Goal: Ask a question: Seek information or help from site administrators or community

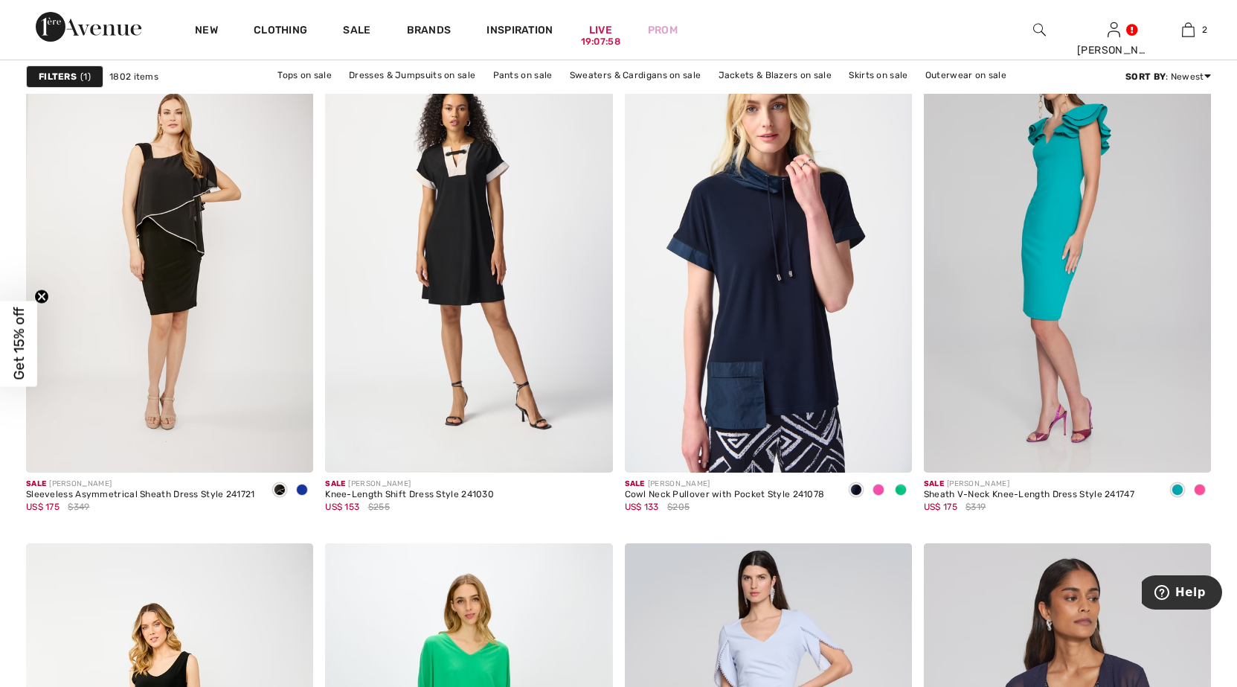
scroll to position [2901, 0]
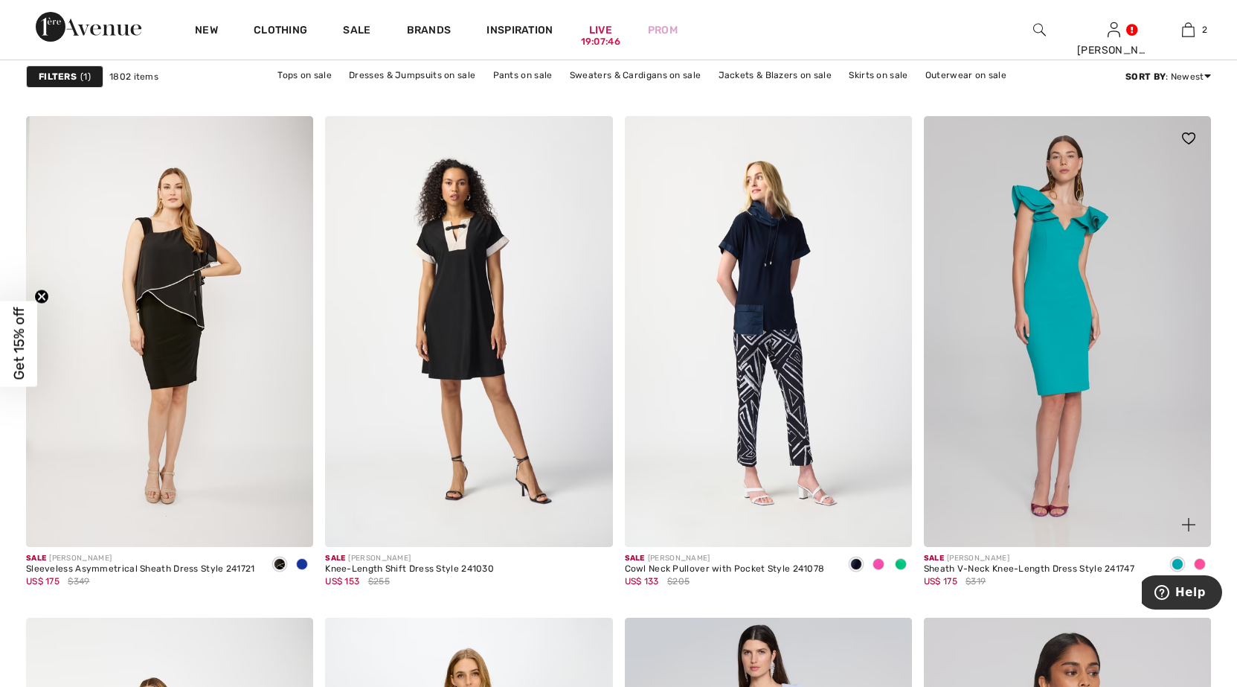
click at [1052, 251] on img at bounding box center [1067, 331] width 287 height 431
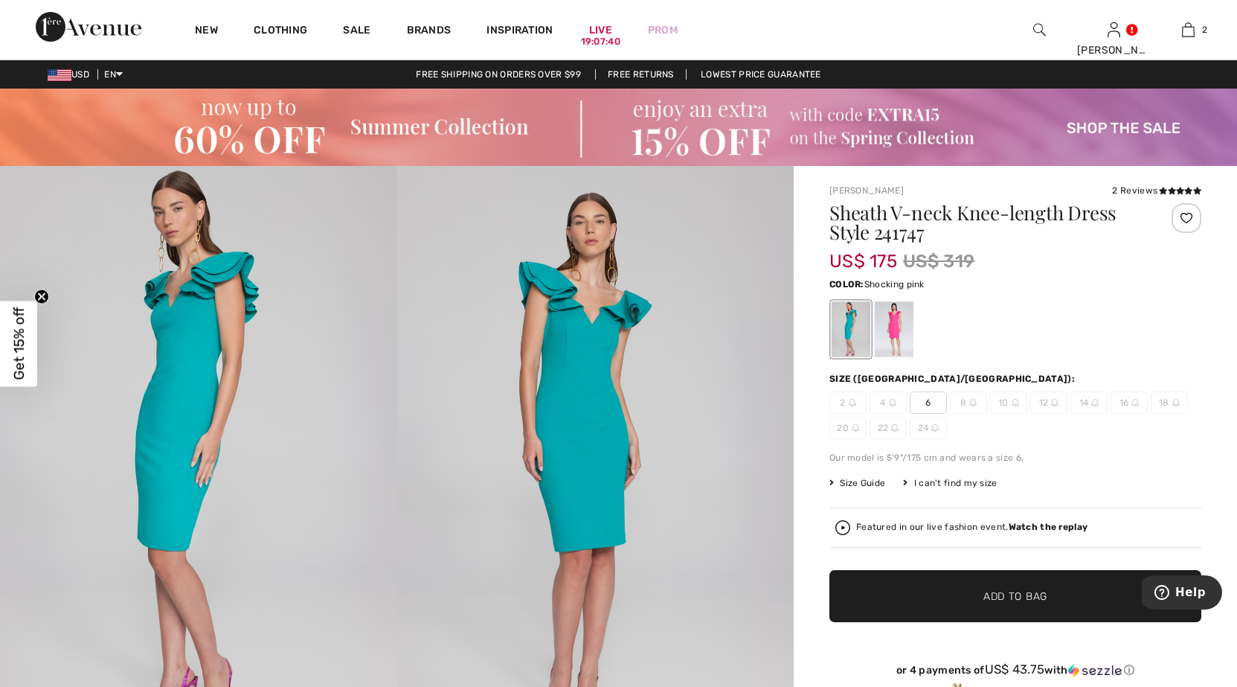
click at [896, 311] on div at bounding box center [894, 329] width 39 height 56
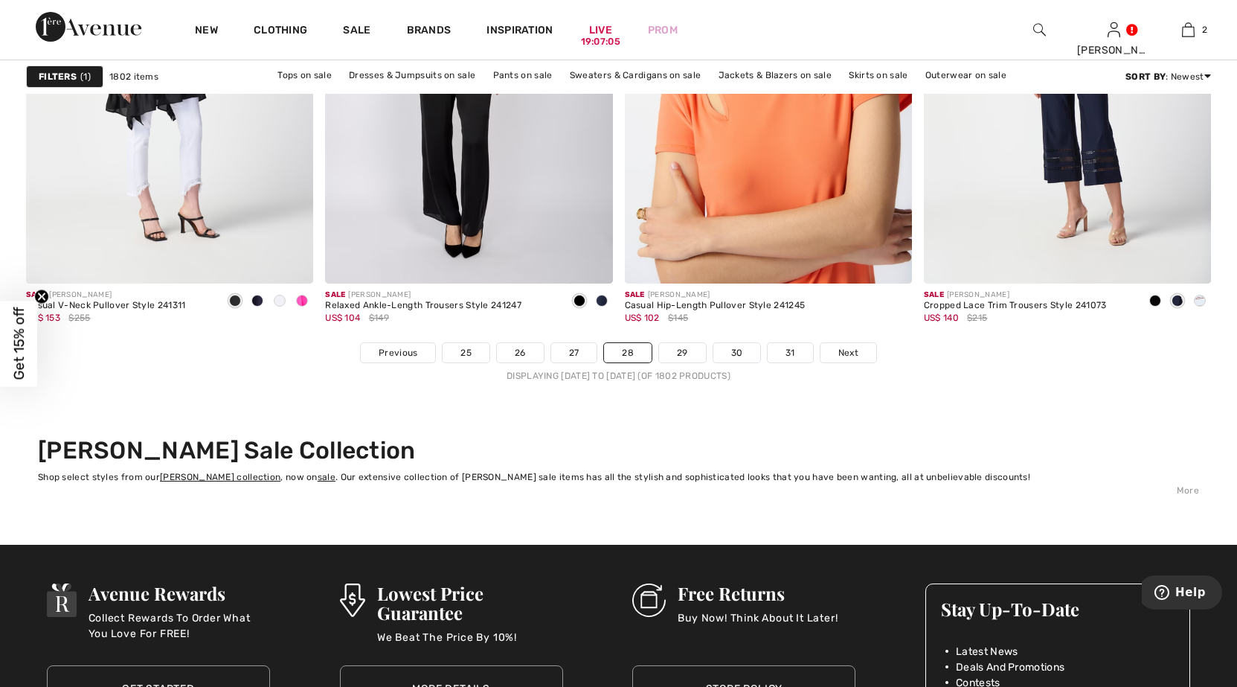
scroll to position [7663, 0]
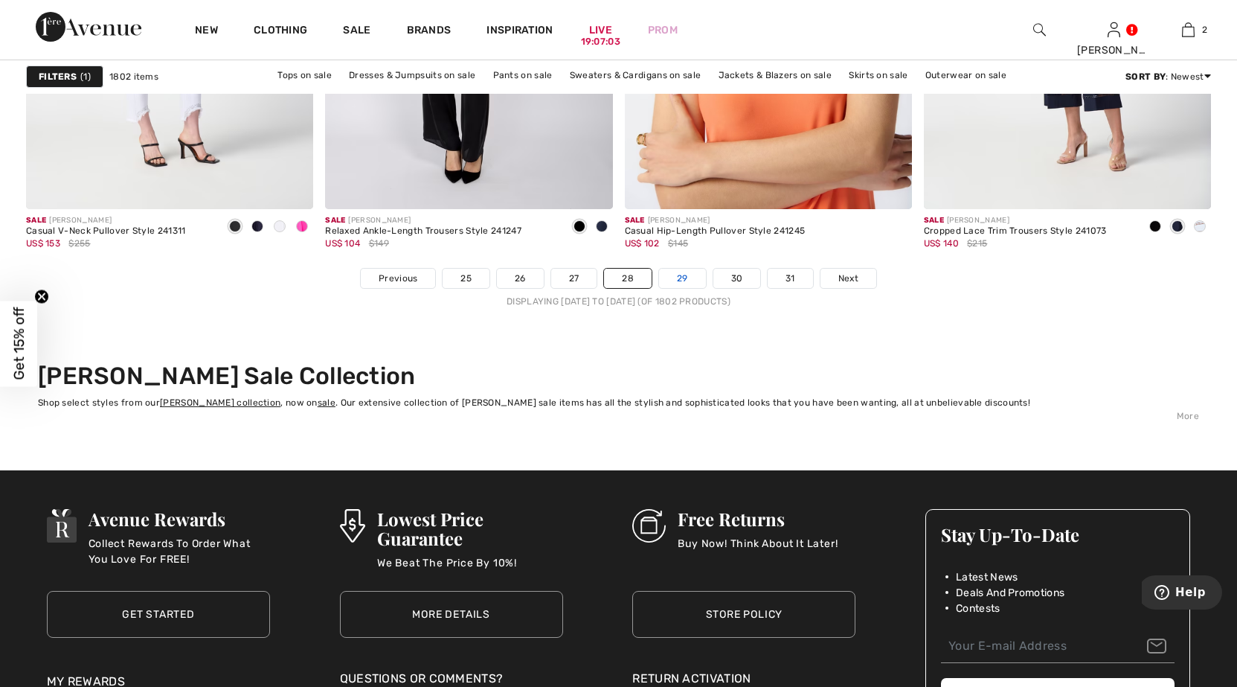
click at [683, 276] on link "29" at bounding box center [682, 278] width 47 height 19
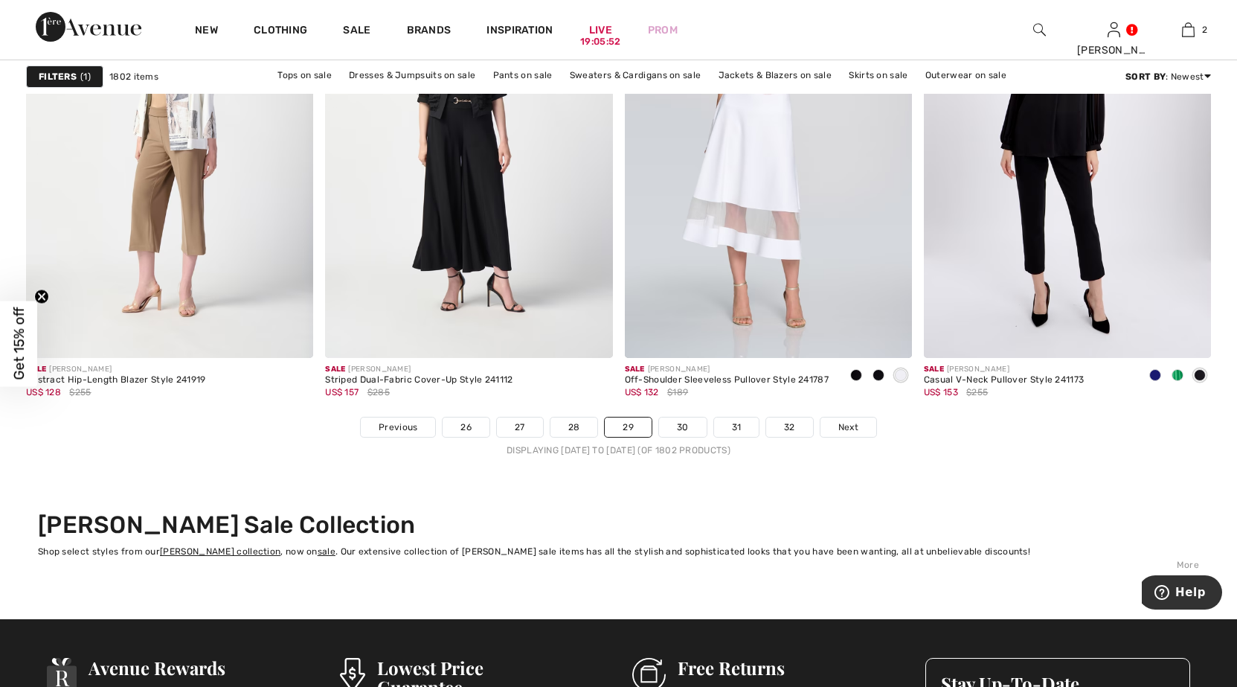
scroll to position [7588, 0]
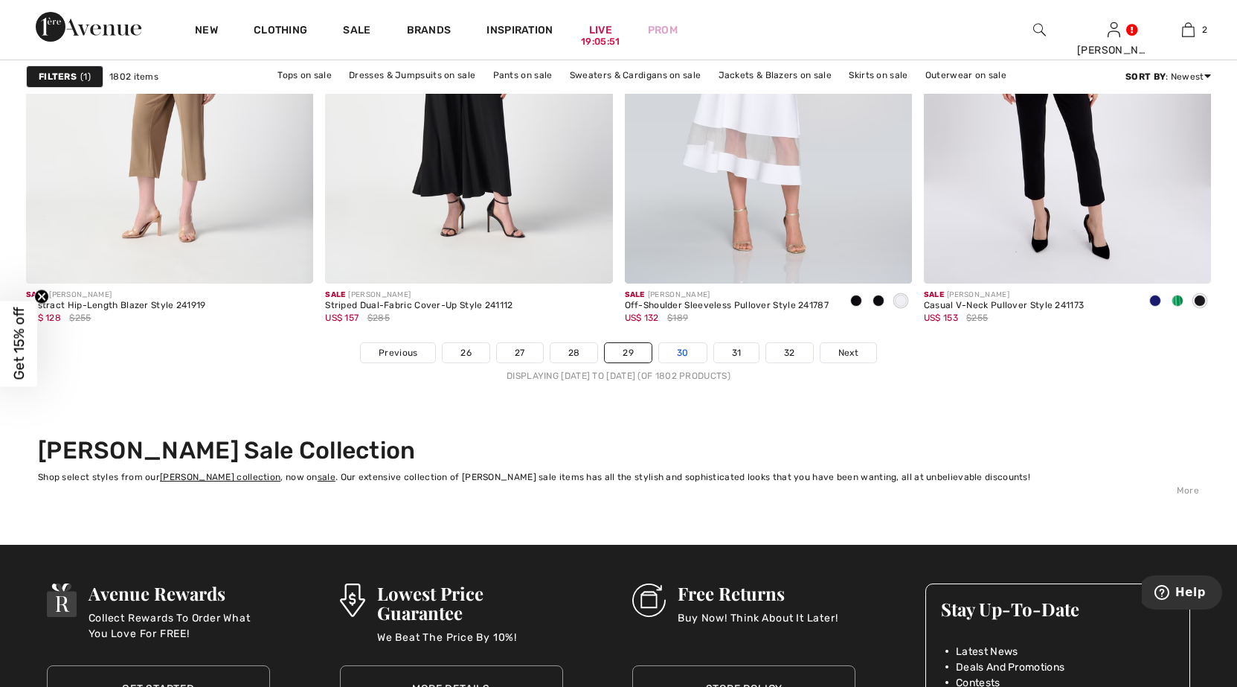
click at [680, 350] on link "30" at bounding box center [683, 352] width 48 height 19
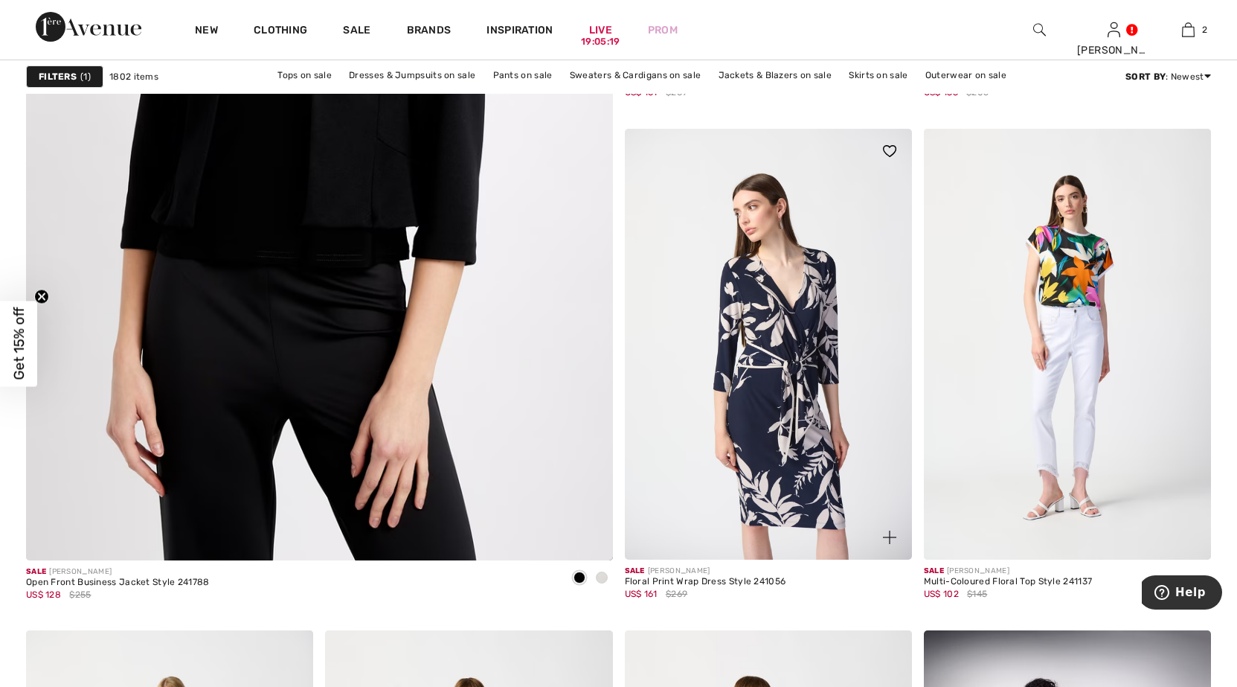
scroll to position [4687, 0]
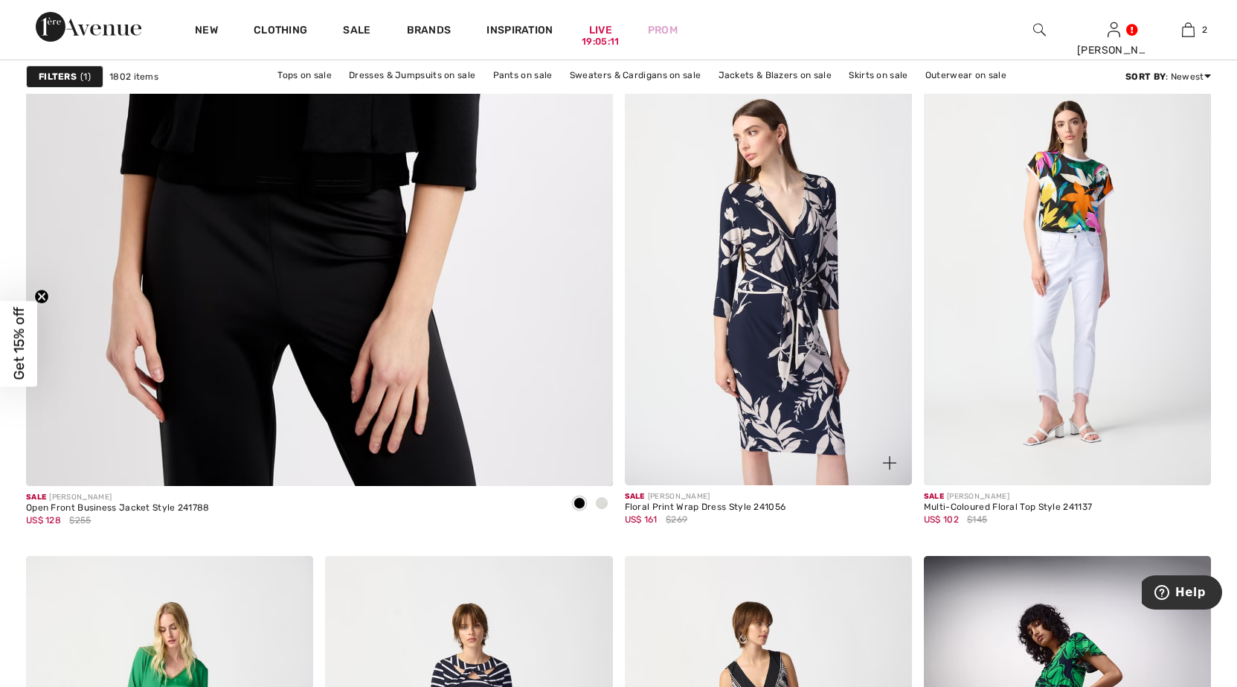
click at [745, 318] on img at bounding box center [768, 269] width 287 height 431
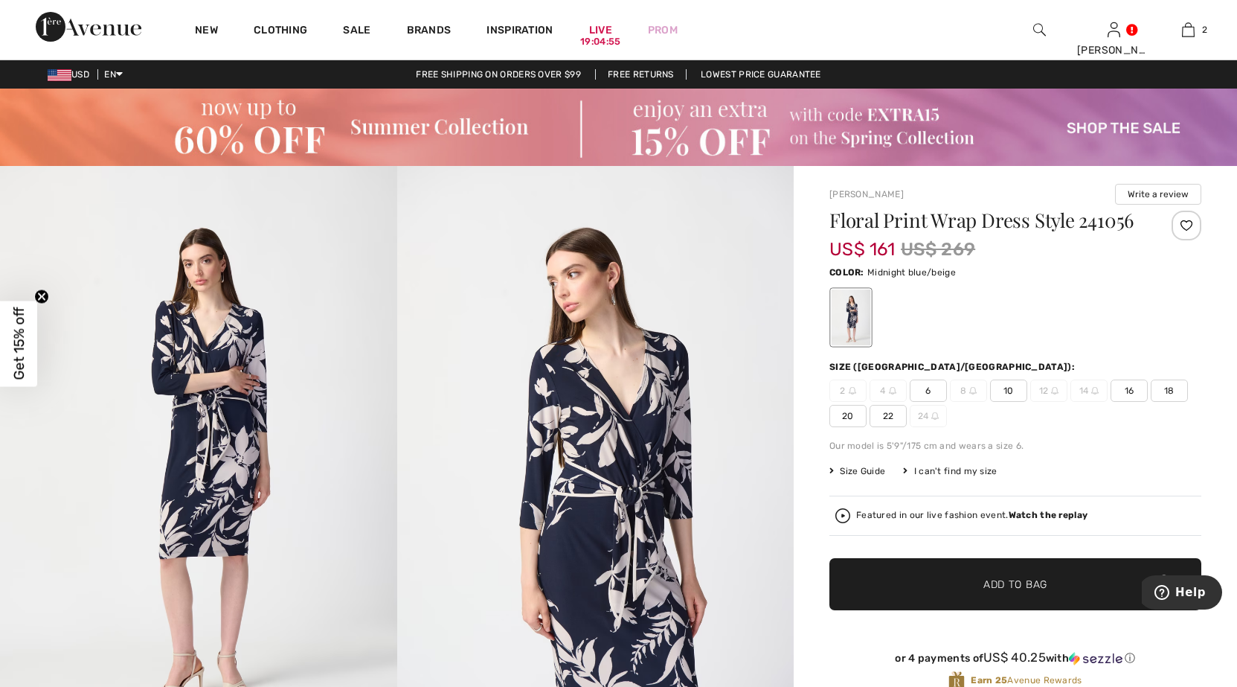
scroll to position [74, 0]
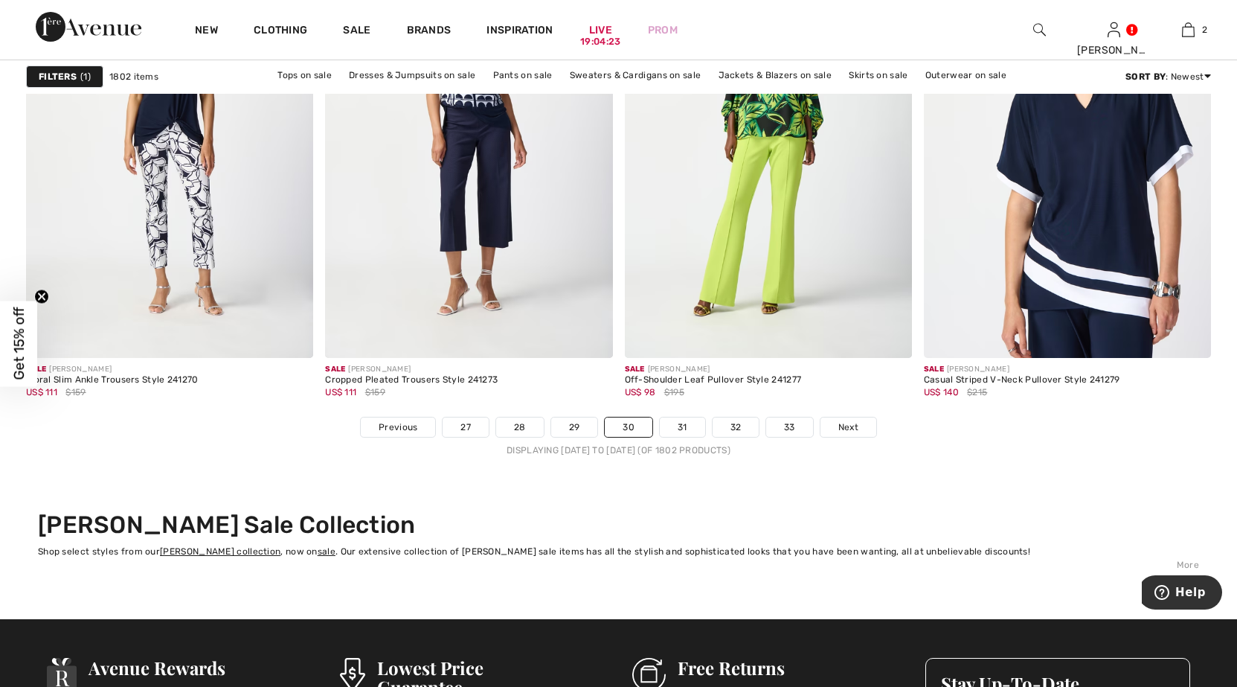
scroll to position [7588, 0]
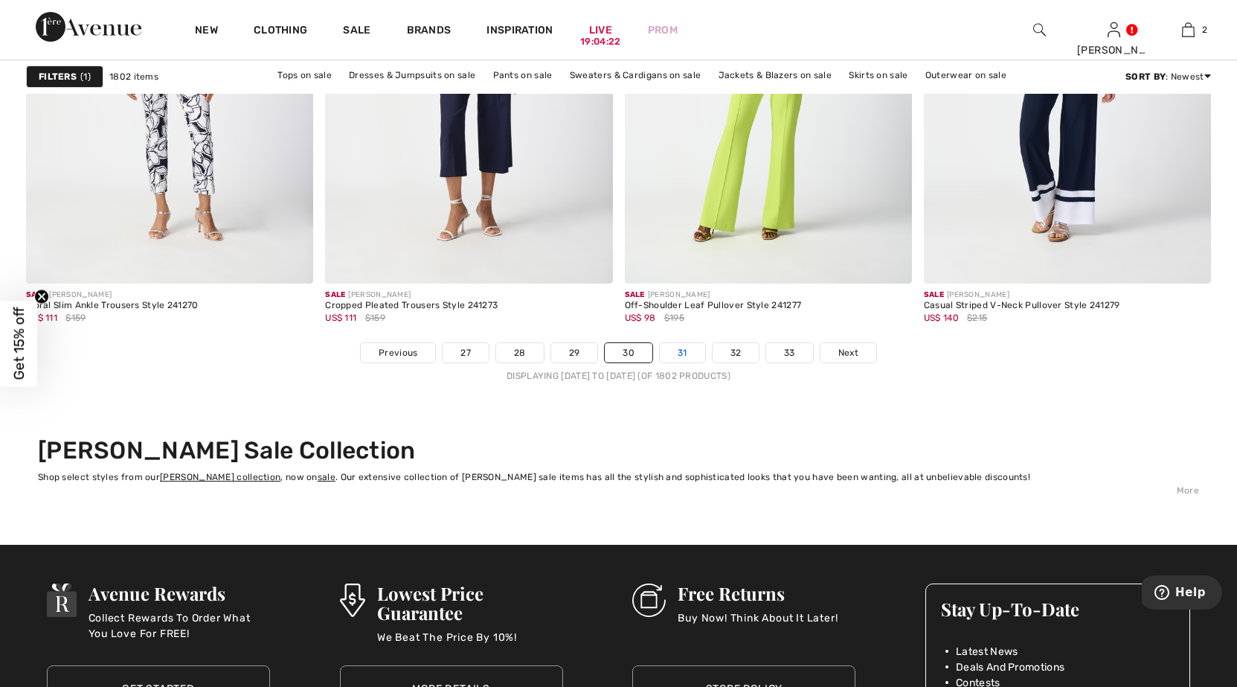
click at [689, 353] on link "31" at bounding box center [682, 352] width 45 height 19
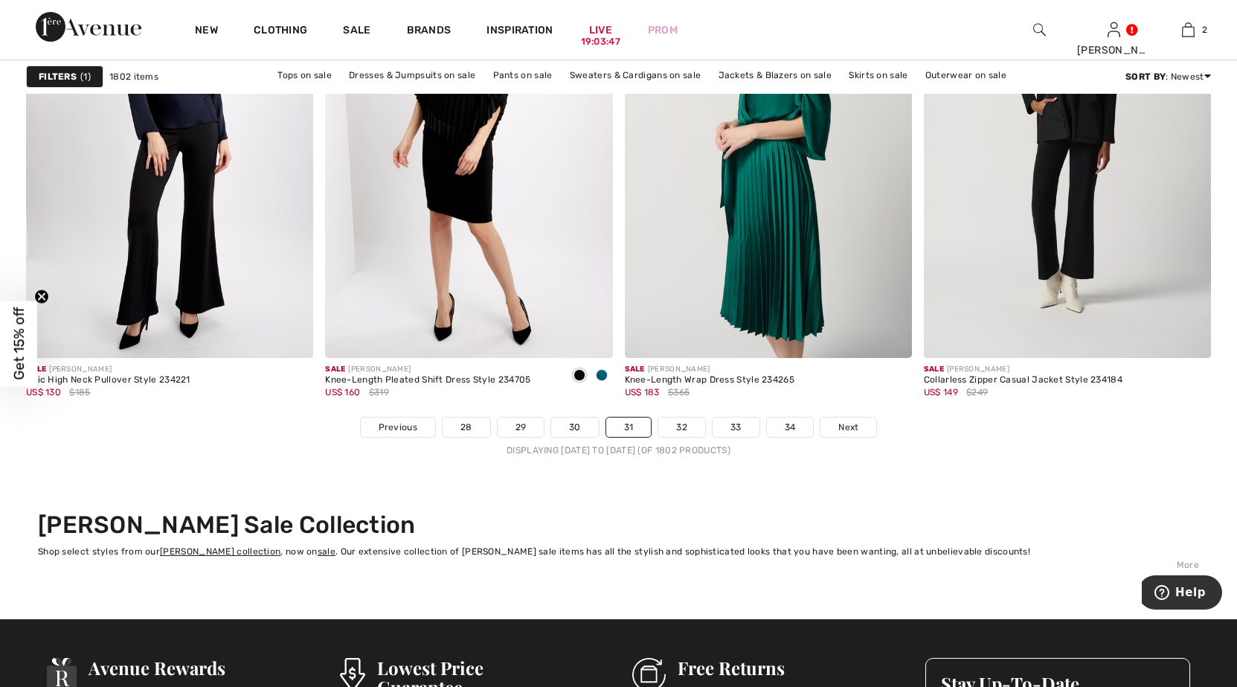
scroll to position [7588, 0]
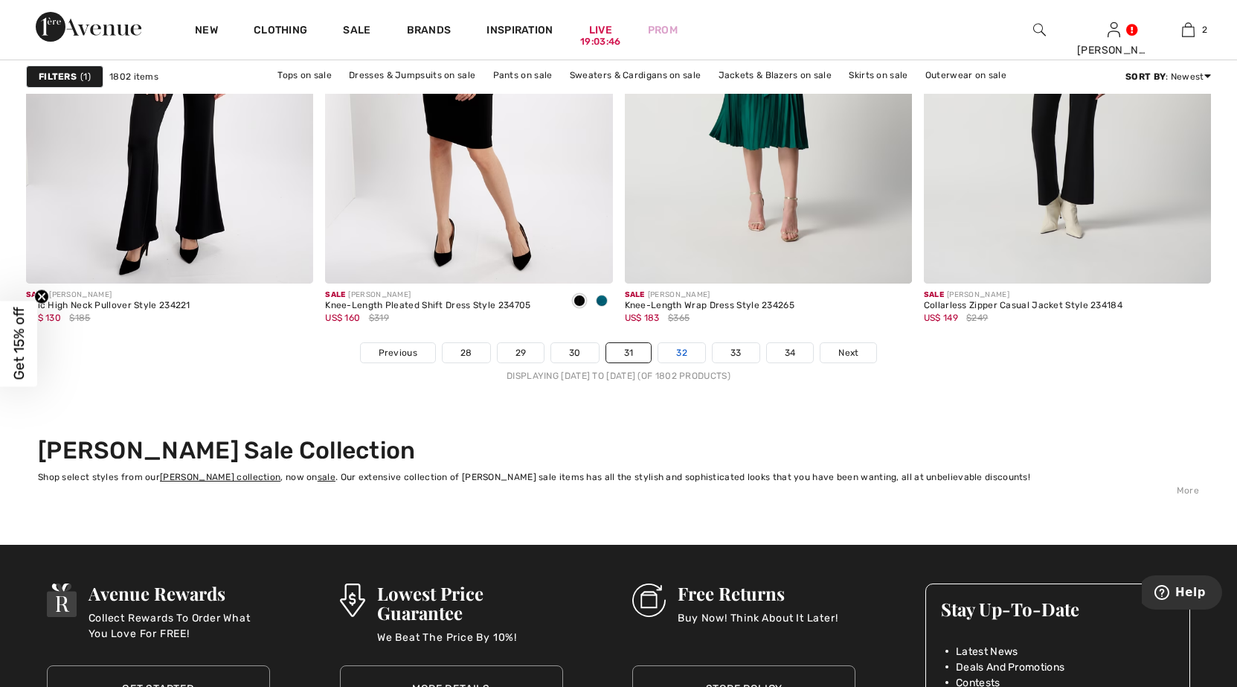
click at [685, 348] on link "32" at bounding box center [681, 352] width 47 height 19
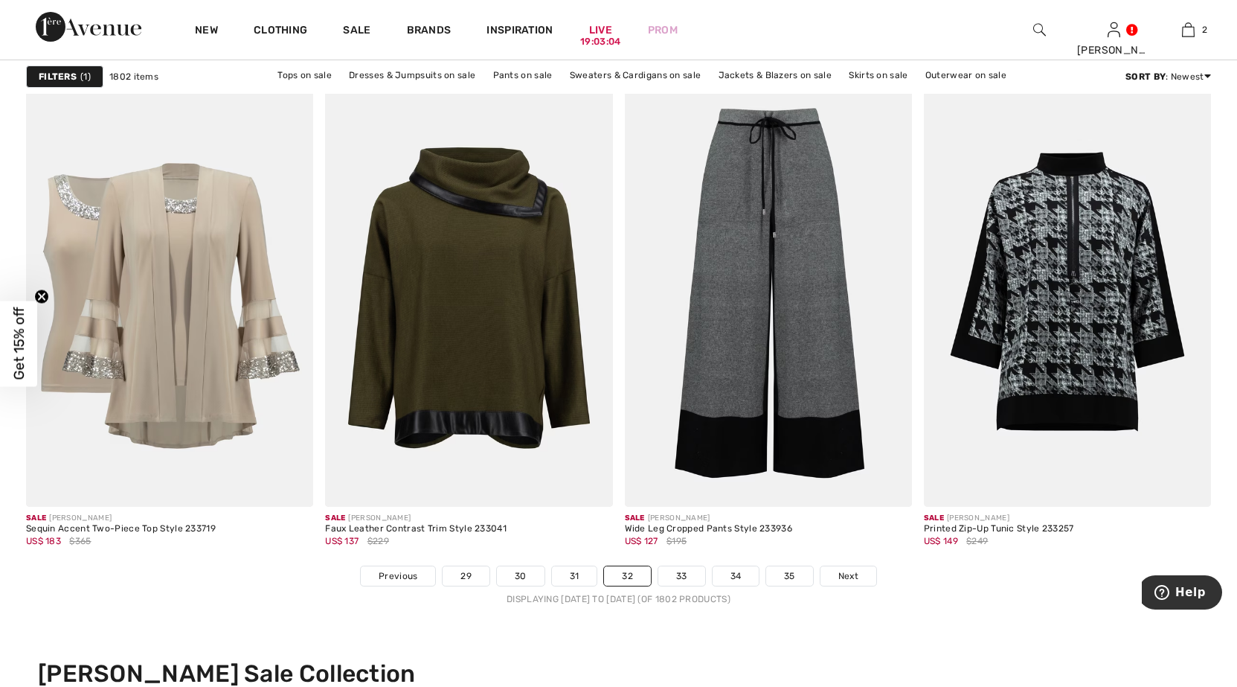
scroll to position [7588, 0]
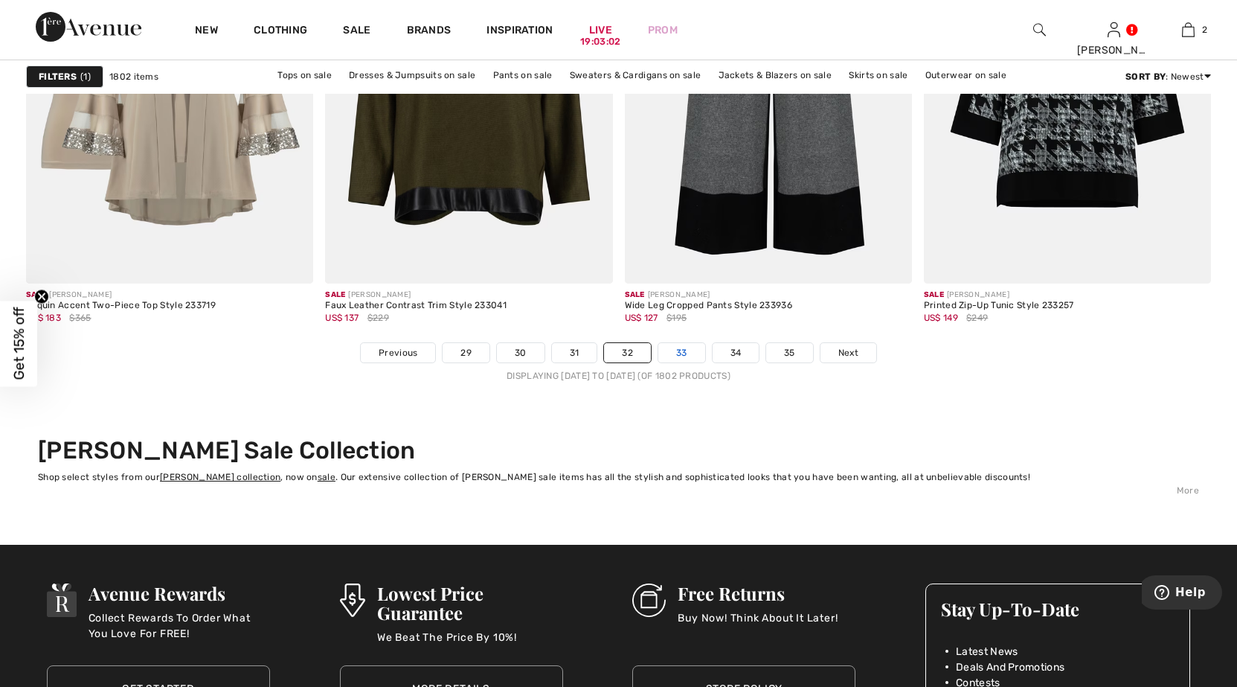
click at [688, 350] on link "33" at bounding box center [681, 352] width 47 height 19
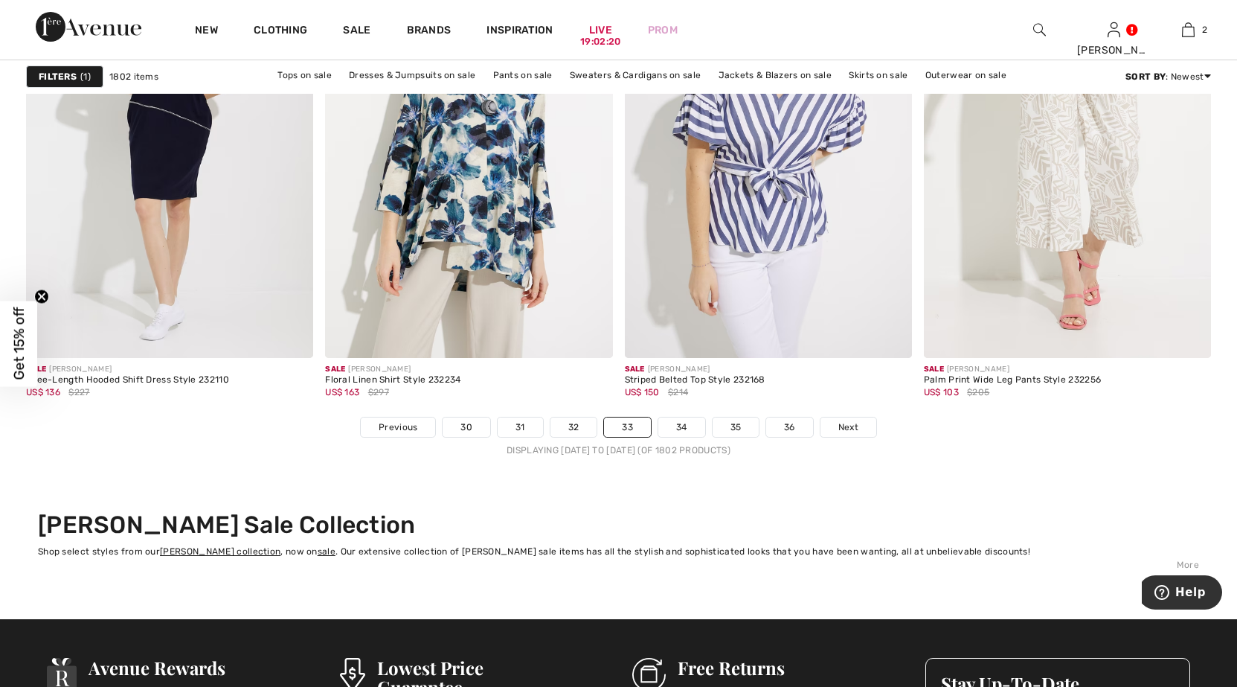
scroll to position [7588, 0]
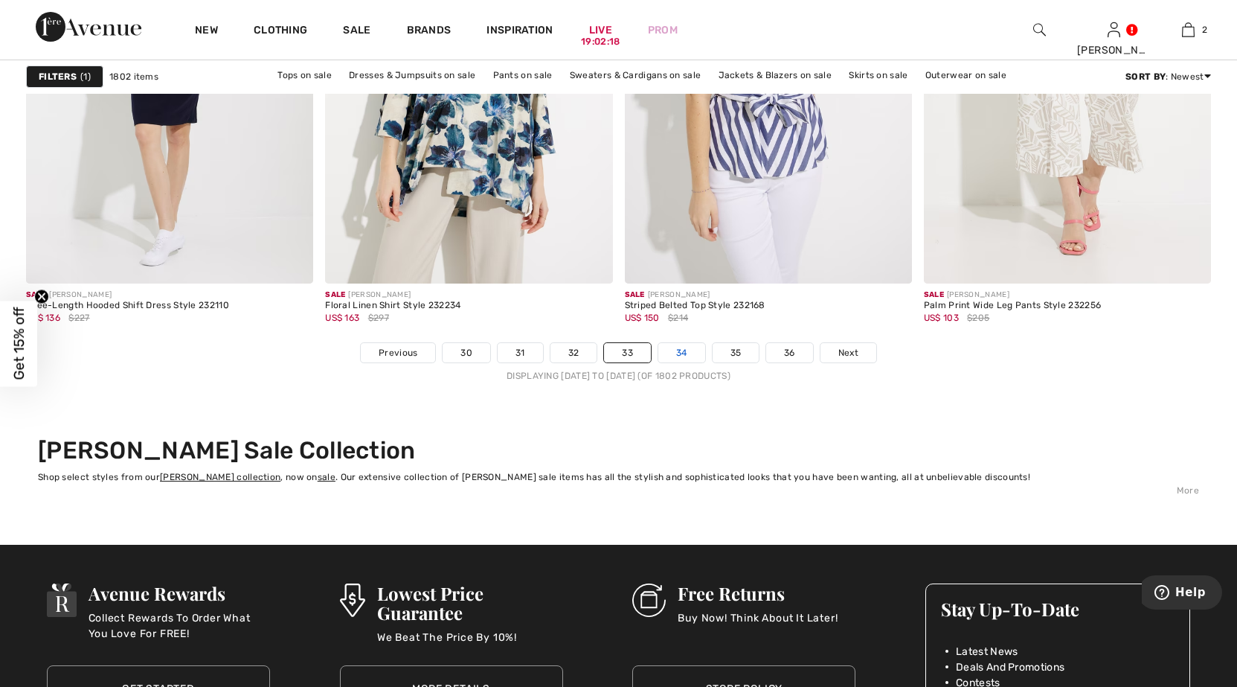
click at [679, 347] on link "34" at bounding box center [681, 352] width 47 height 19
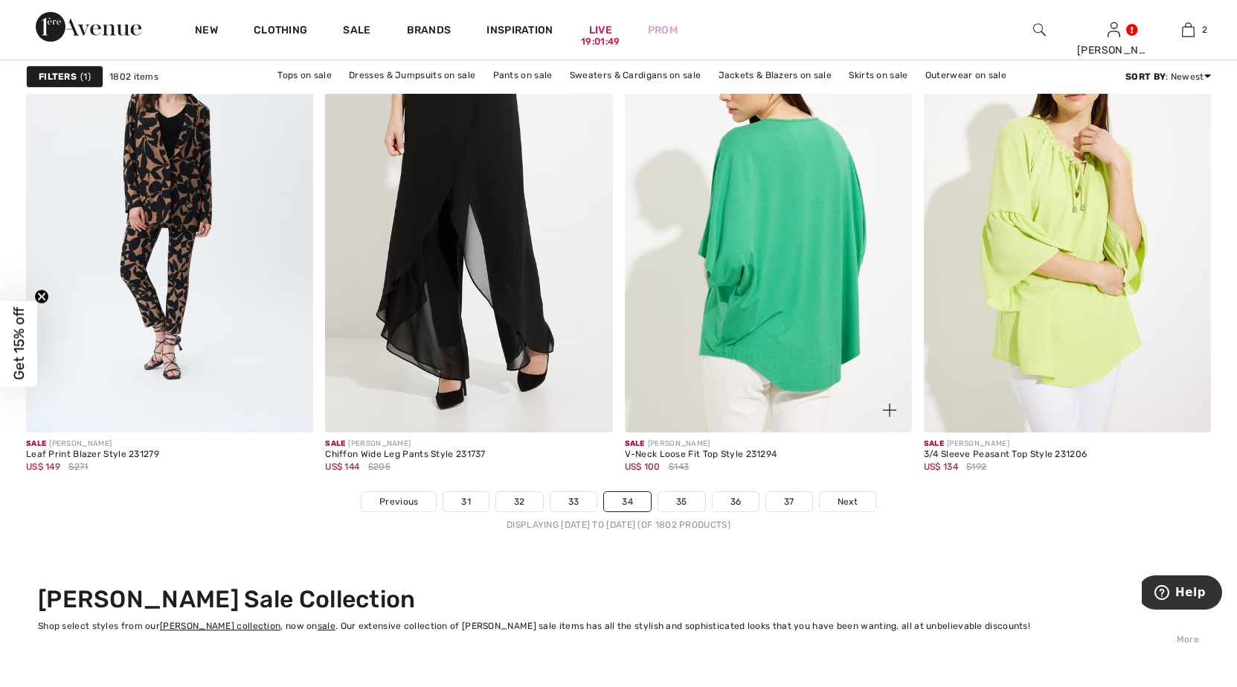
scroll to position [7514, 0]
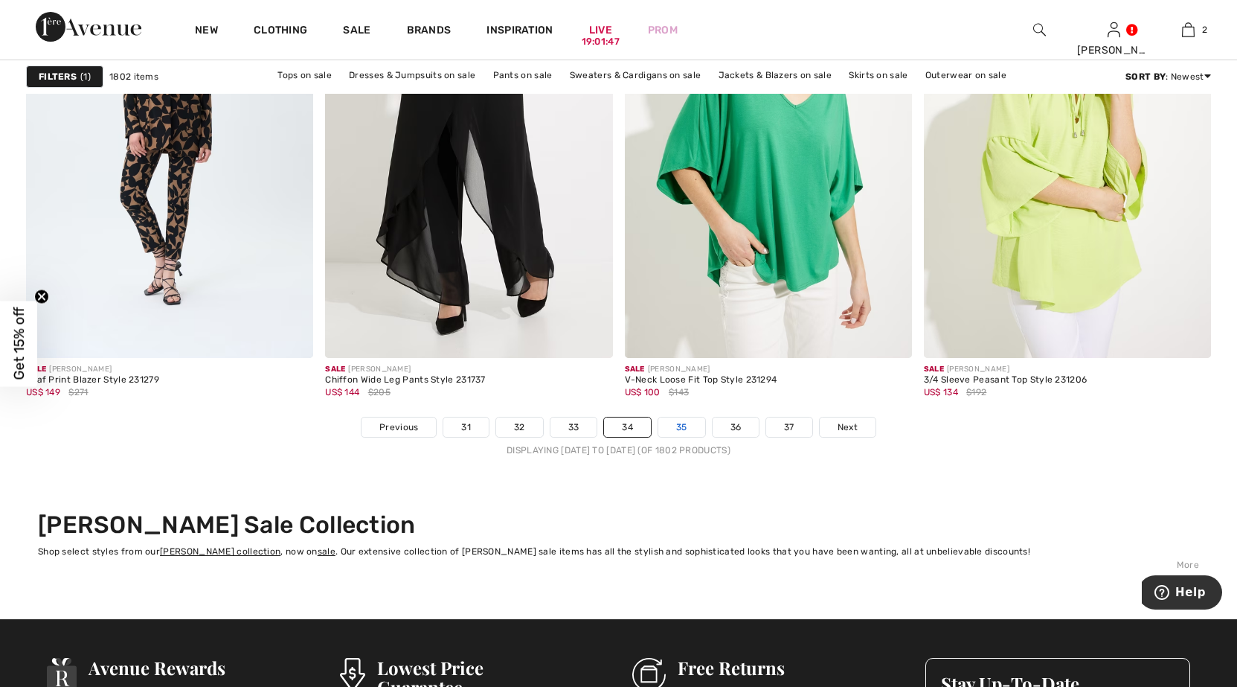
click at [688, 426] on link "35" at bounding box center [681, 426] width 47 height 19
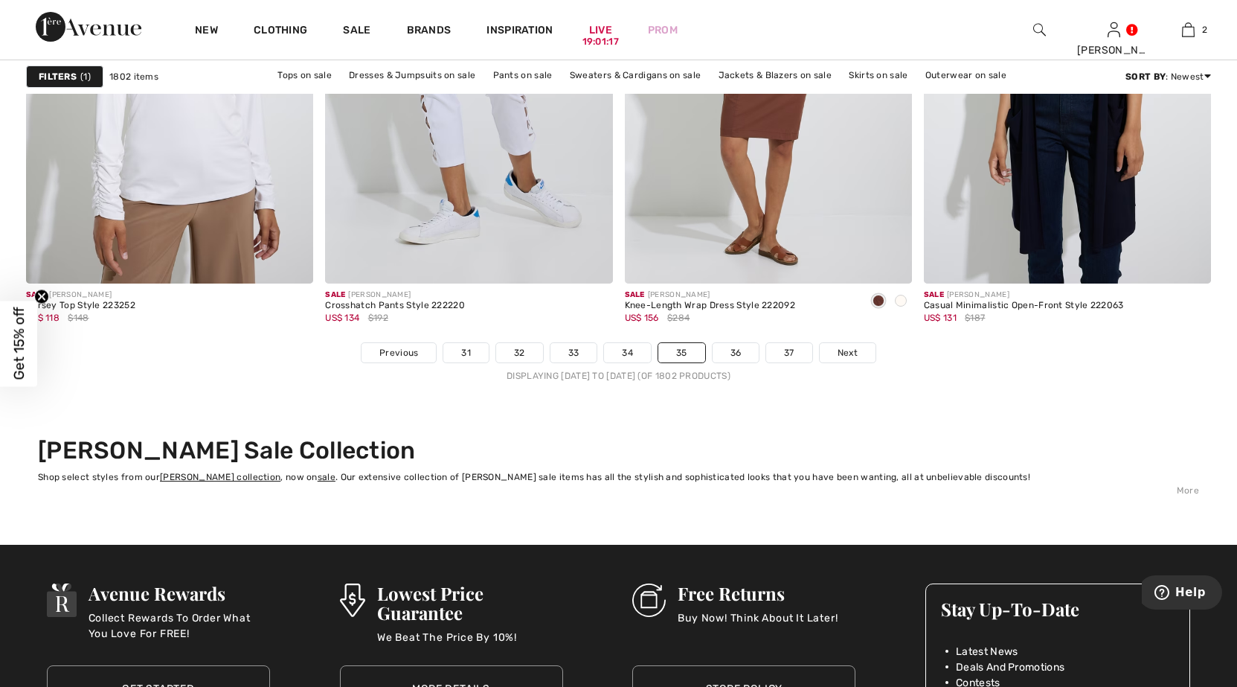
scroll to position [7663, 0]
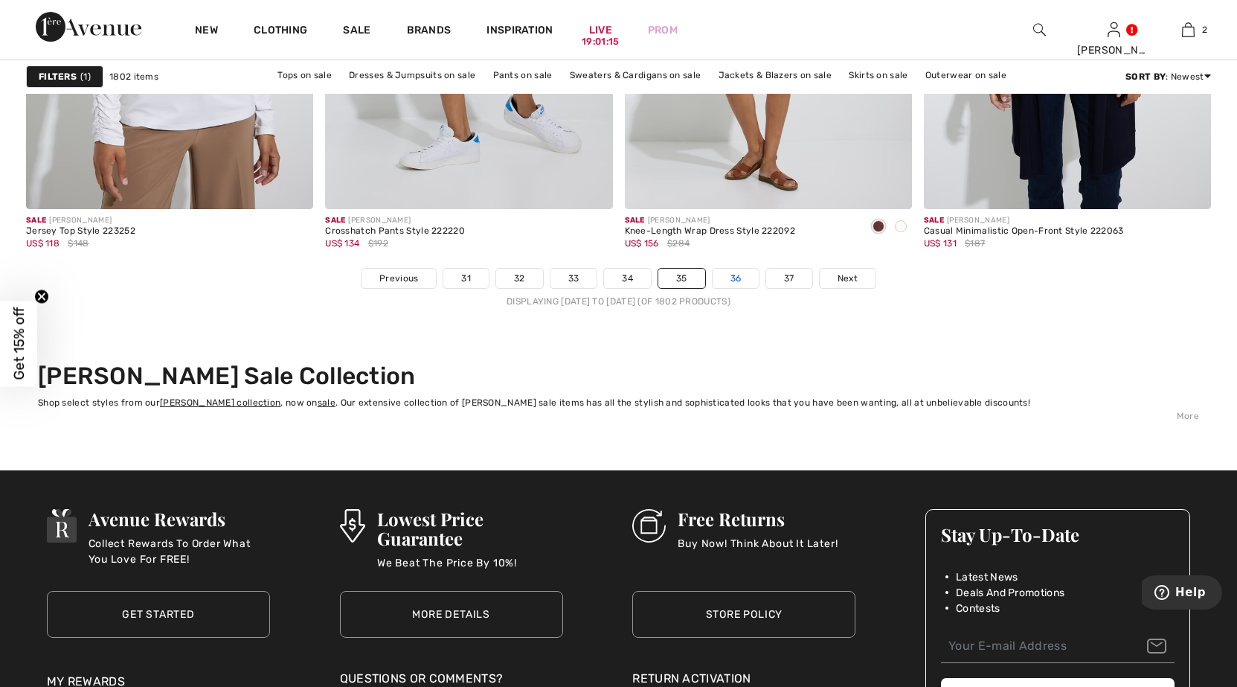
click at [737, 282] on link "36" at bounding box center [736, 278] width 47 height 19
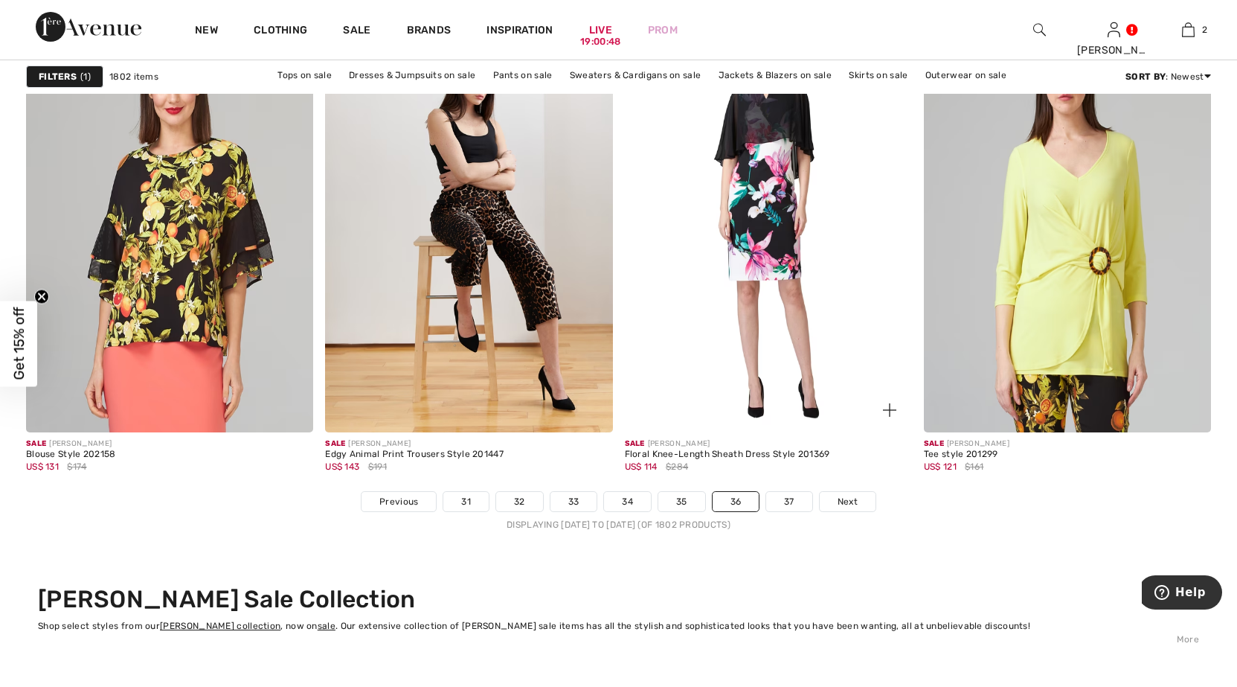
scroll to position [7588, 0]
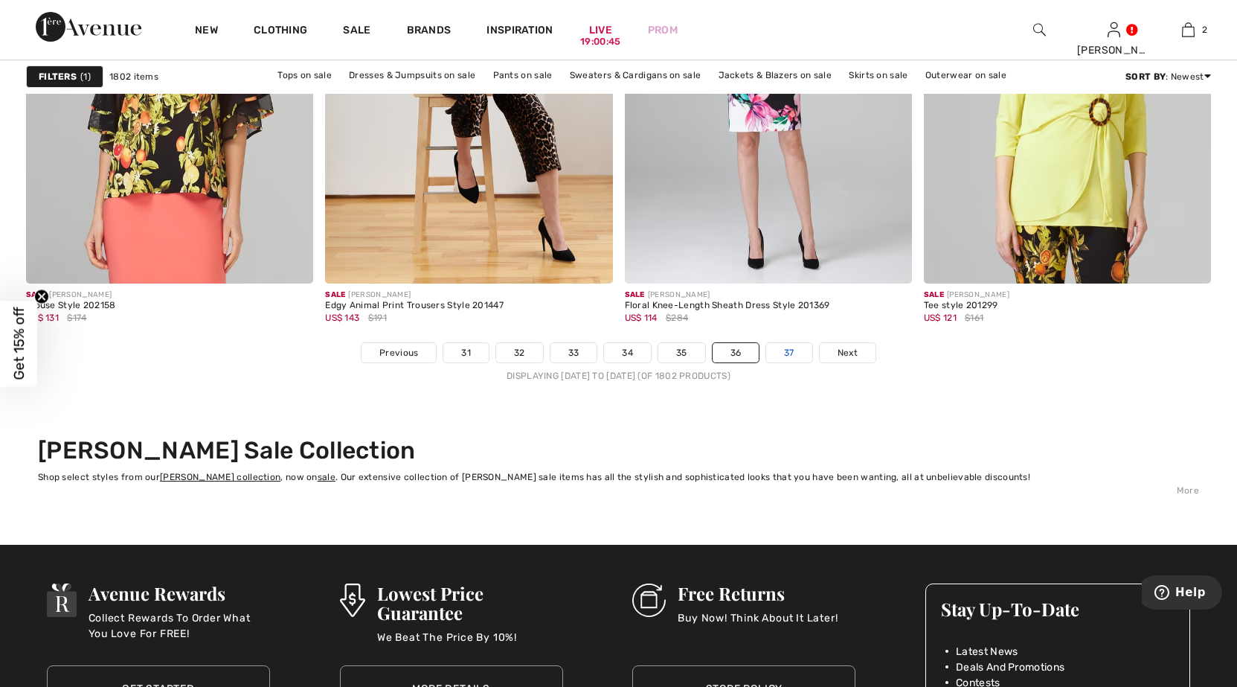
click at [781, 350] on link "37" at bounding box center [789, 352] width 46 height 19
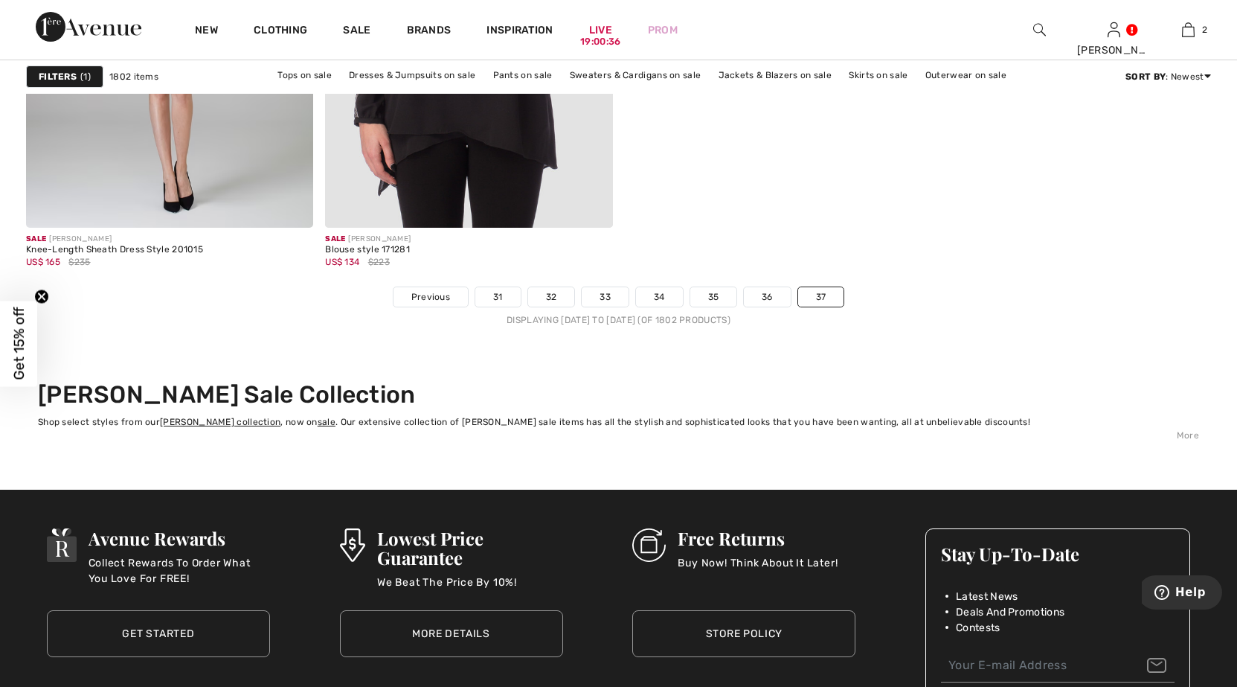
scroll to position [446, 0]
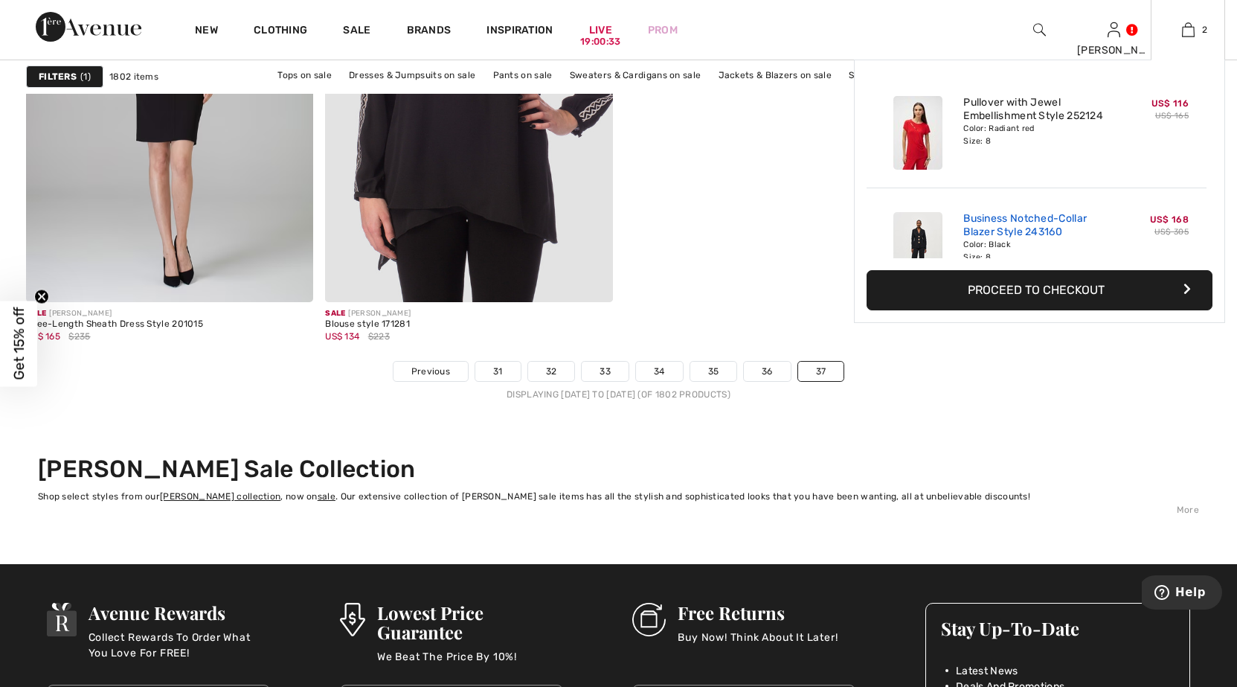
click at [1058, 216] on link "Business Notched-Collar Blazer Style 243160" at bounding box center [1036, 225] width 147 height 27
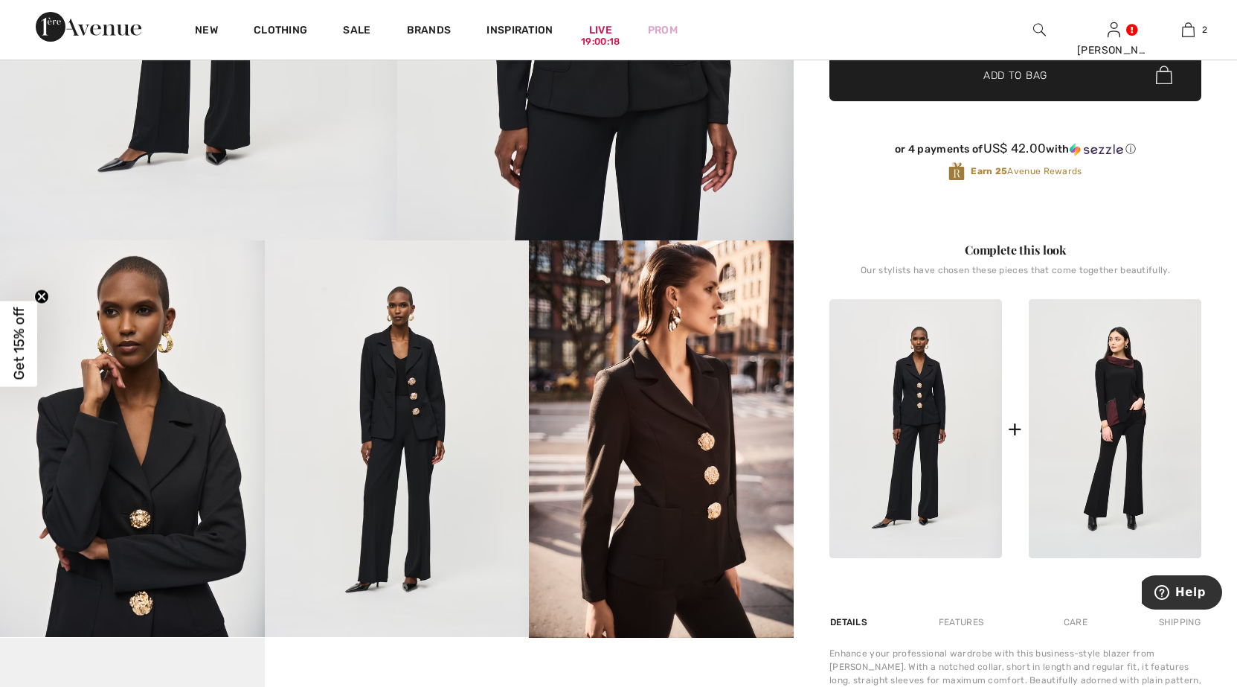
scroll to position [595, 0]
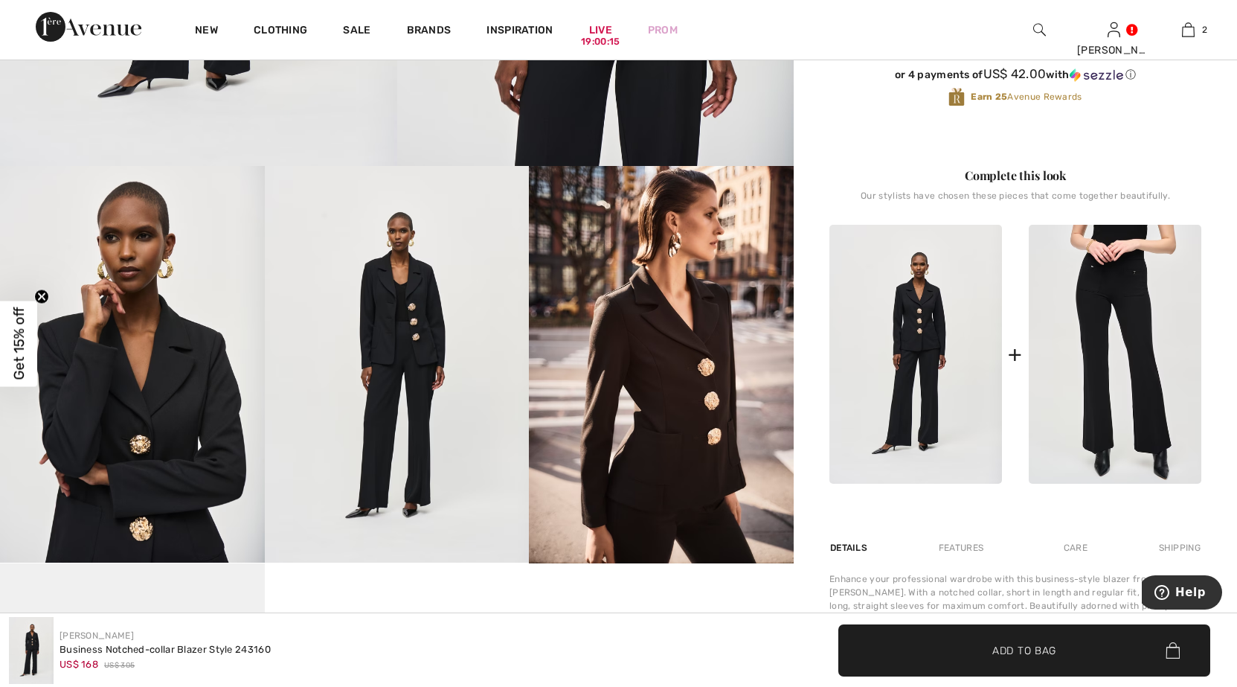
click at [1086, 343] on img at bounding box center [1115, 355] width 173 height 260
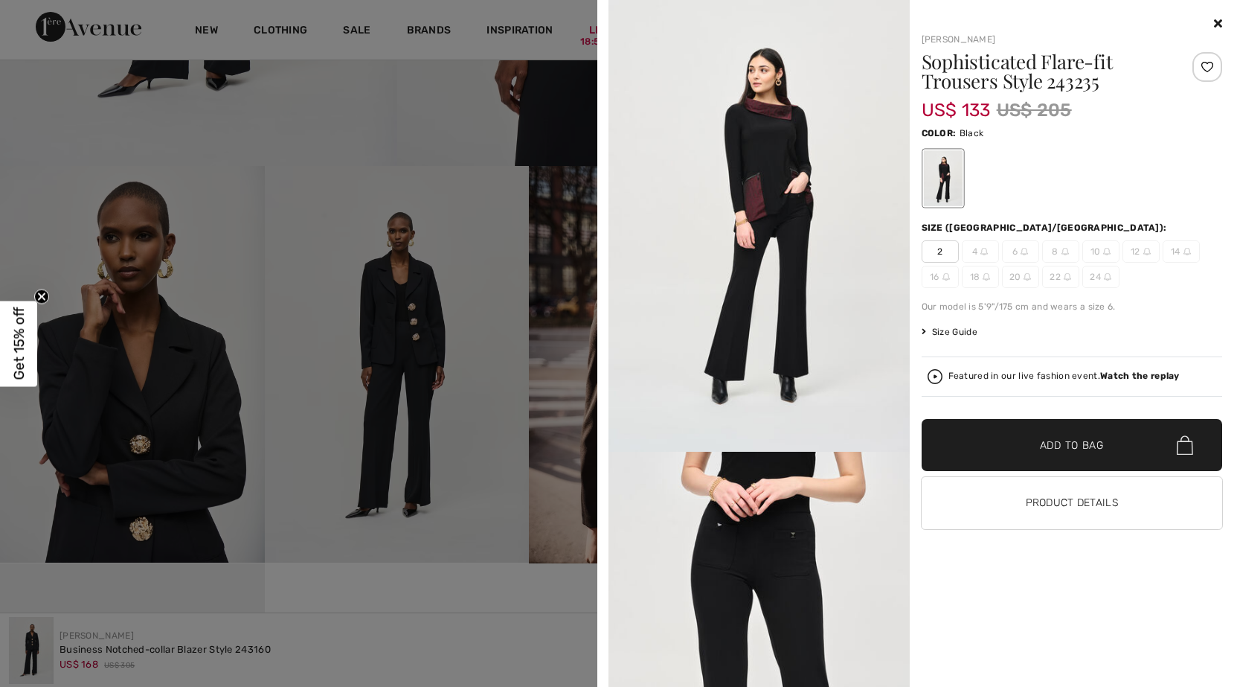
scroll to position [670, 0]
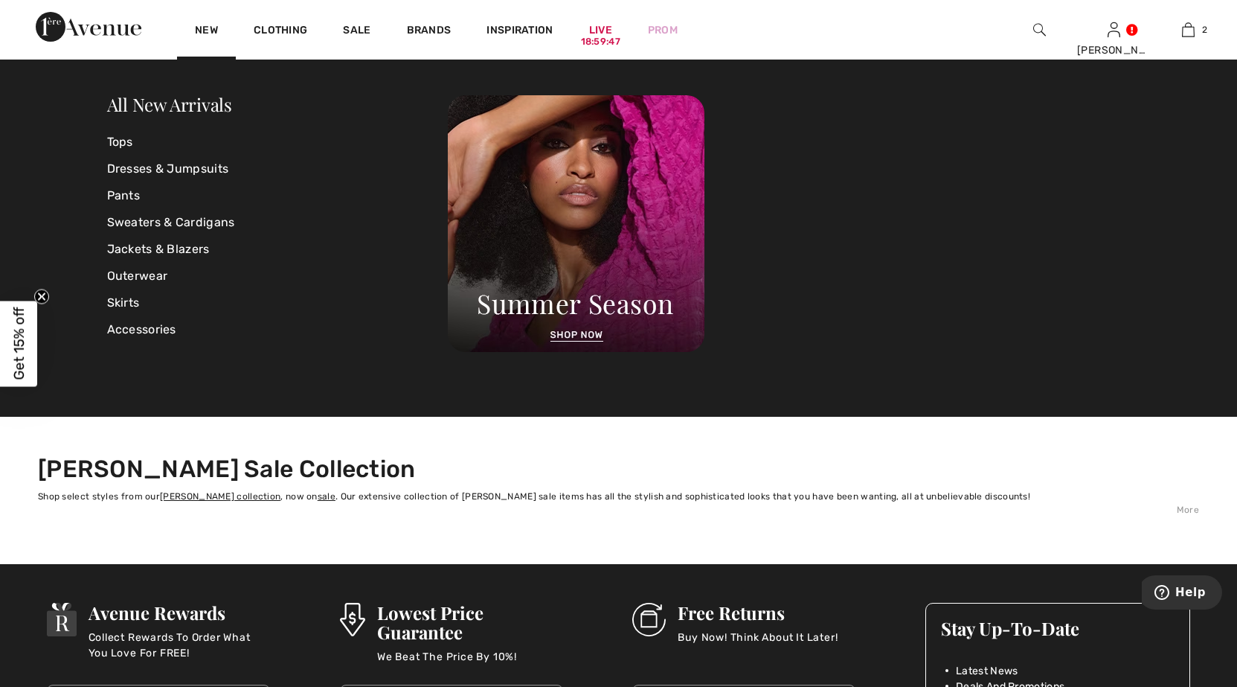
scroll to position [372, 0]
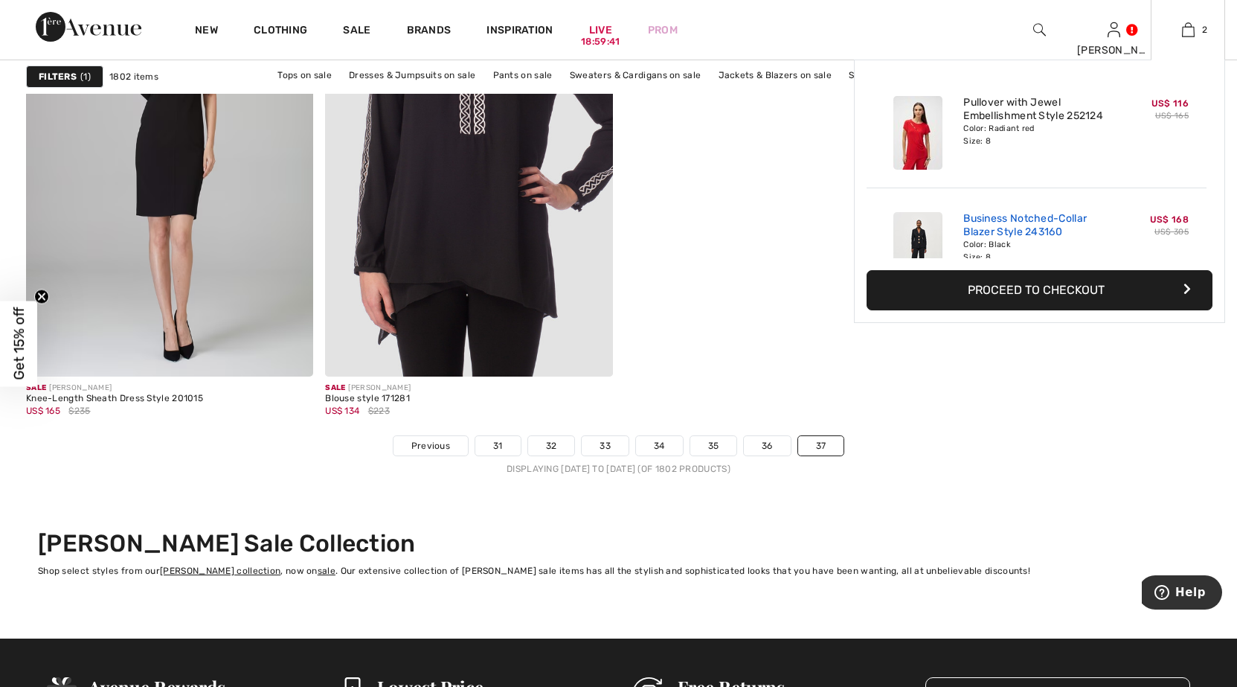
click at [1039, 216] on link "Business Notched-Collar Blazer Style 243160" at bounding box center [1036, 225] width 147 height 27
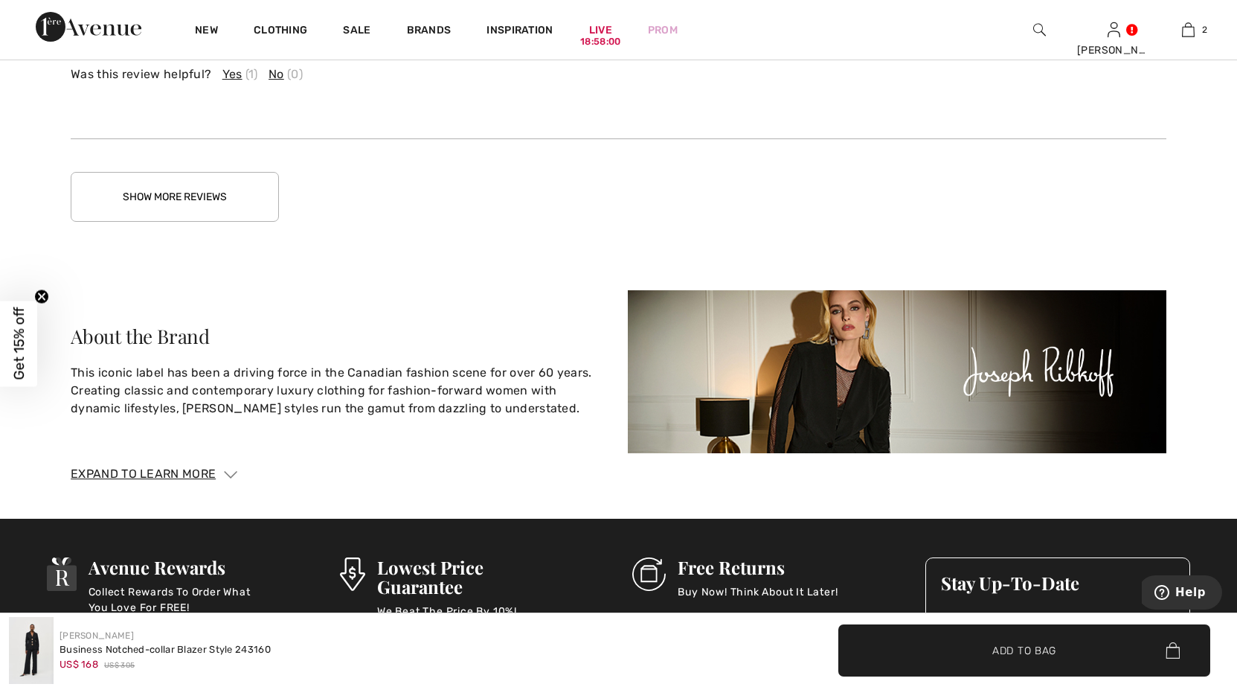
scroll to position [3199, 0]
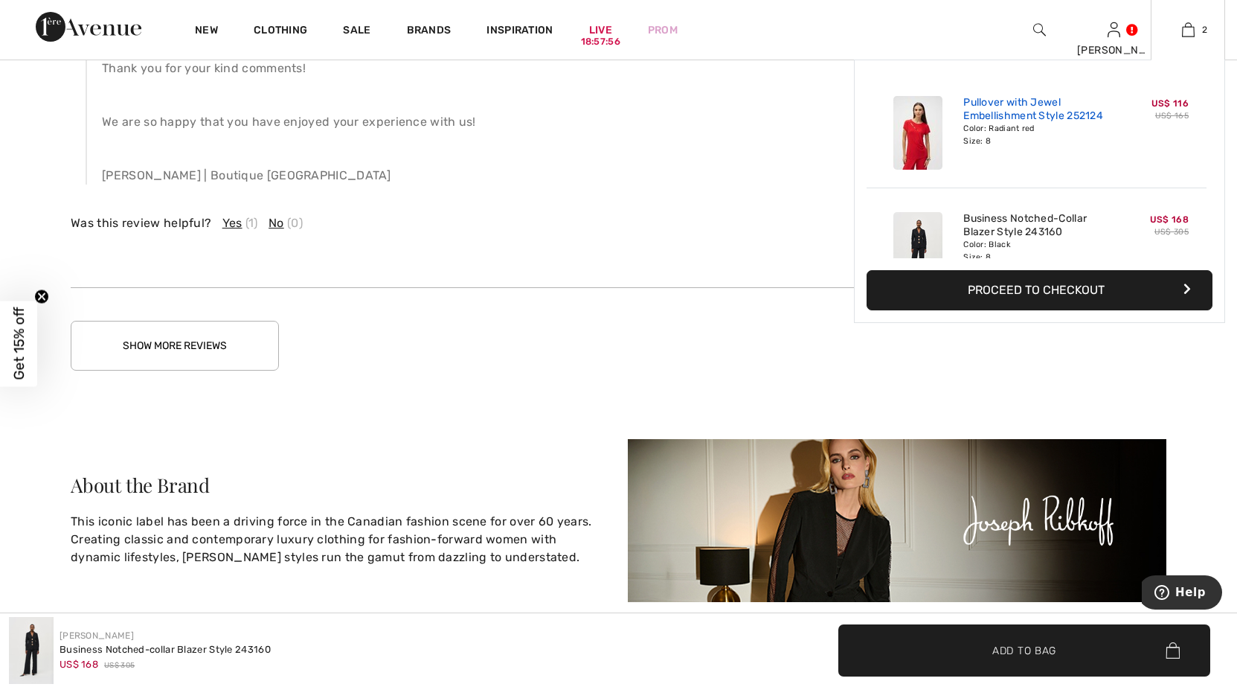
click at [1042, 108] on link "Pullover with Jewel Embellishment Style 252124" at bounding box center [1036, 109] width 147 height 27
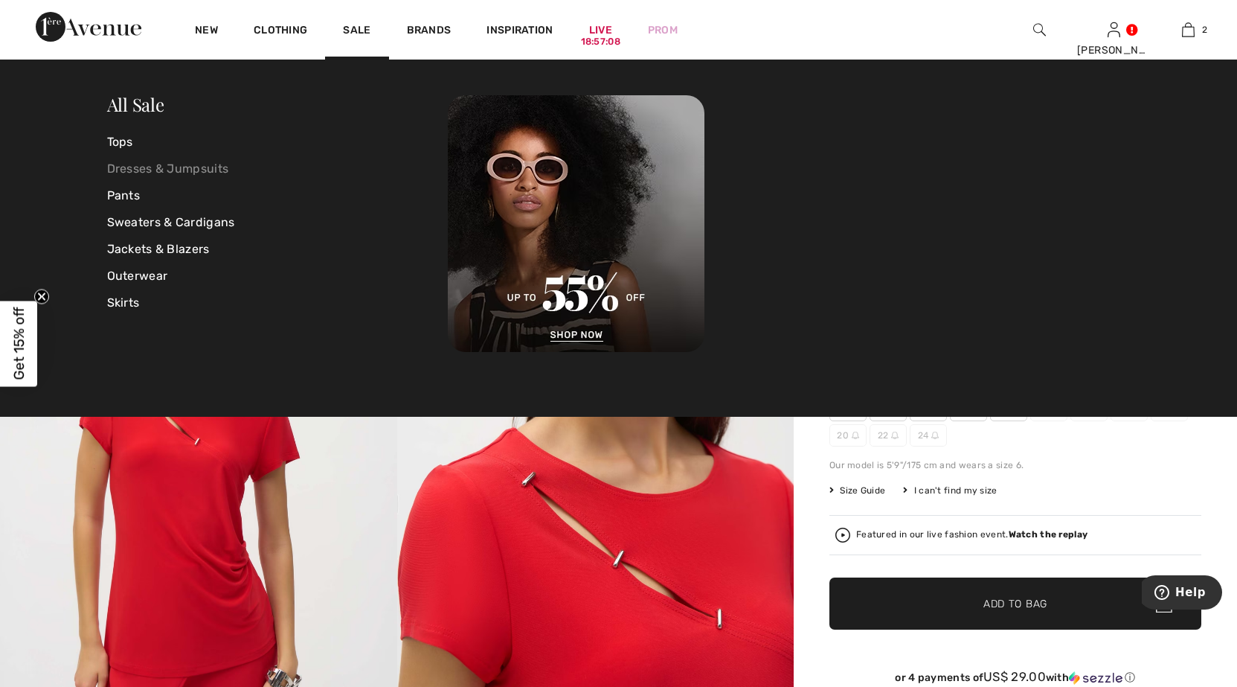
click at [183, 167] on link "Dresses & Jumpsuits" at bounding box center [277, 168] width 341 height 27
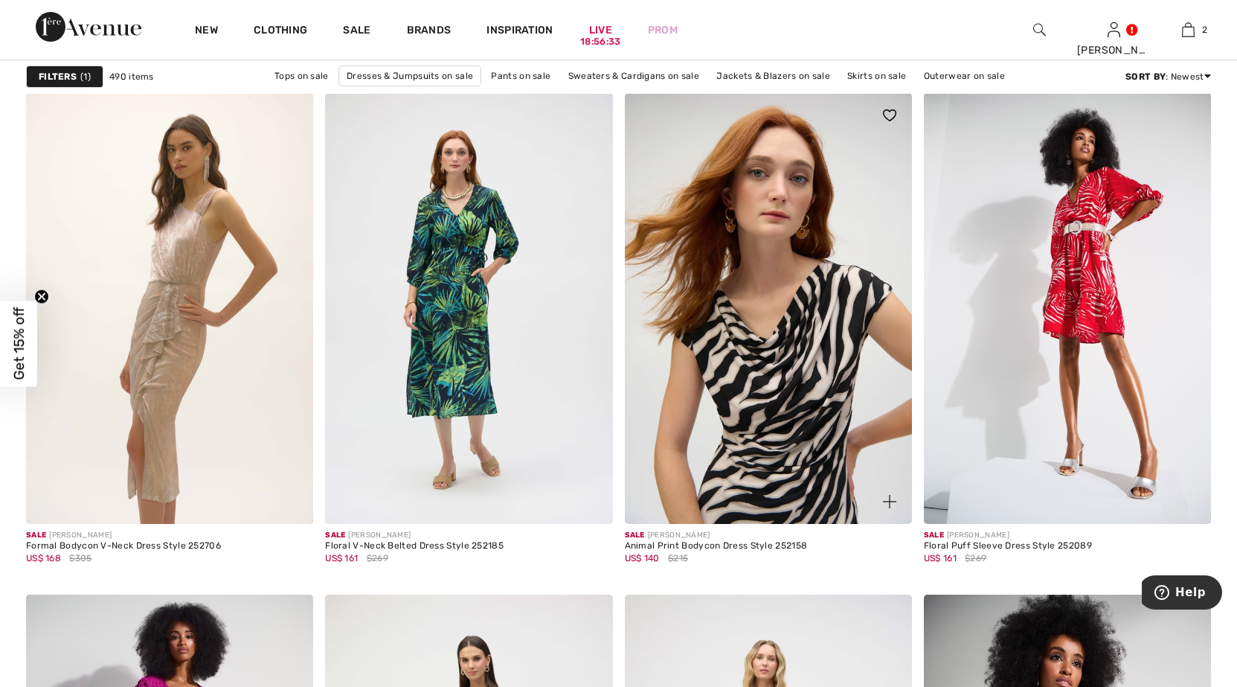
scroll to position [6398, 0]
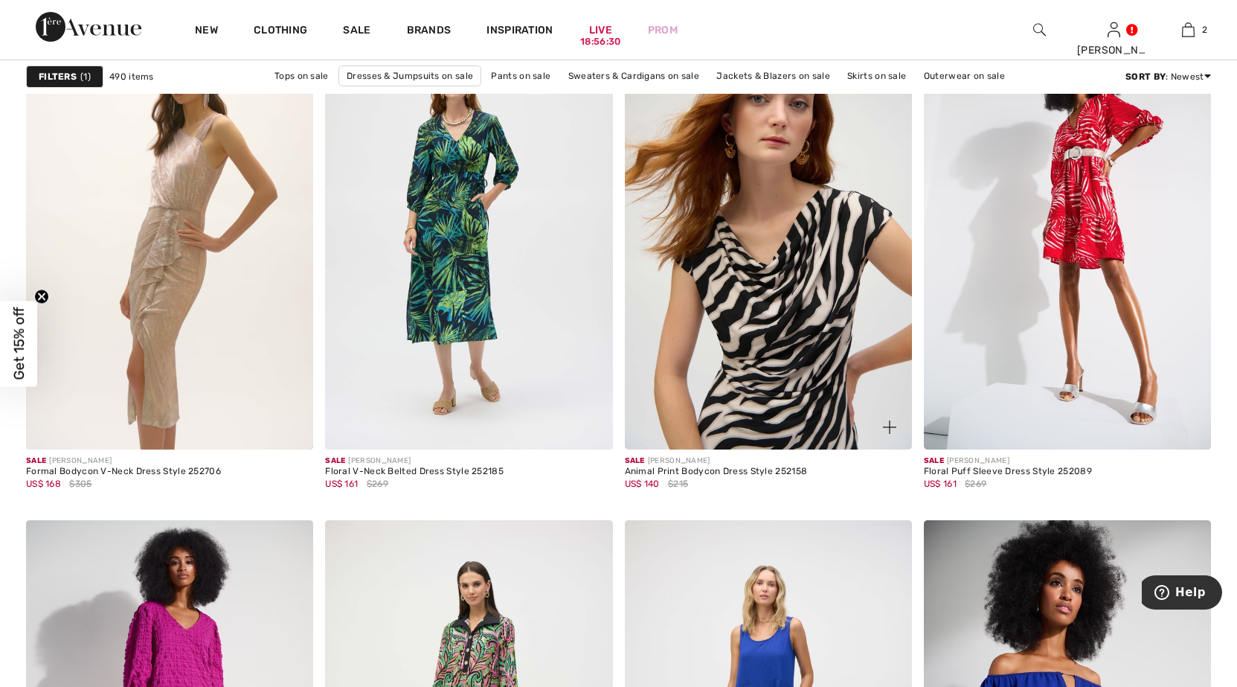
click at [803, 322] on img at bounding box center [768, 234] width 287 height 431
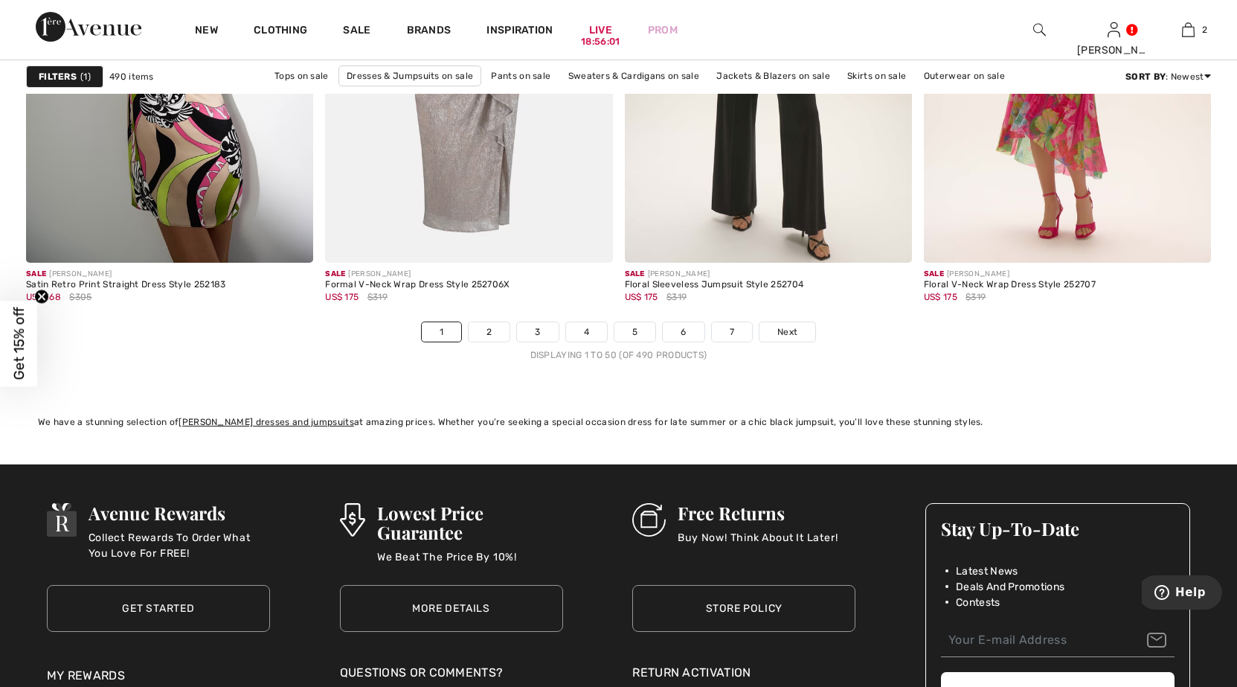
scroll to position [7663, 0]
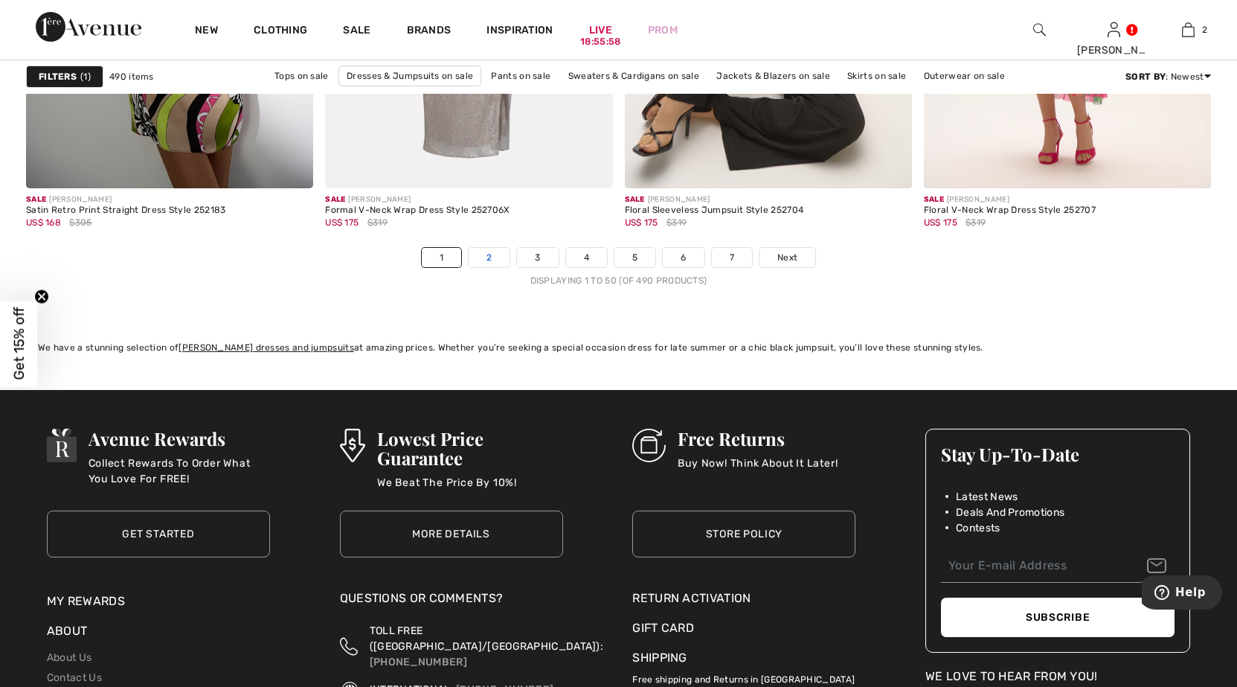
click at [490, 257] on link "2" at bounding box center [489, 257] width 41 height 19
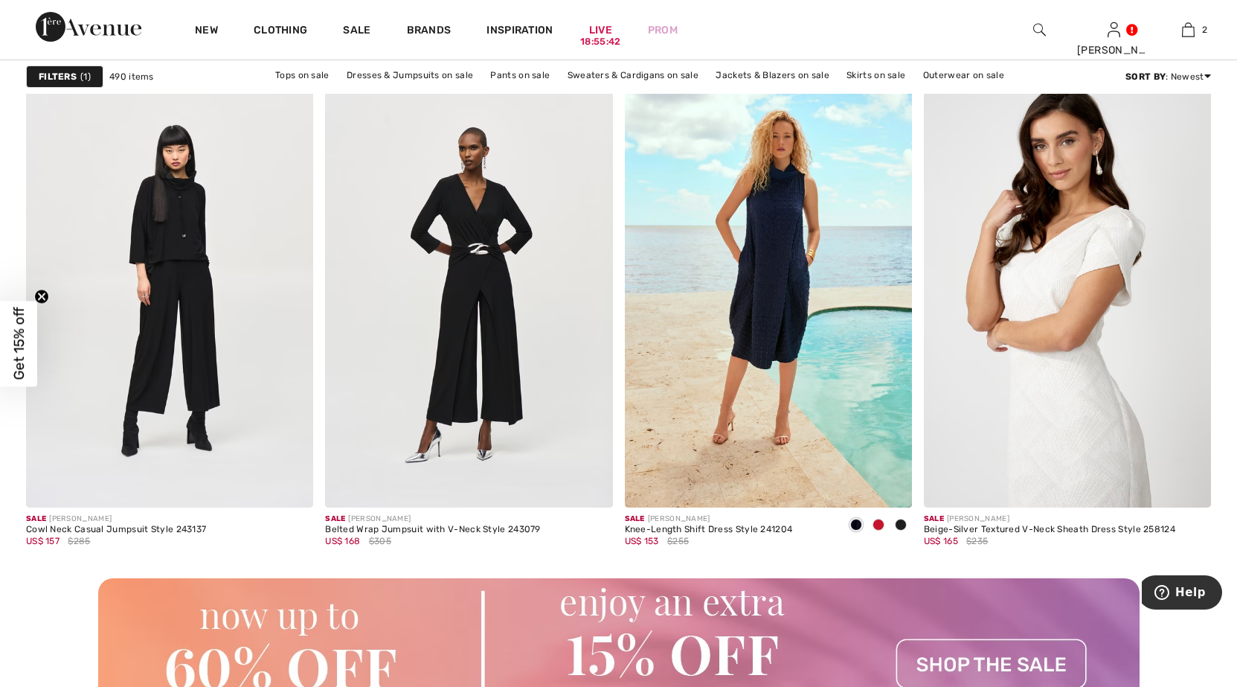
scroll to position [3497, 0]
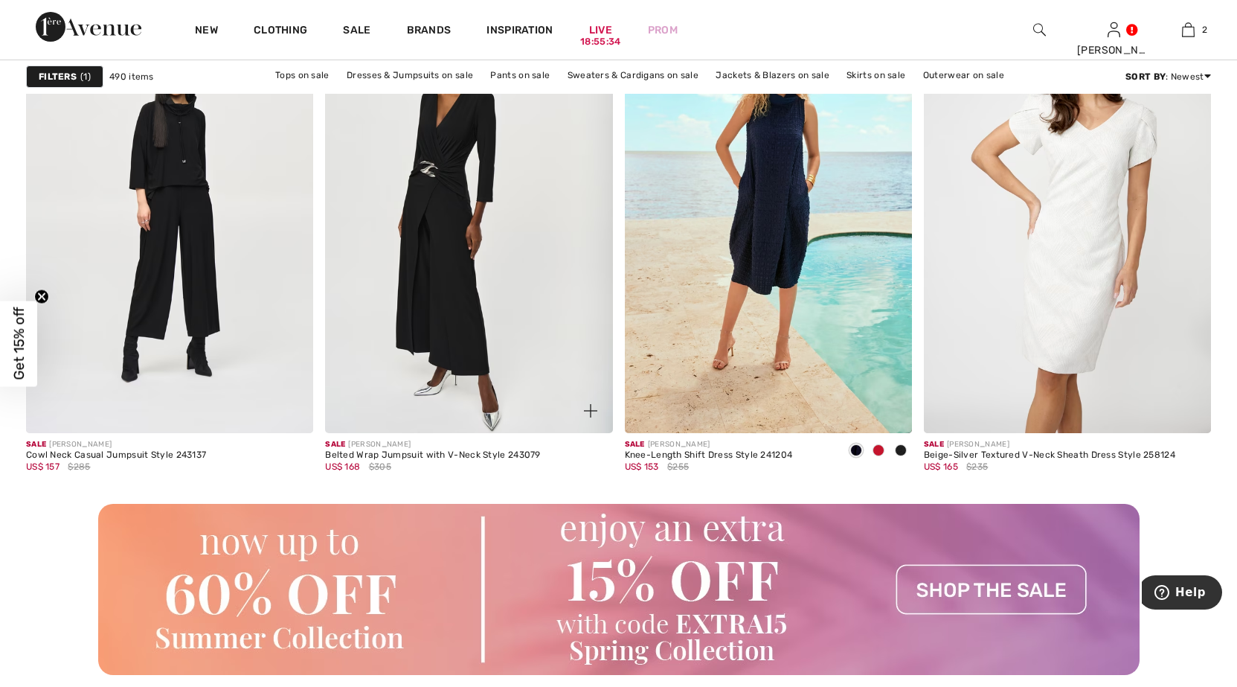
click at [443, 219] on img at bounding box center [468, 216] width 287 height 431
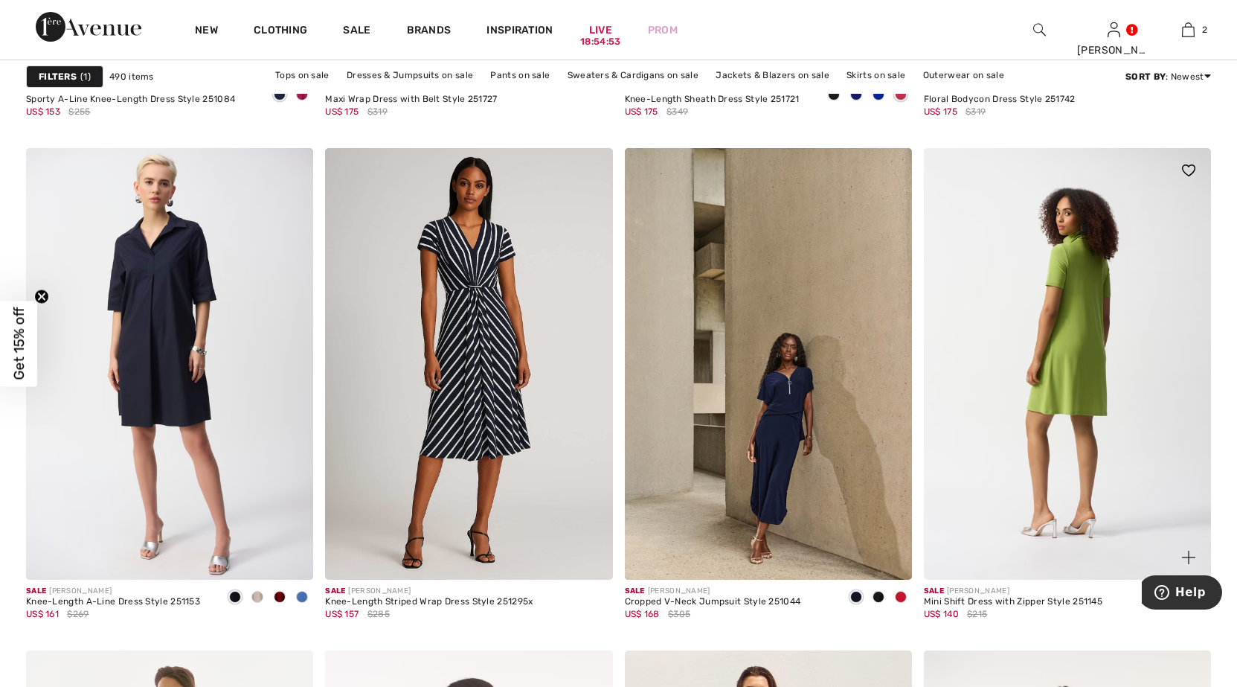
scroll to position [6844, 0]
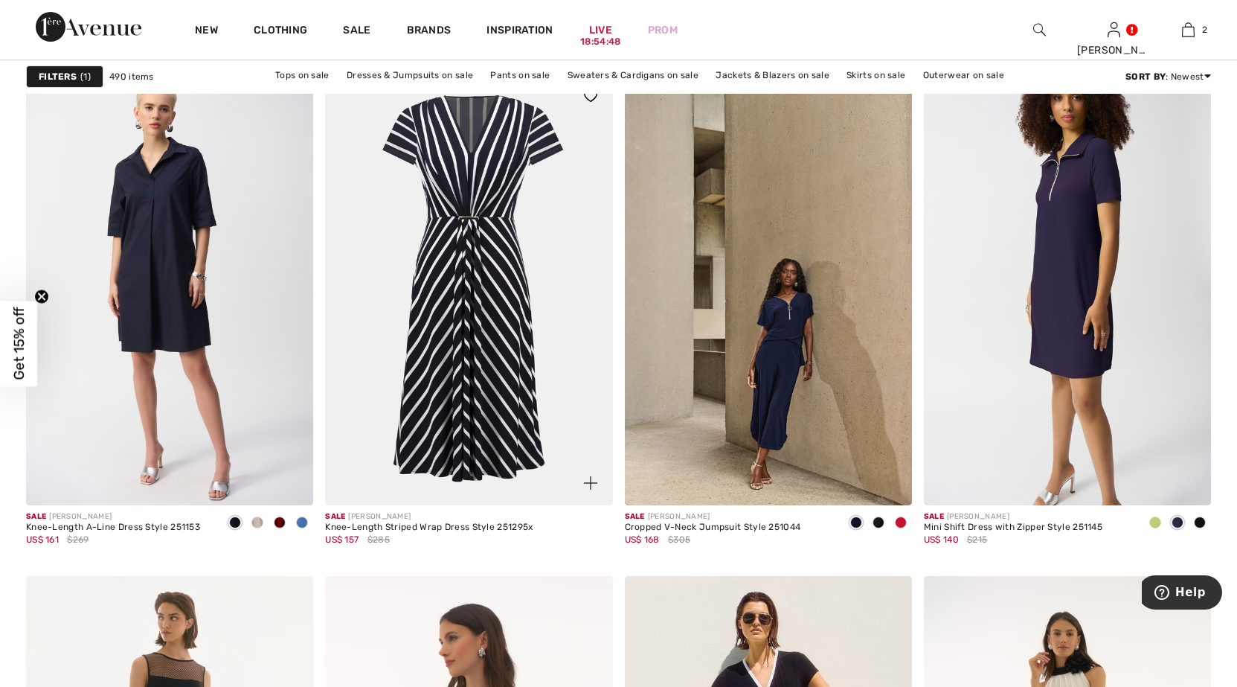
click at [497, 240] on img at bounding box center [468, 289] width 287 height 431
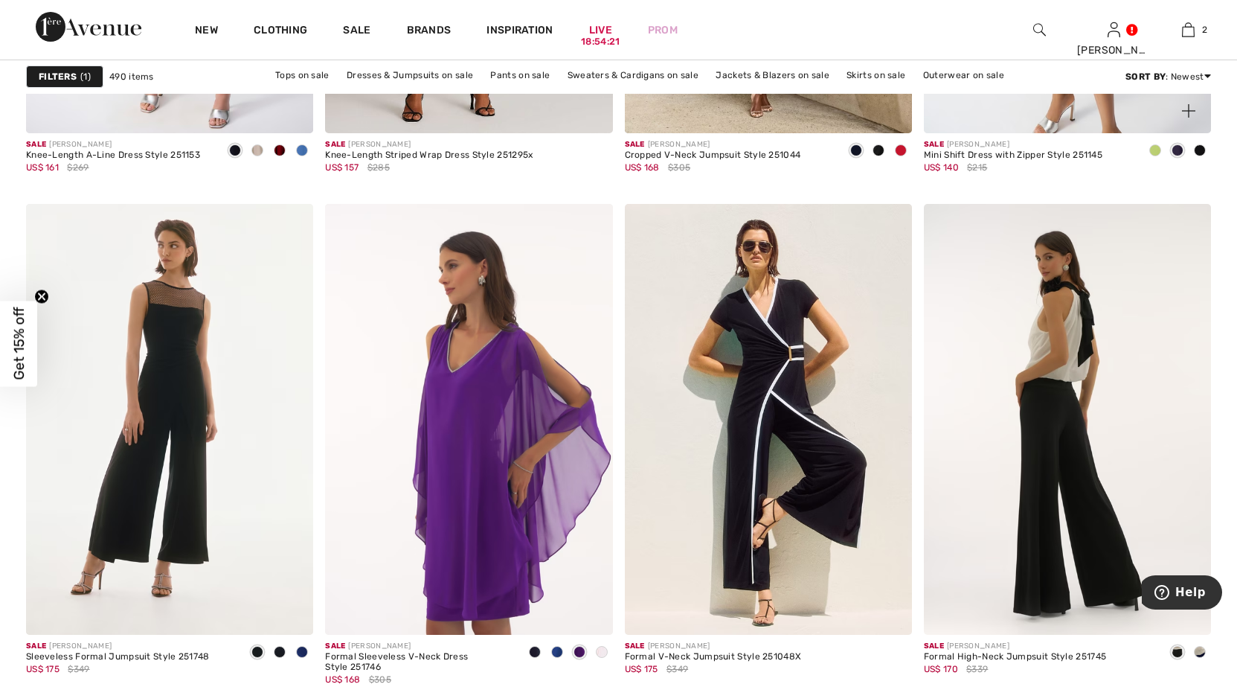
scroll to position [7291, 0]
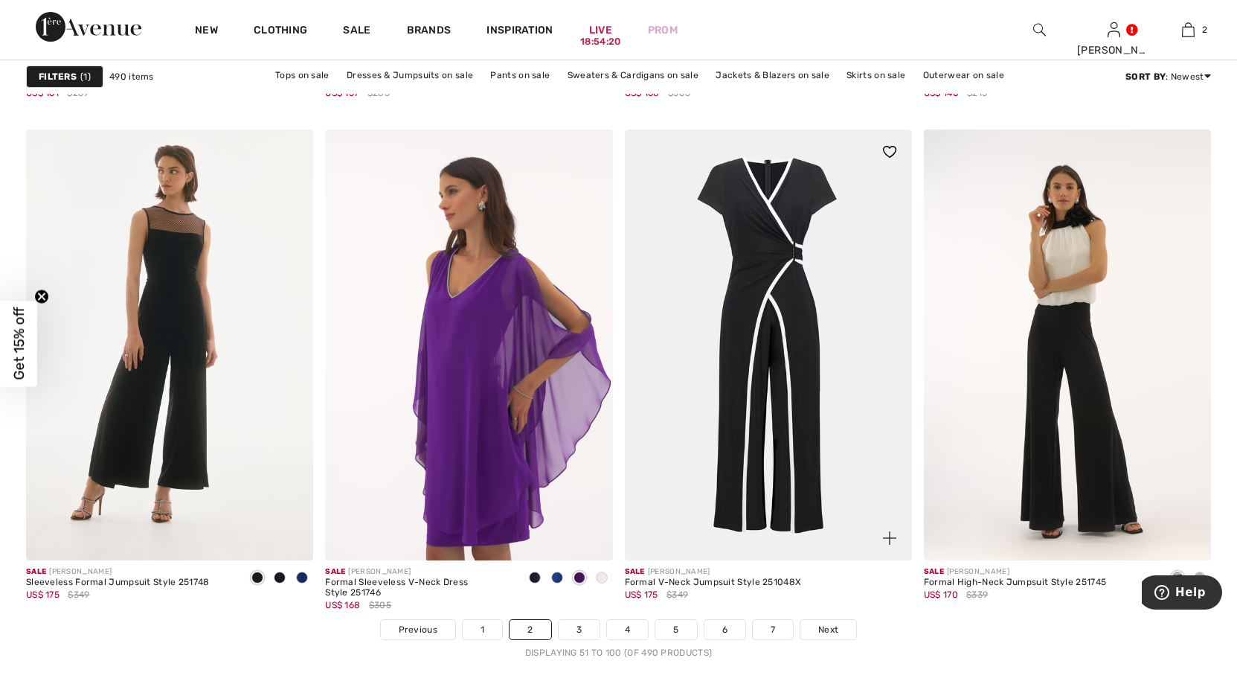
click at [748, 255] on img at bounding box center [768, 344] width 287 height 431
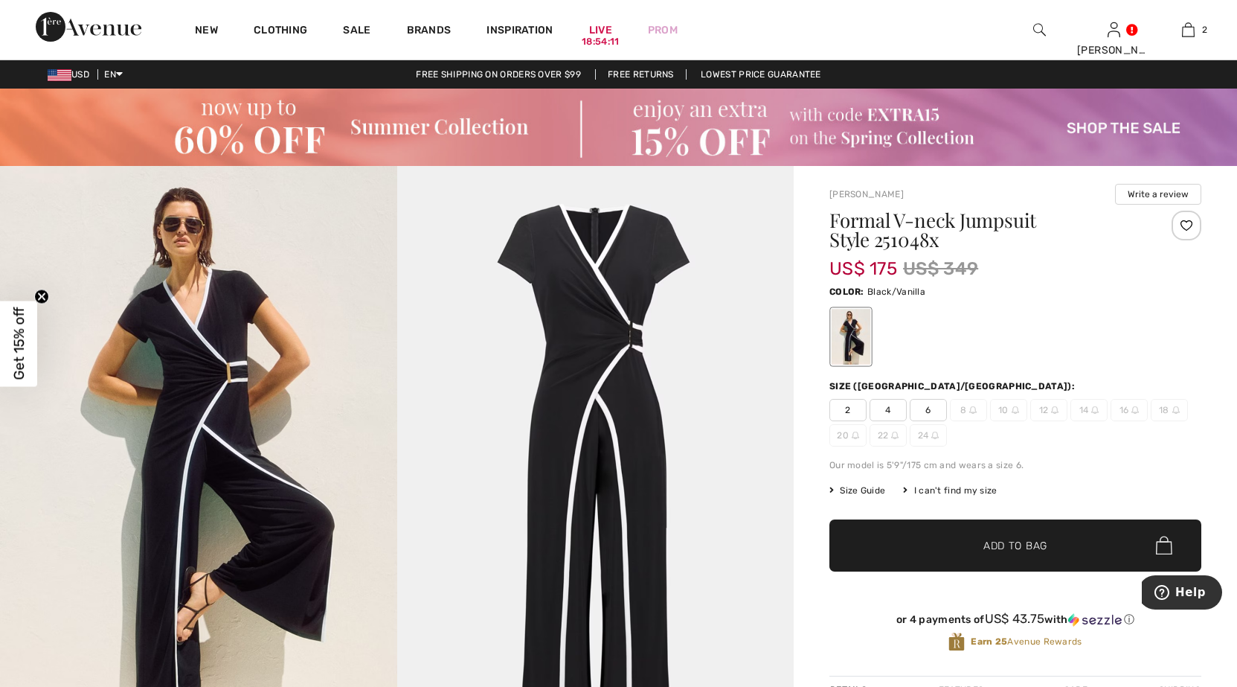
click at [865, 489] on span "Size Guide" at bounding box center [858, 490] width 56 height 13
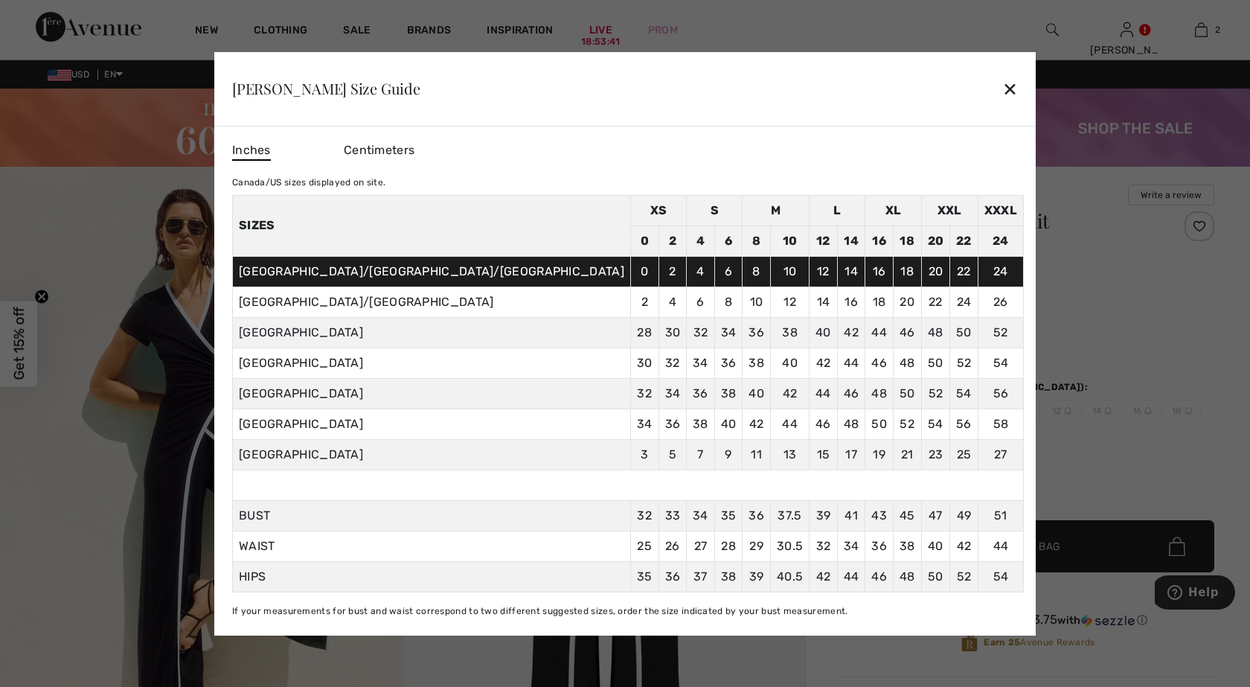
click at [1002, 80] on div "✕" at bounding box center [1010, 88] width 16 height 31
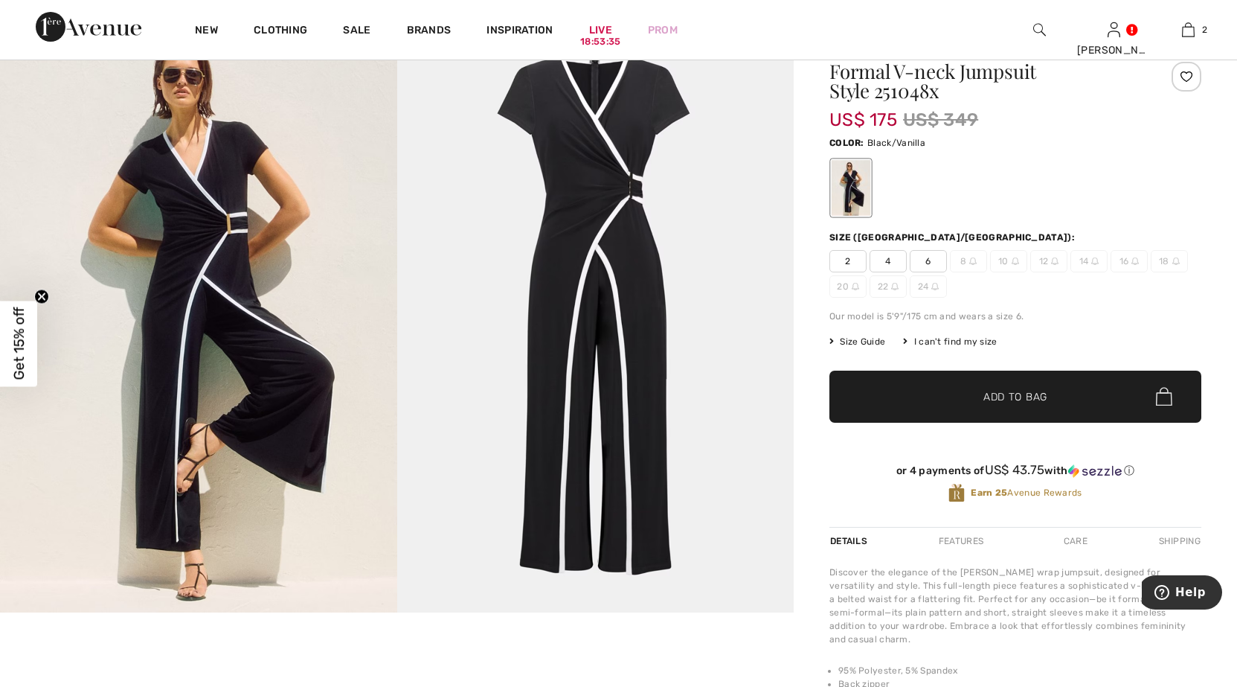
scroll to position [74, 0]
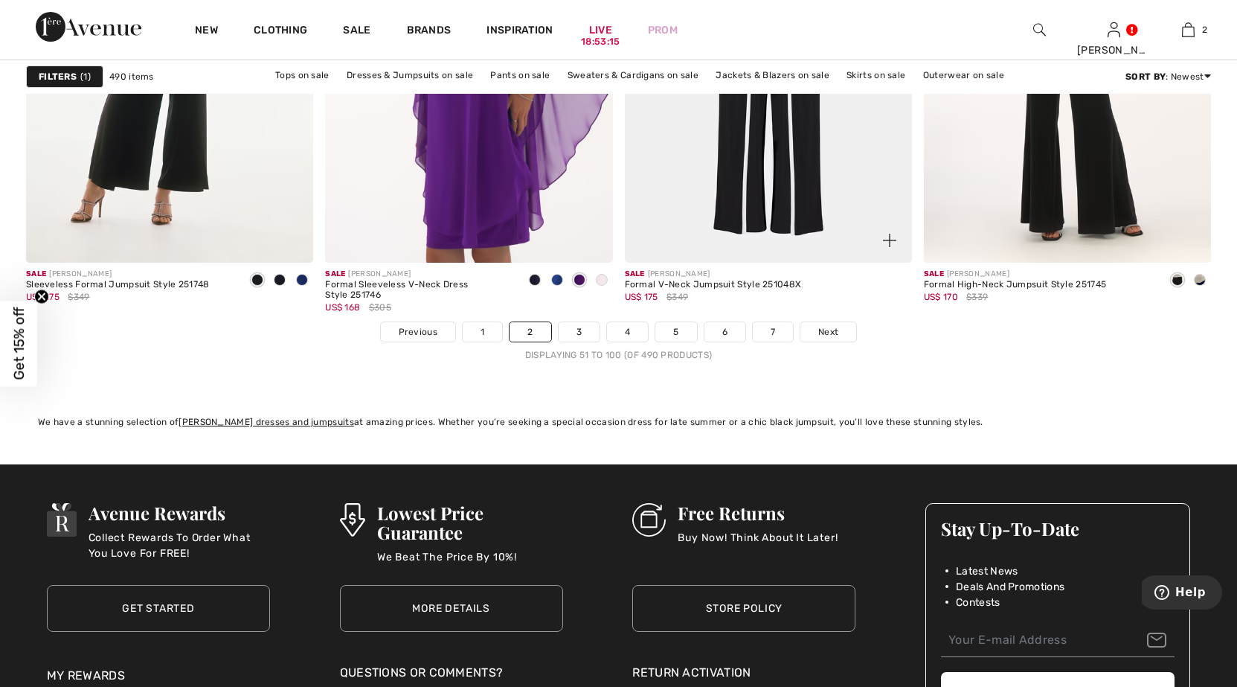
scroll to position [7737, 0]
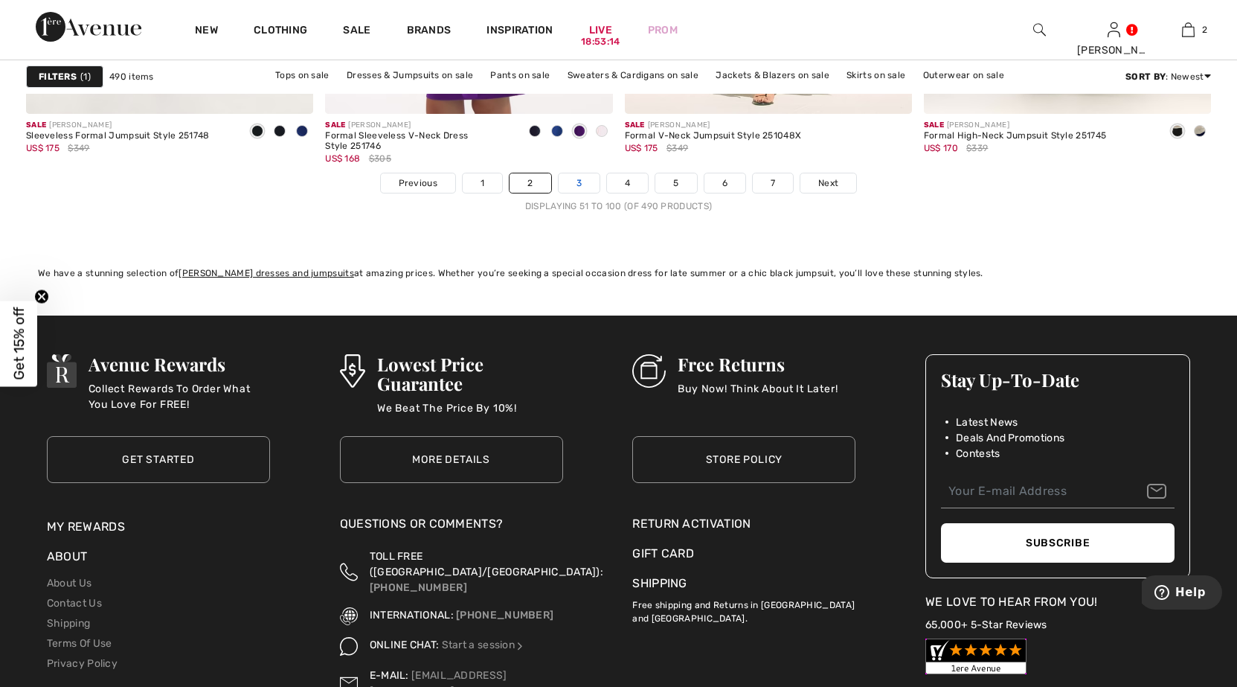
click at [571, 179] on link "3" at bounding box center [579, 182] width 41 height 19
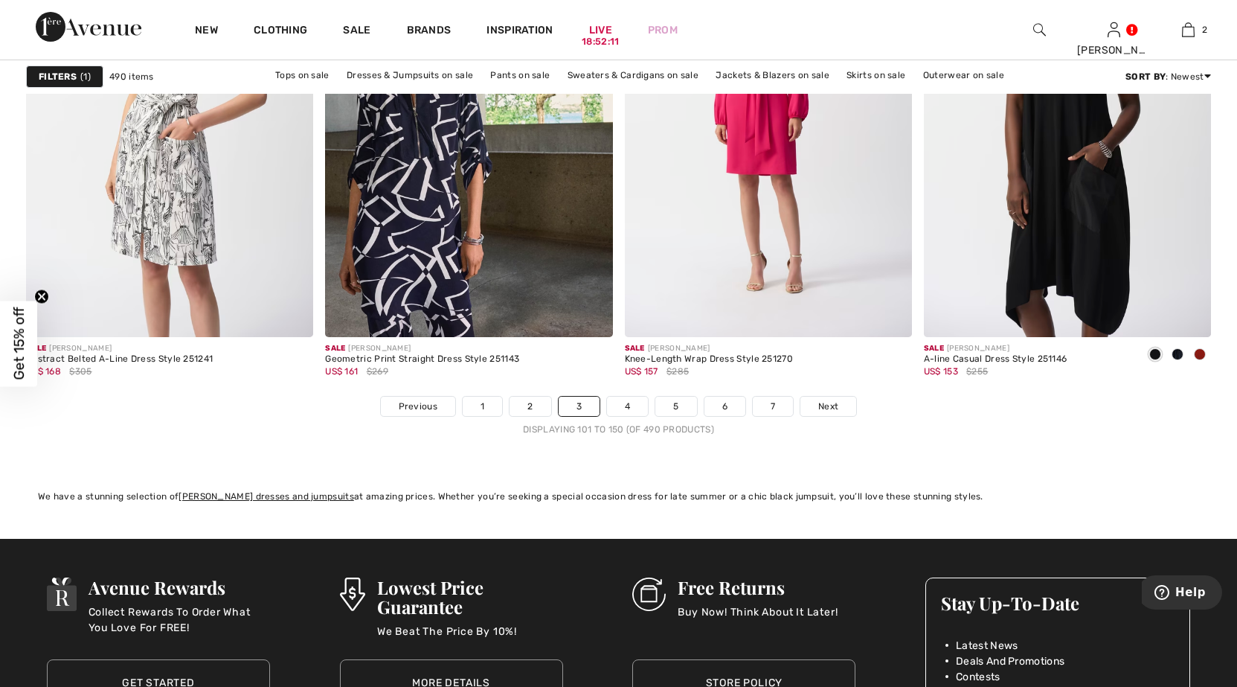
scroll to position [7663, 0]
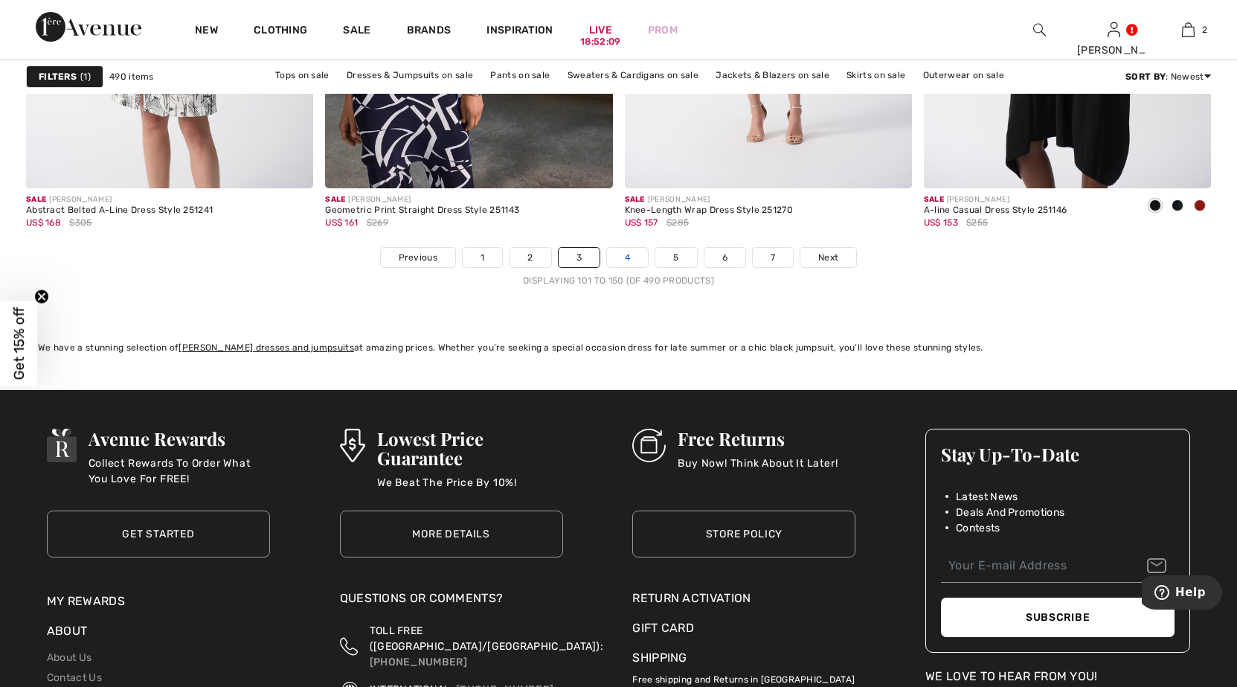
click at [632, 257] on link "4" at bounding box center [627, 257] width 41 height 19
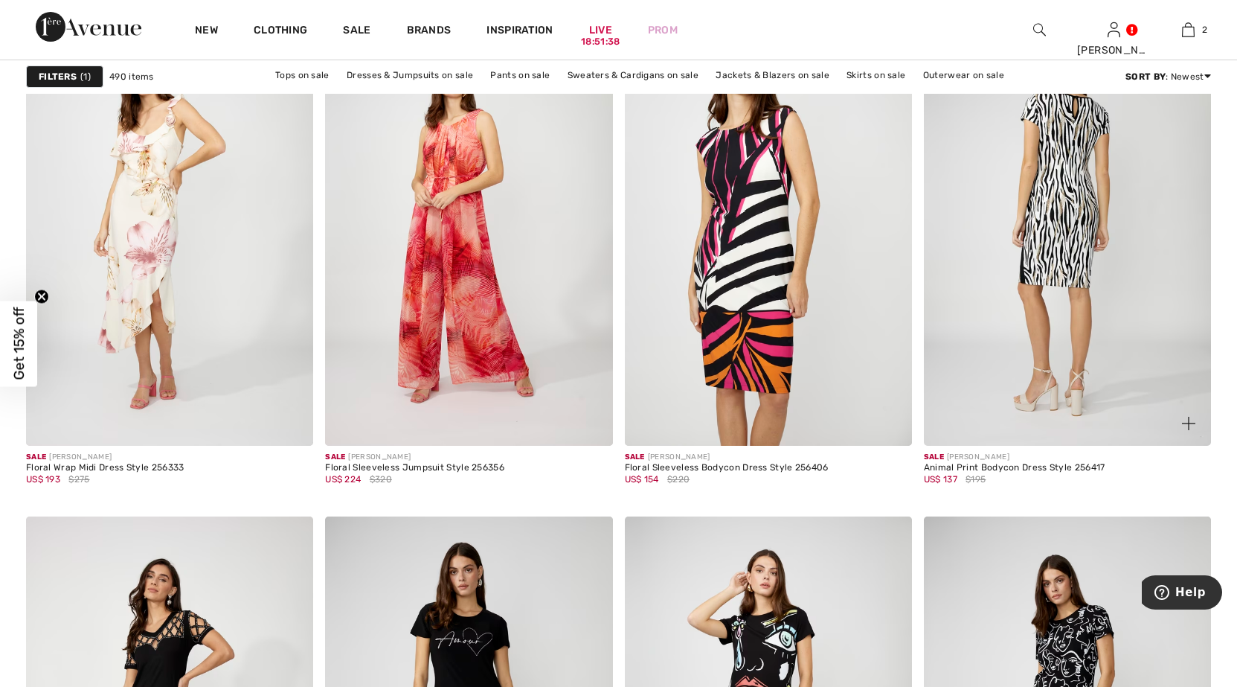
scroll to position [5059, 0]
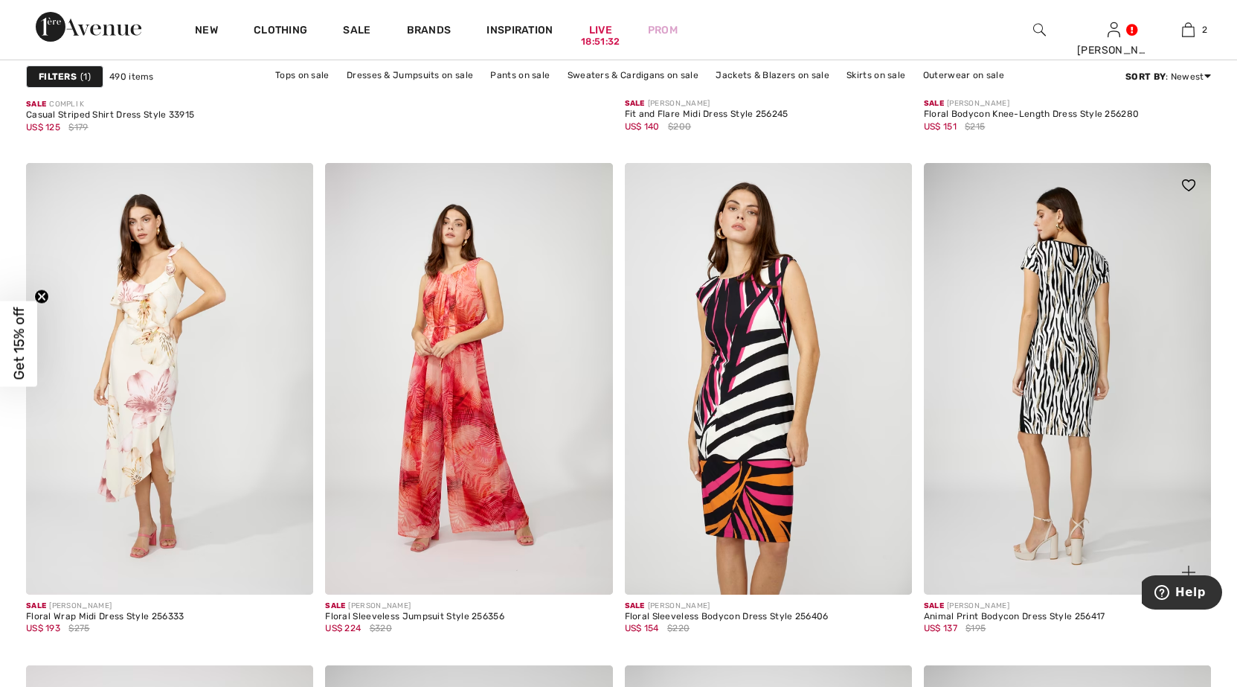
click at [1068, 359] on img at bounding box center [1067, 378] width 287 height 431
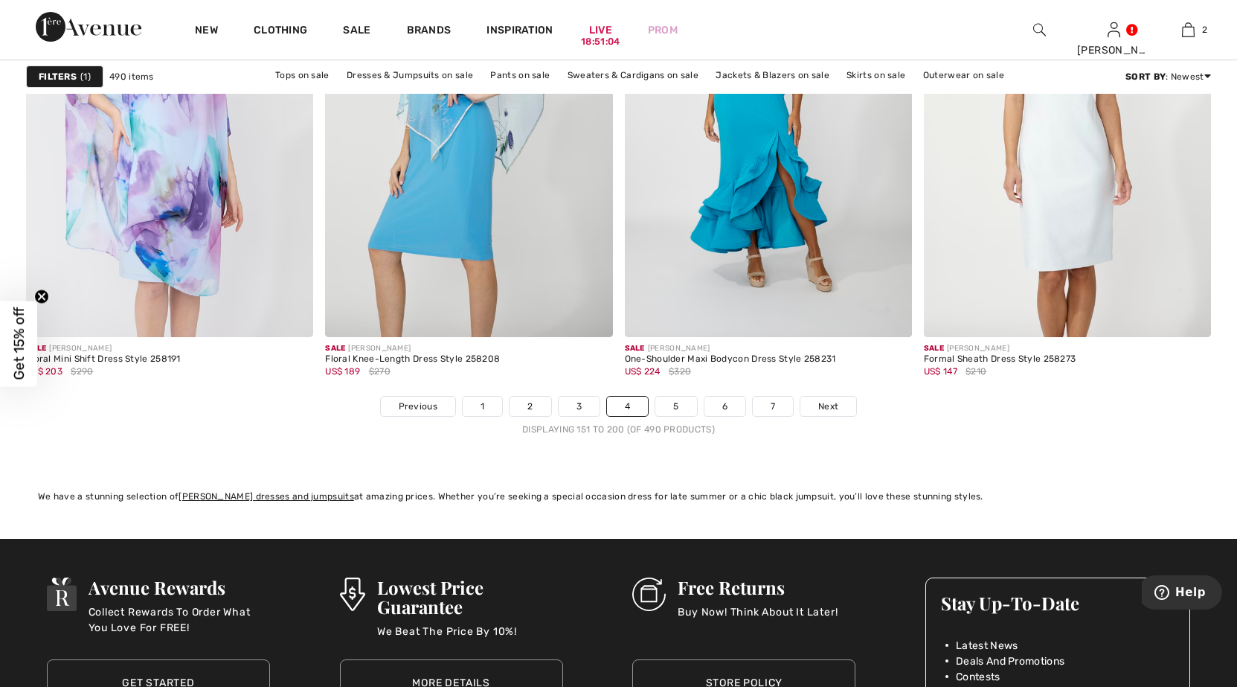
scroll to position [7588, 0]
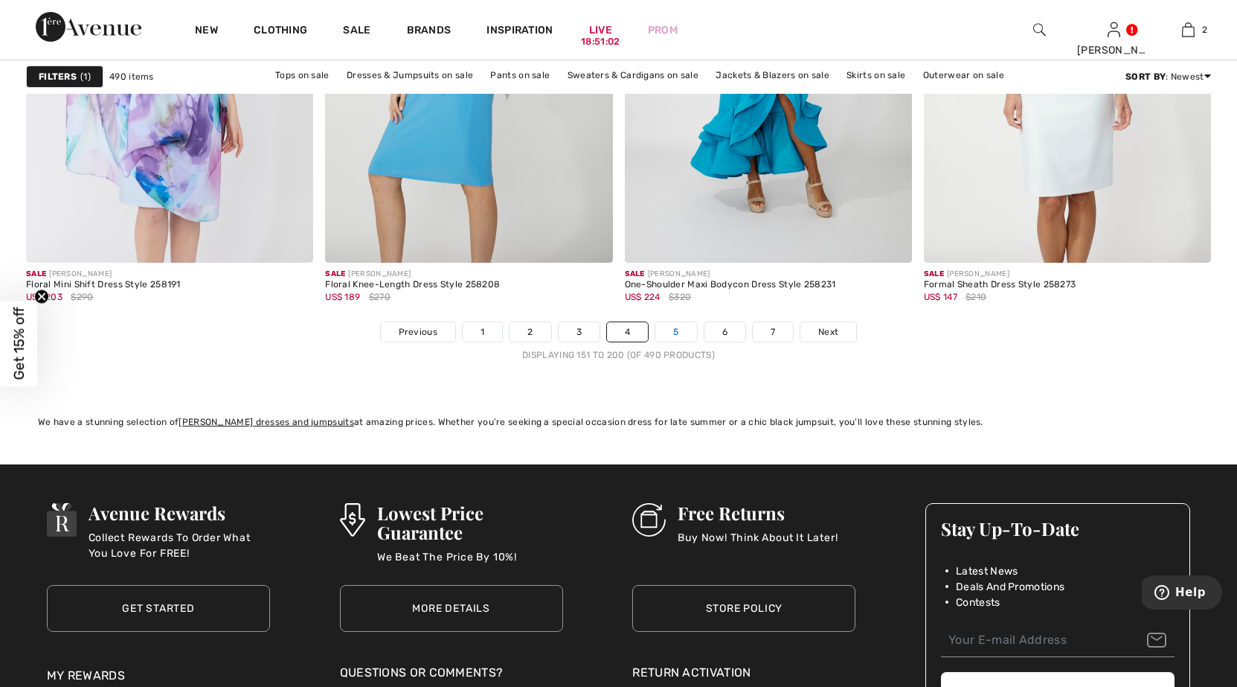
click at [670, 332] on link "5" at bounding box center [675, 331] width 41 height 19
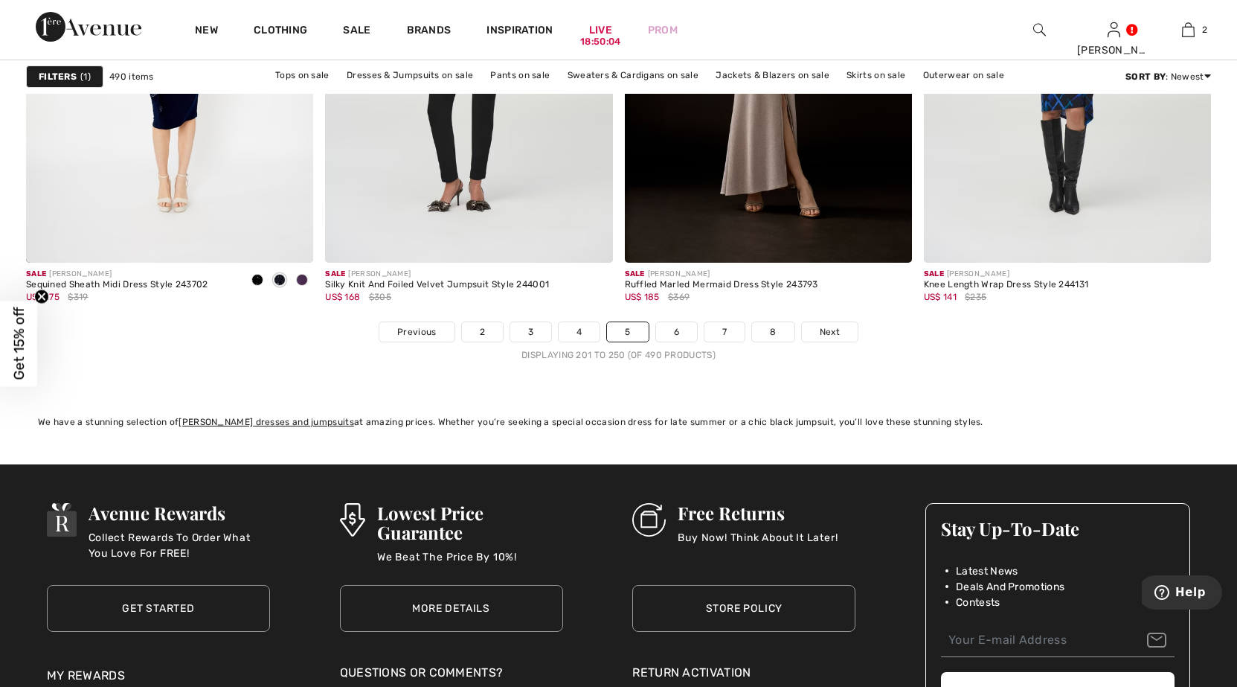
scroll to position [7663, 0]
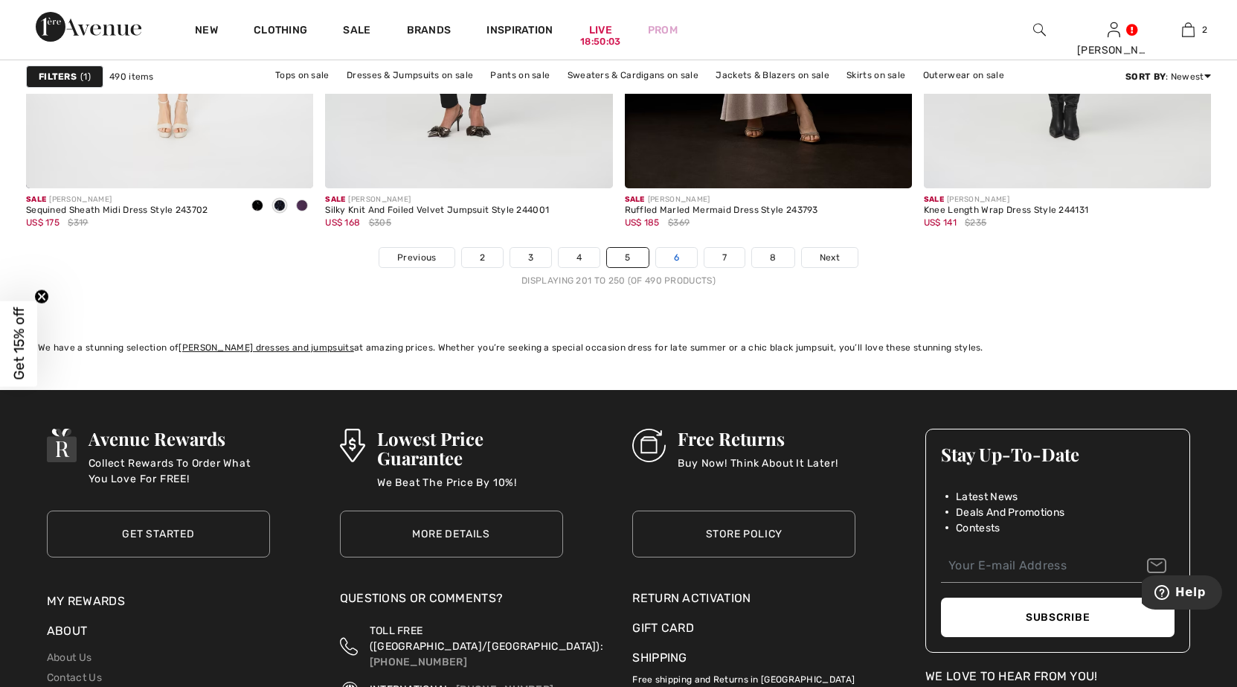
click at [673, 258] on link "6" at bounding box center [676, 257] width 41 height 19
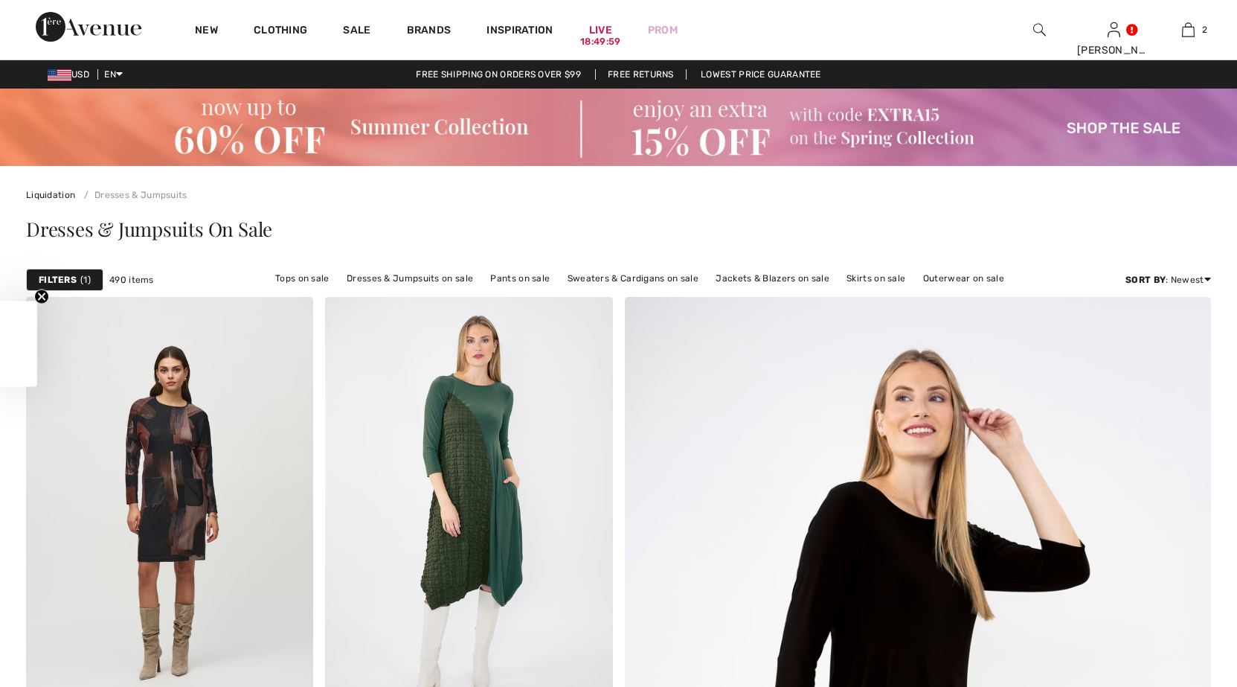
checkbox input "true"
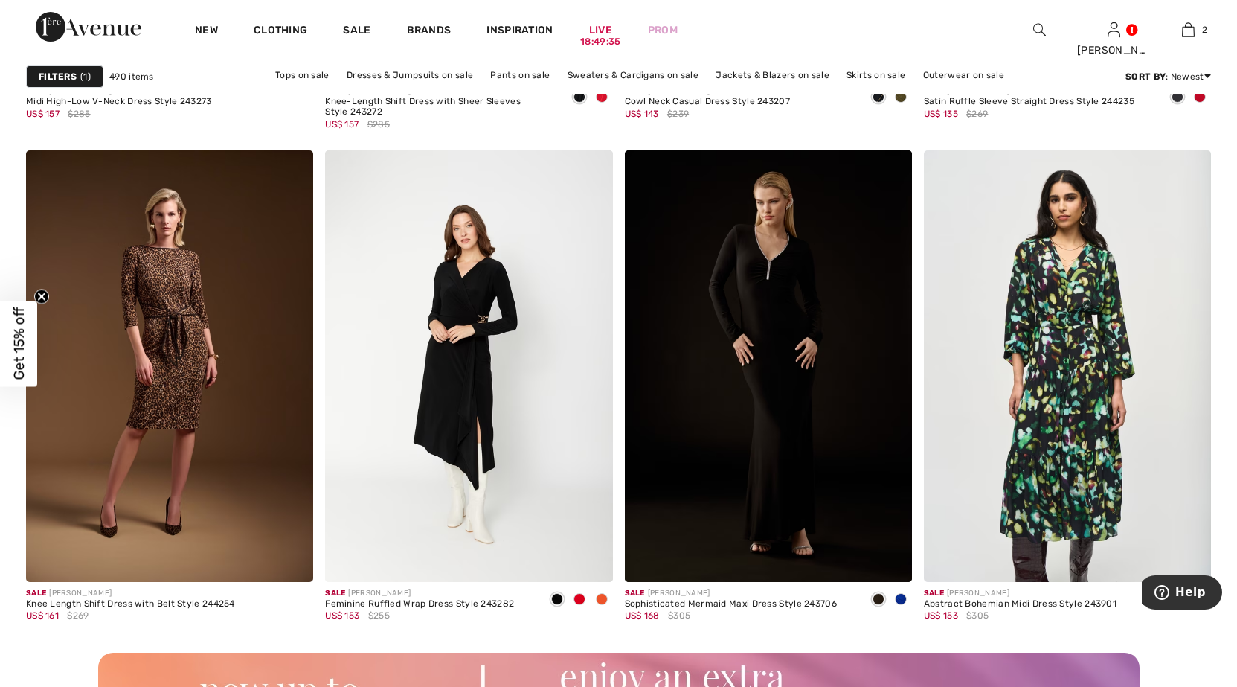
scroll to position [3422, 0]
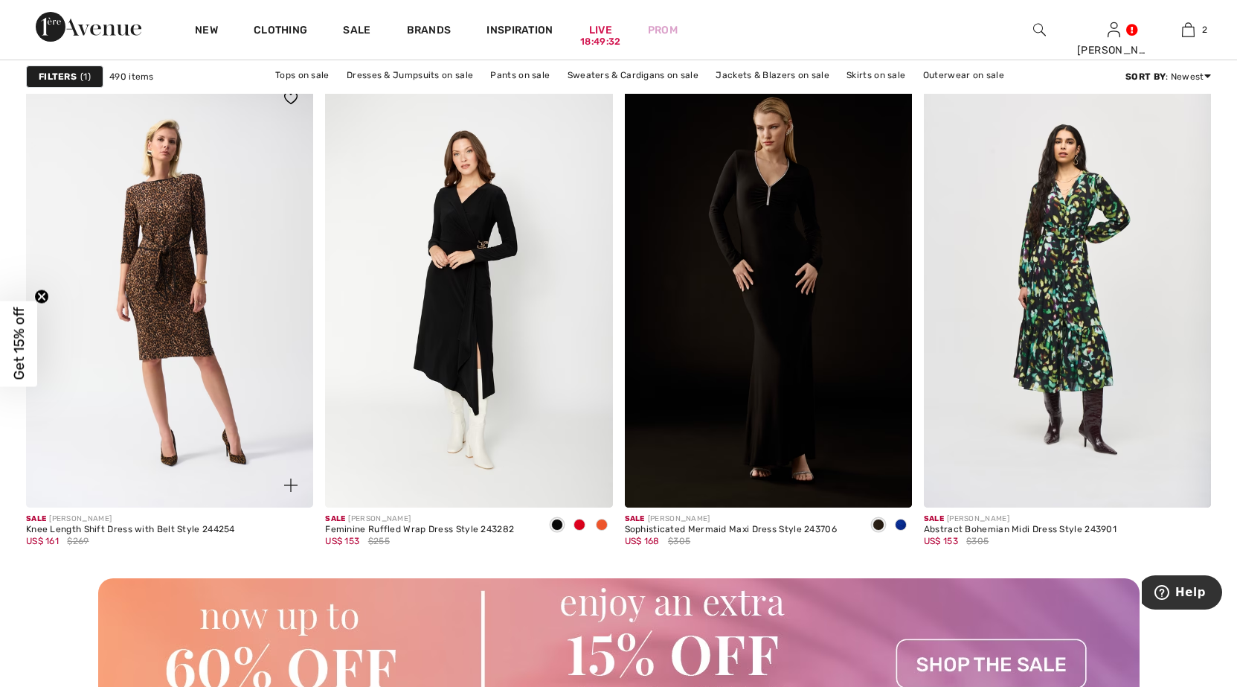
click at [160, 211] on img at bounding box center [169, 291] width 287 height 431
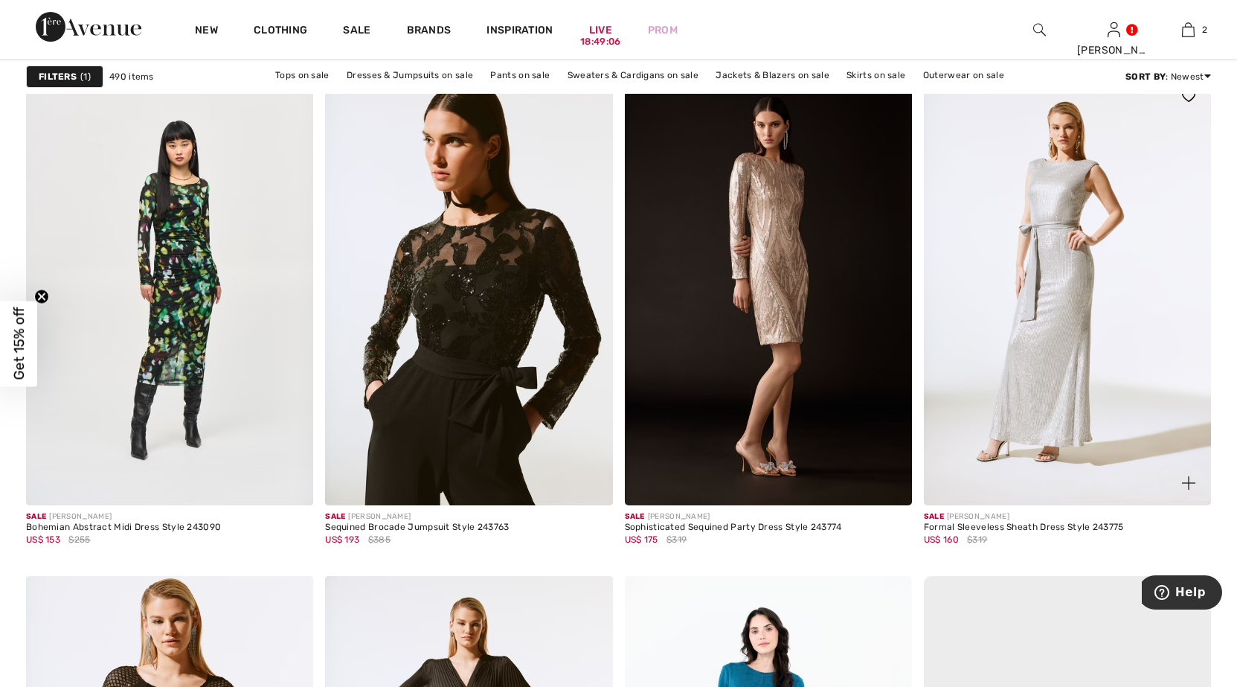
scroll to position [6919, 0]
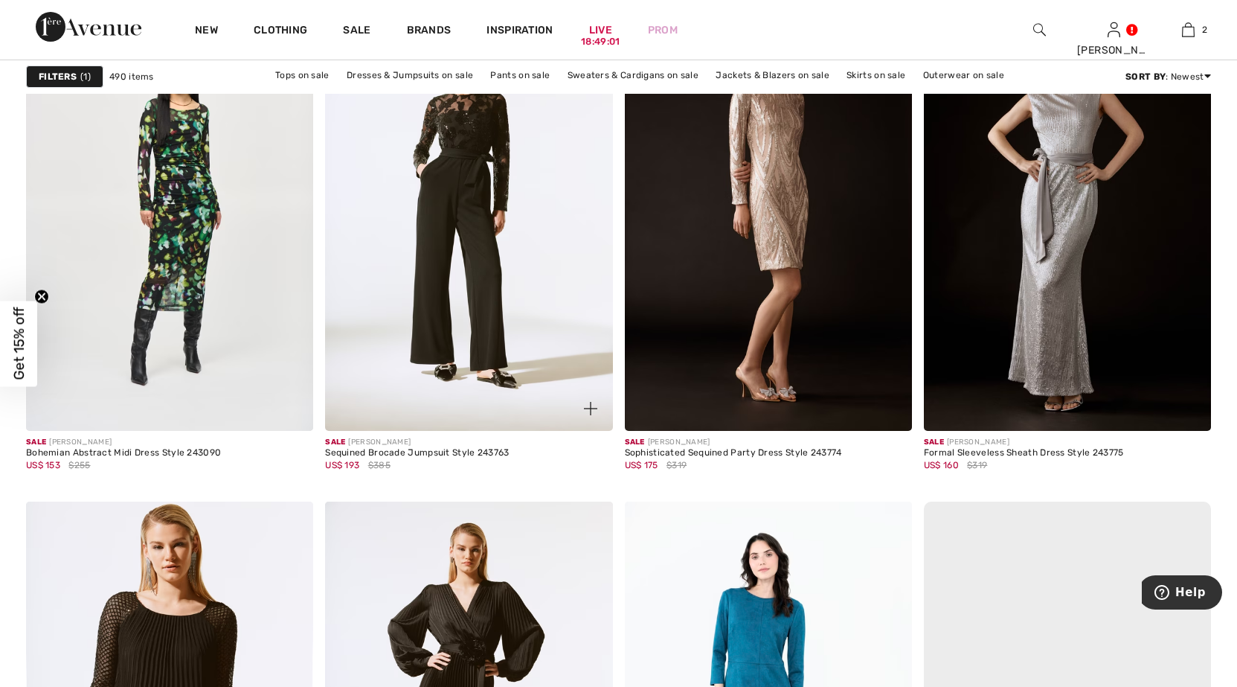
click at [469, 187] on img at bounding box center [468, 214] width 287 height 431
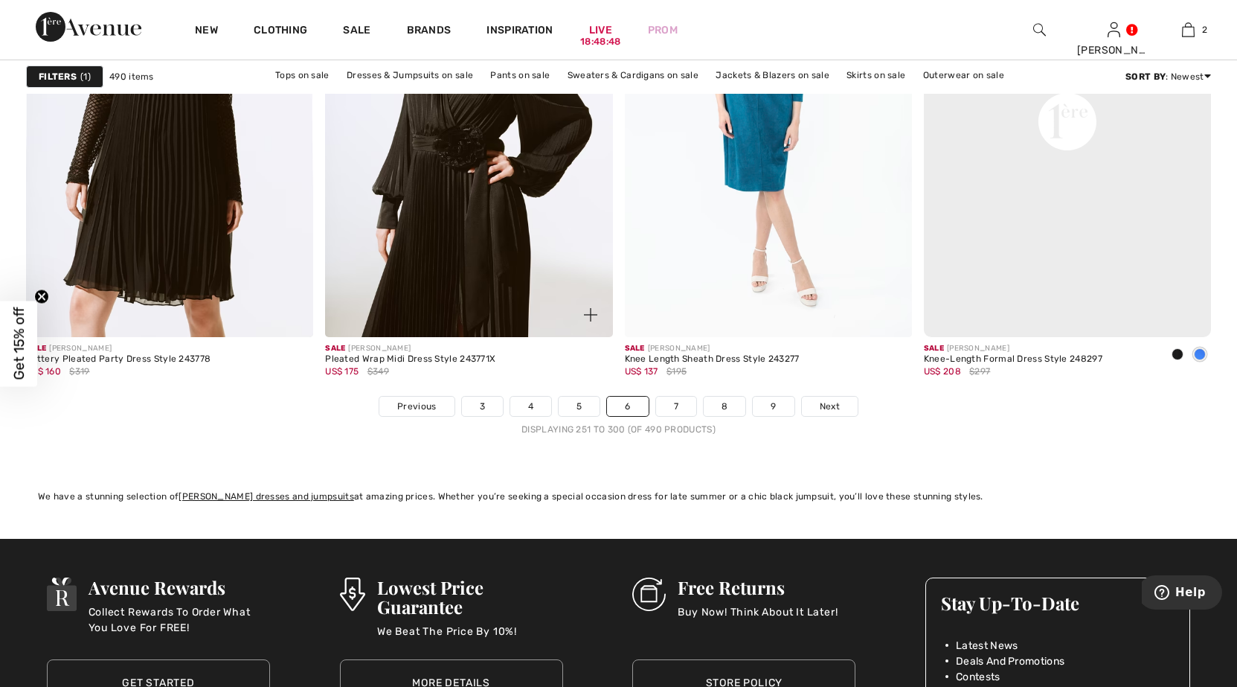
scroll to position [7663, 0]
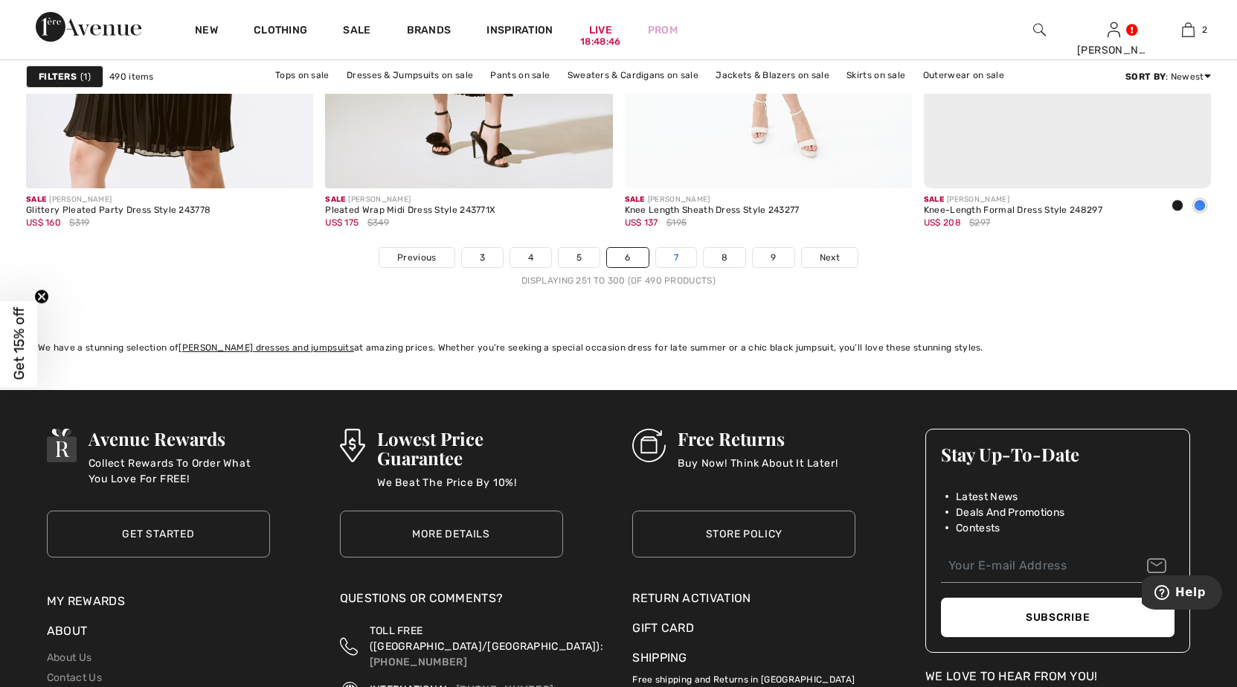
click at [675, 252] on link "7" at bounding box center [676, 257] width 40 height 19
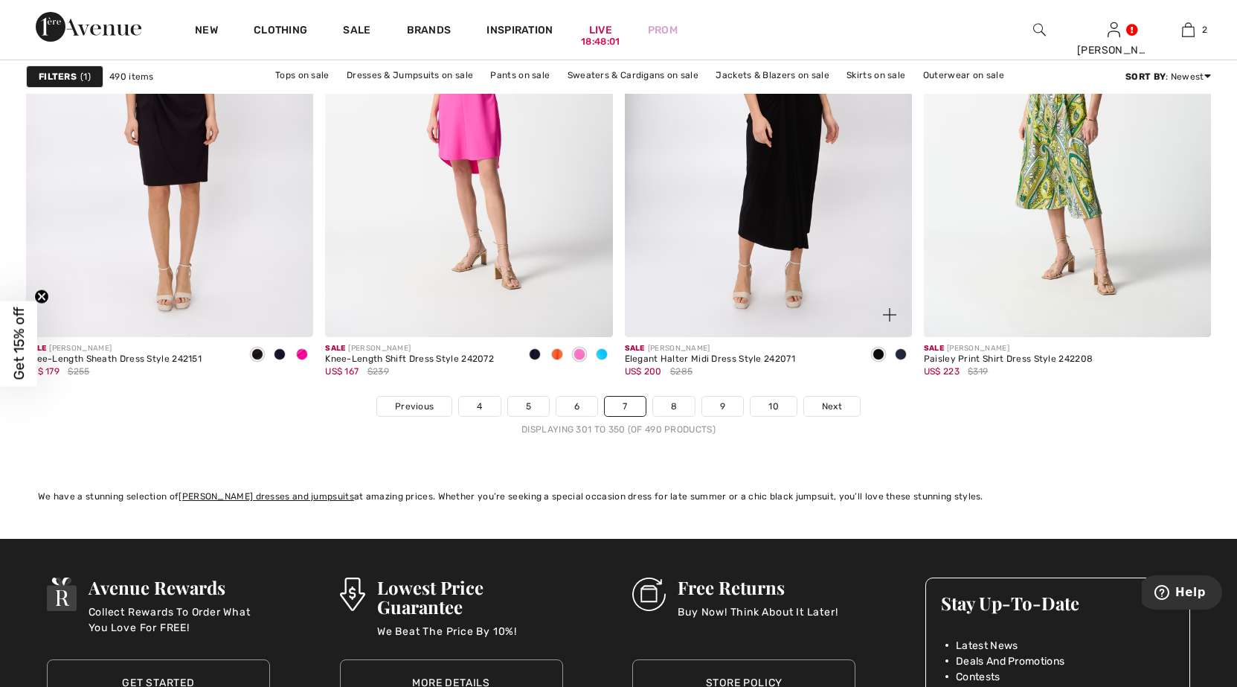
scroll to position [7663, 0]
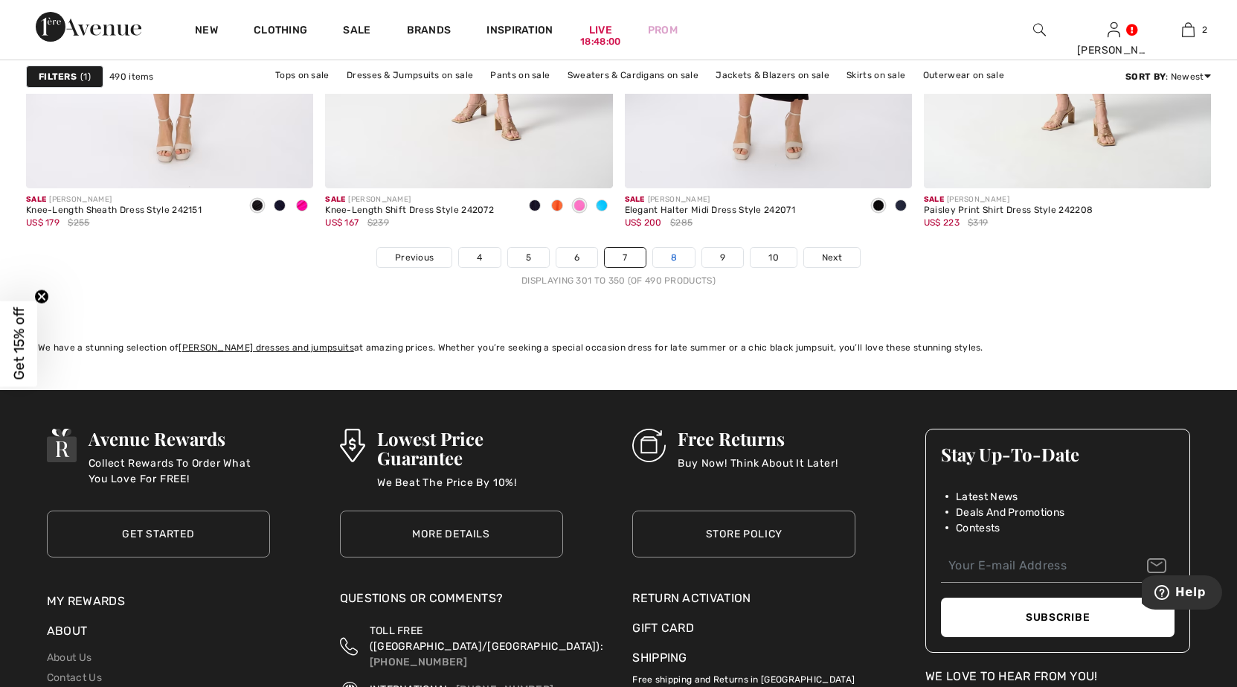
click at [681, 254] on link "8" at bounding box center [674, 257] width 42 height 19
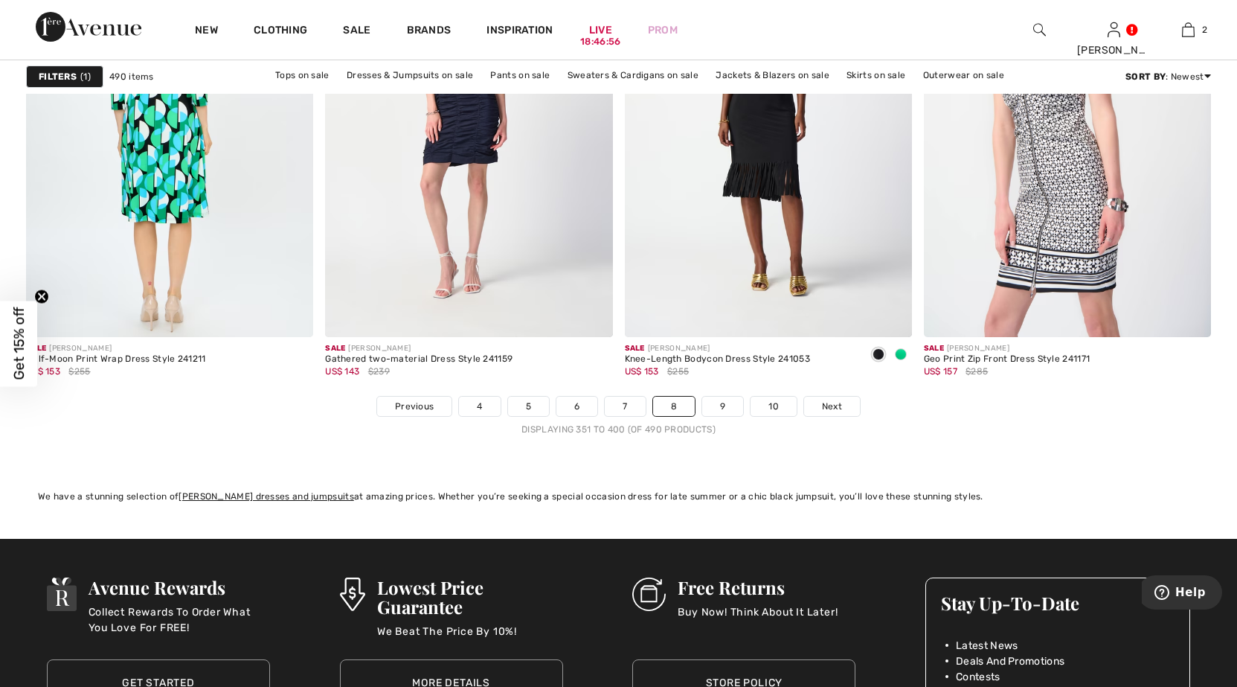
scroll to position [7588, 0]
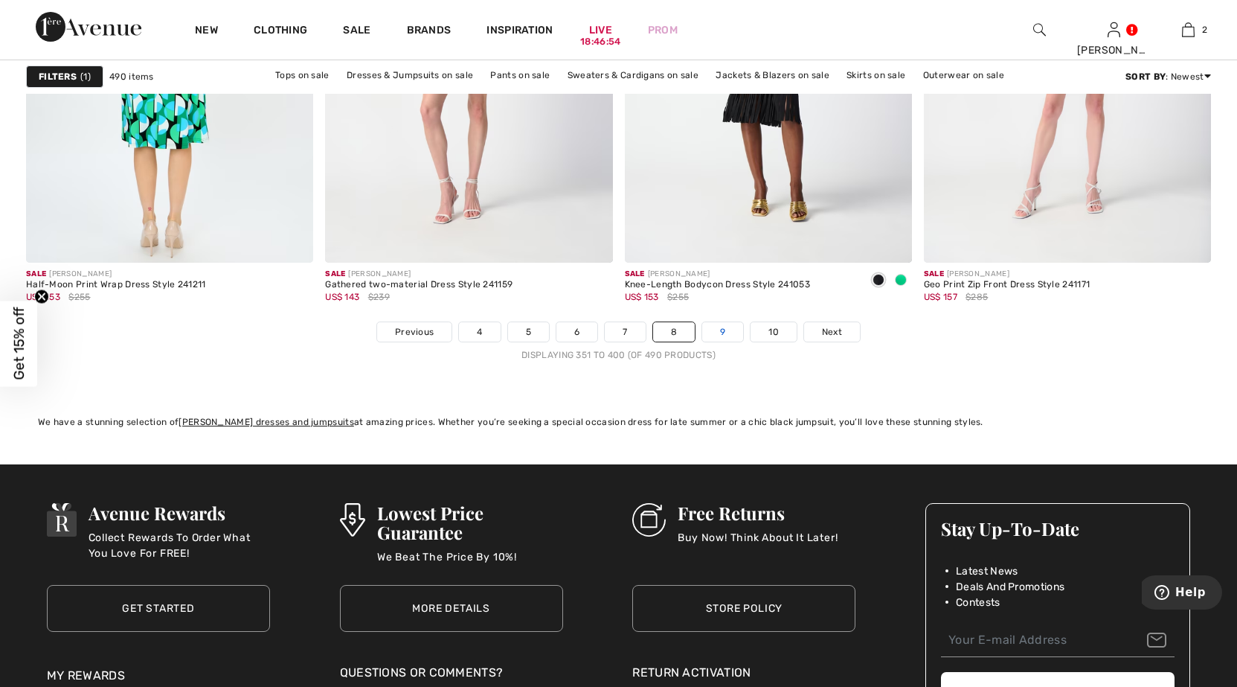
click at [725, 326] on link "9" at bounding box center [722, 331] width 41 height 19
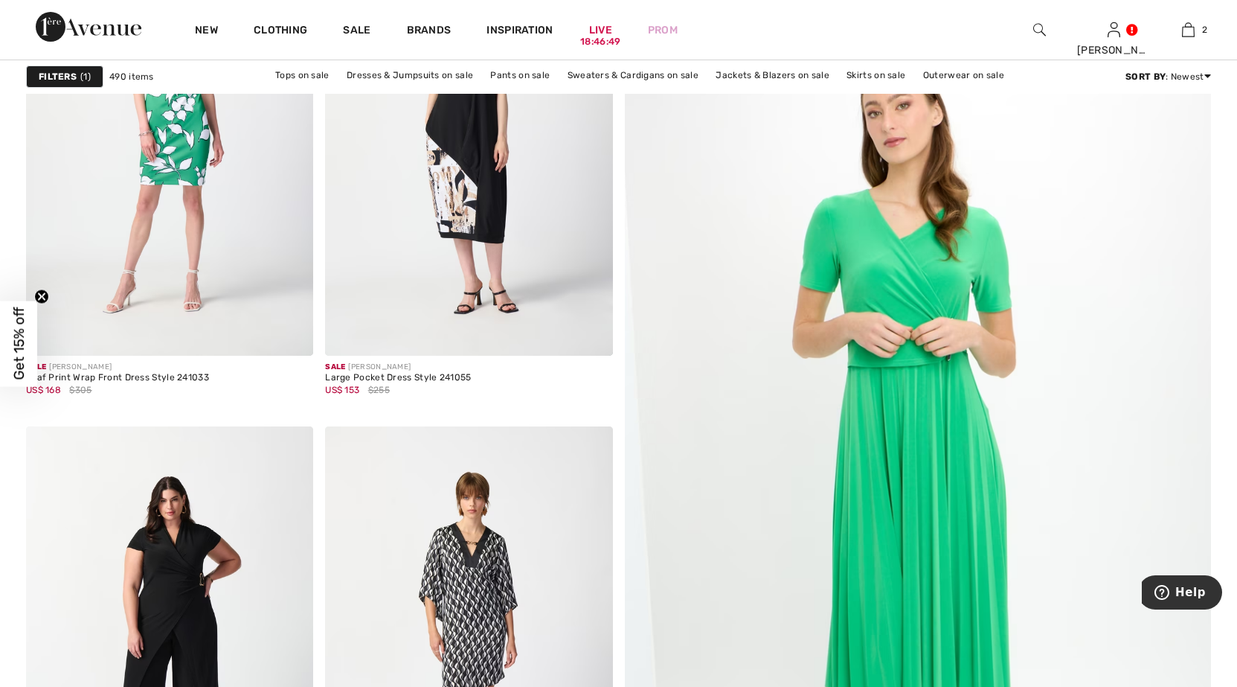
scroll to position [149, 0]
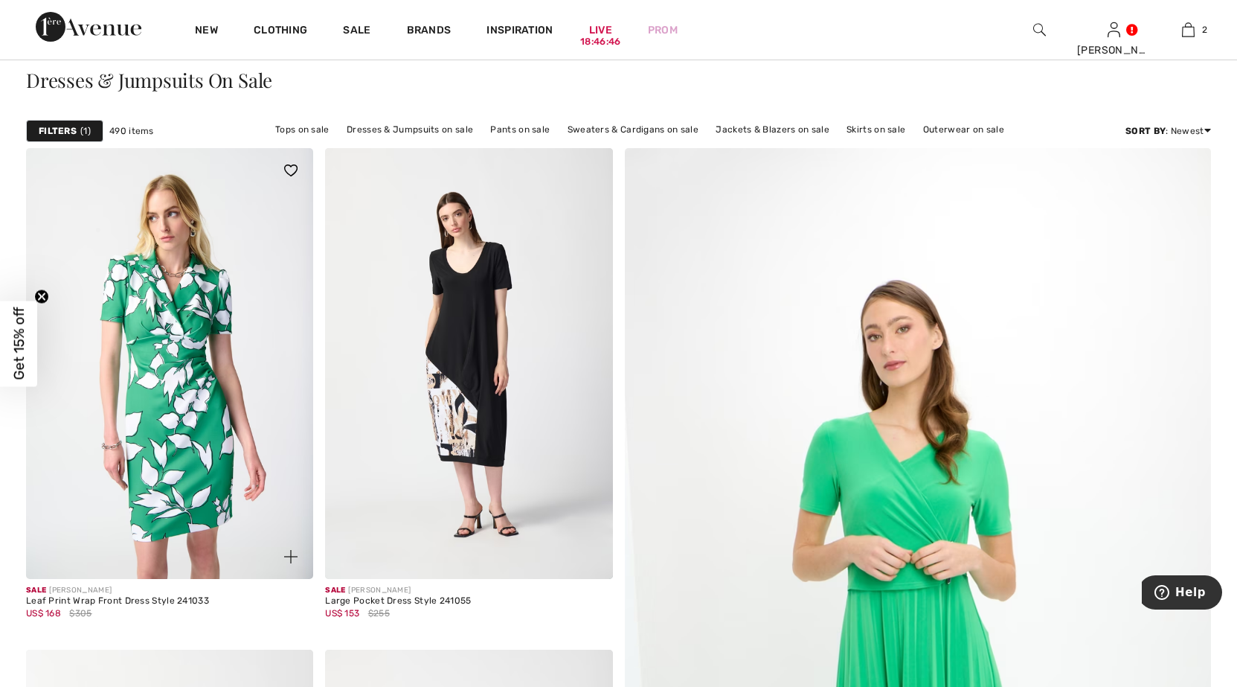
click at [208, 278] on img at bounding box center [169, 363] width 287 height 431
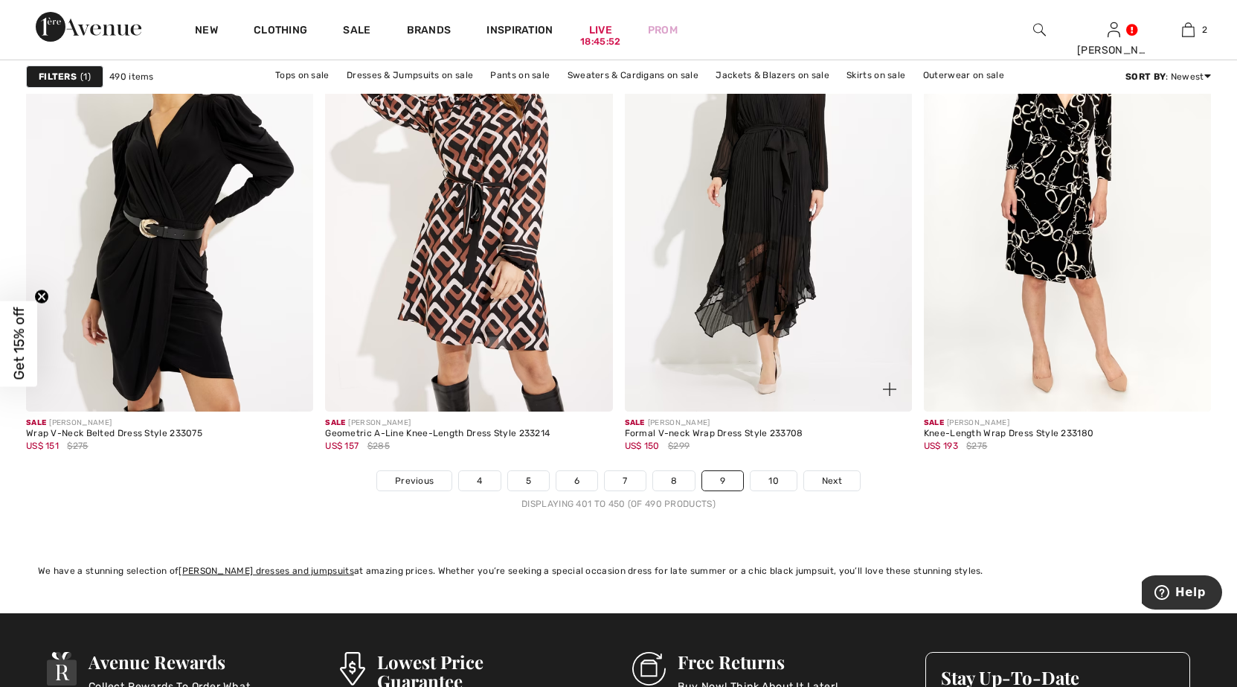
scroll to position [7514, 0]
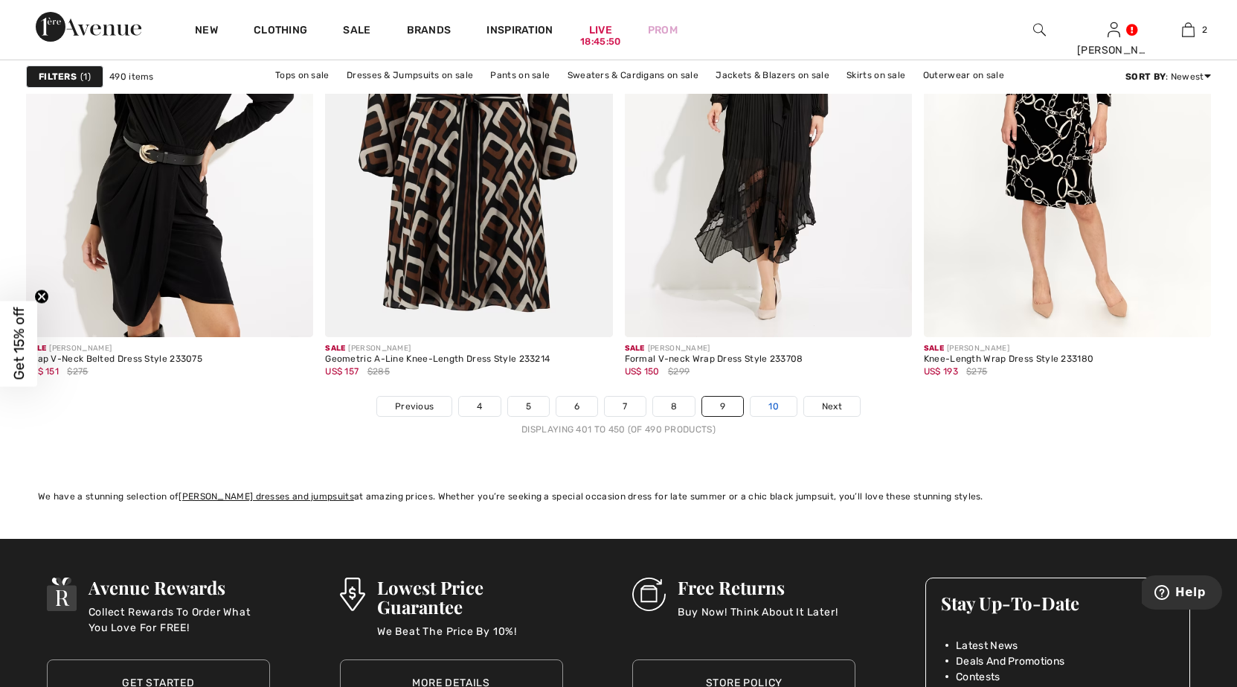
click at [777, 401] on link "10" at bounding box center [774, 406] width 46 height 19
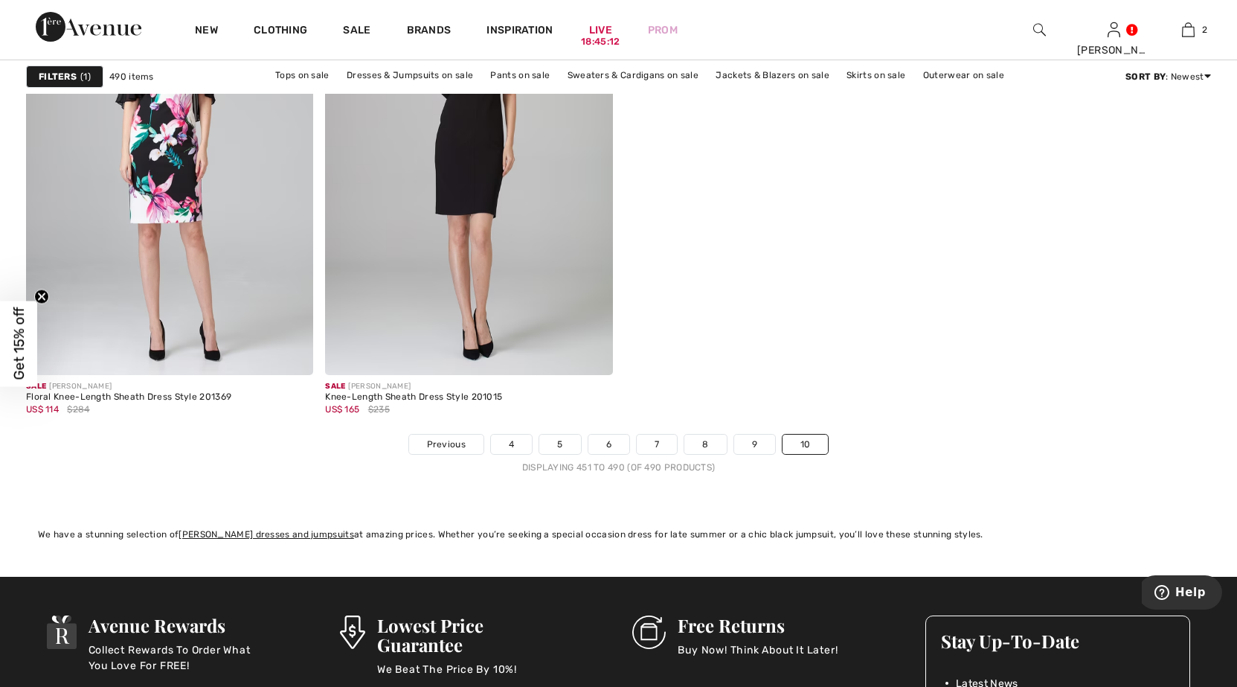
scroll to position [6398, 0]
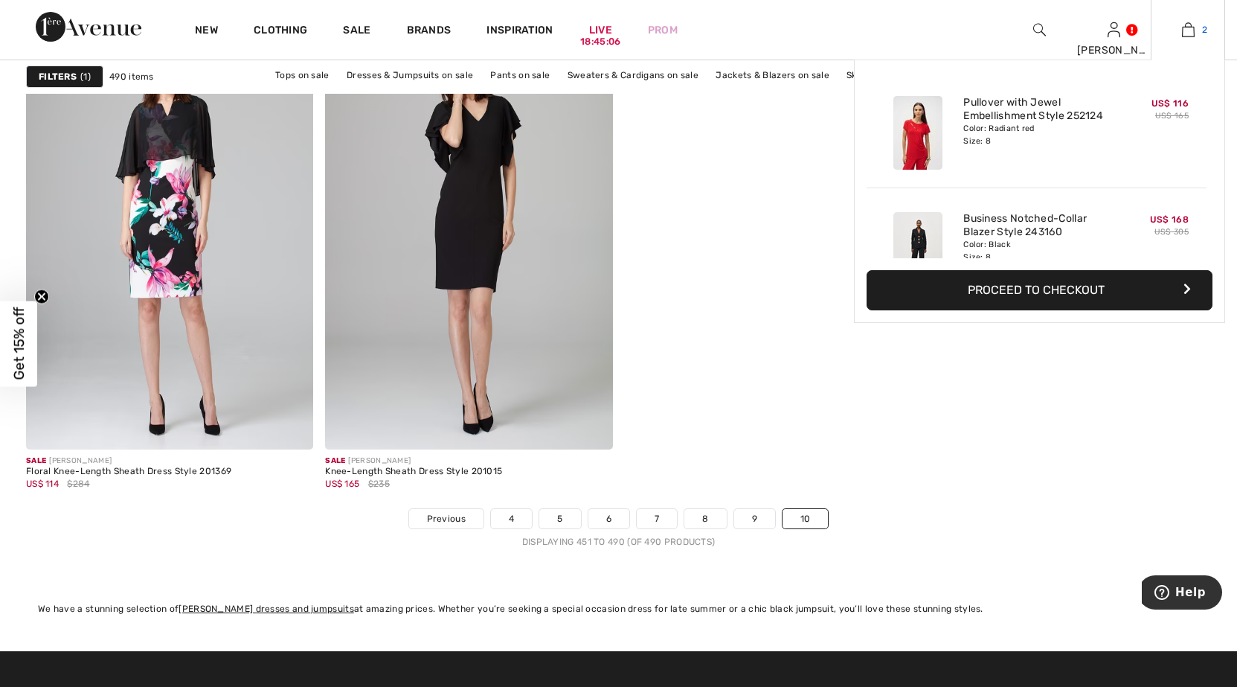
click at [1193, 23] on img at bounding box center [1188, 30] width 13 height 18
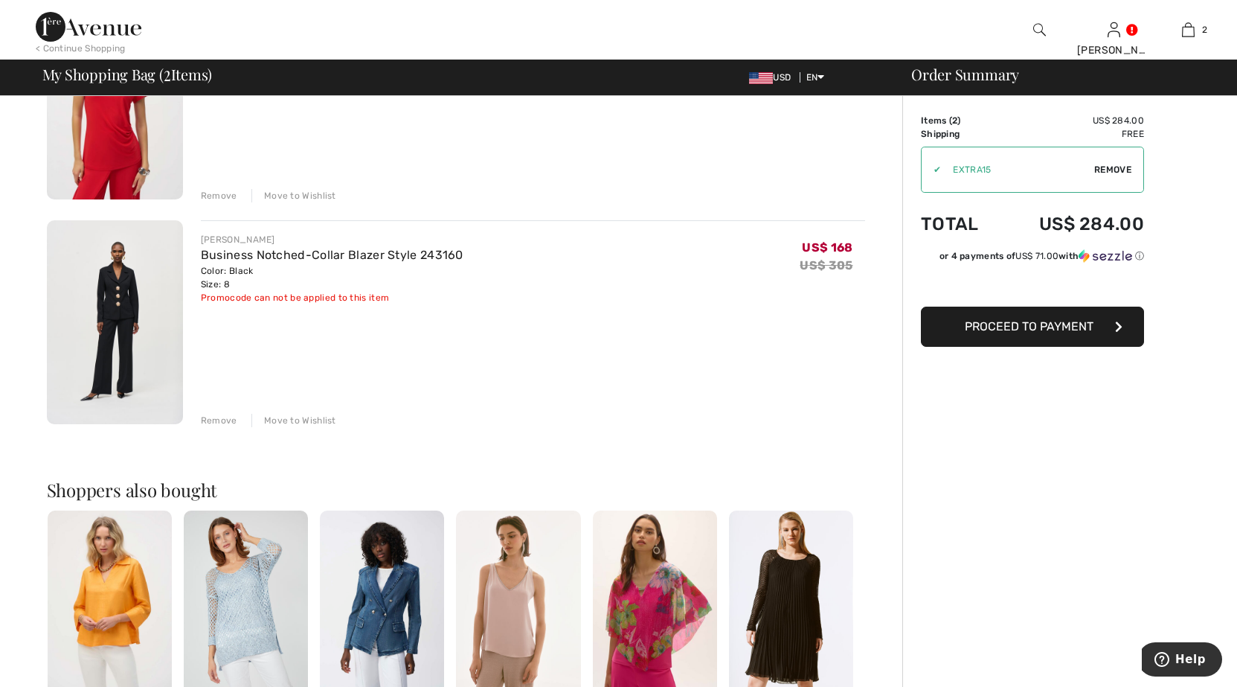
scroll to position [298, 0]
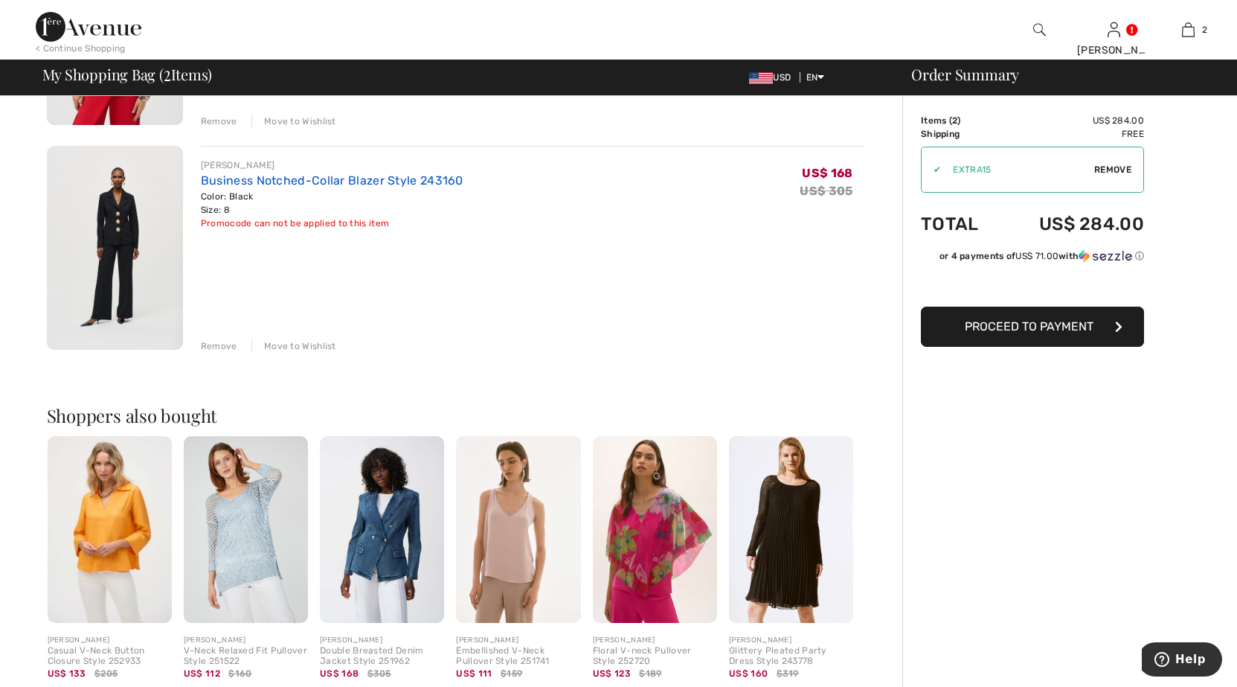
click at [271, 185] on link "Business Notched-Collar Blazer Style 243160" at bounding box center [332, 180] width 263 height 14
click at [272, 180] on link "Business Notched-Collar Blazer Style 243160" at bounding box center [332, 180] width 263 height 14
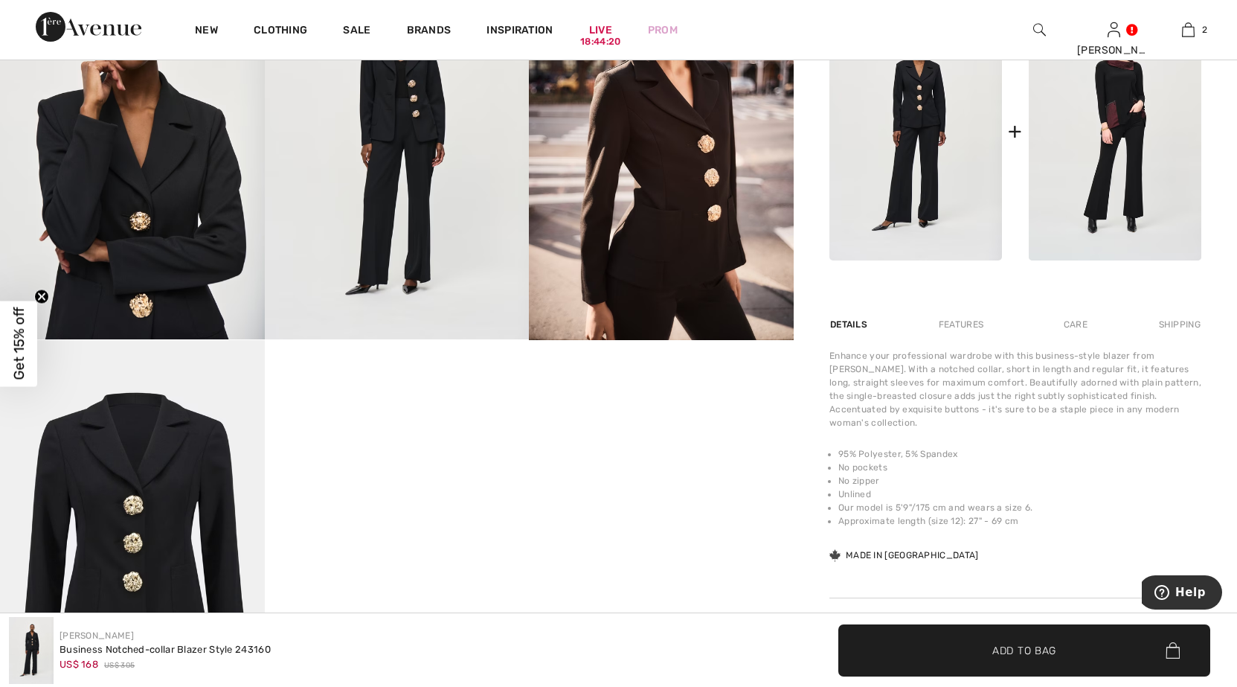
scroll to position [893, 0]
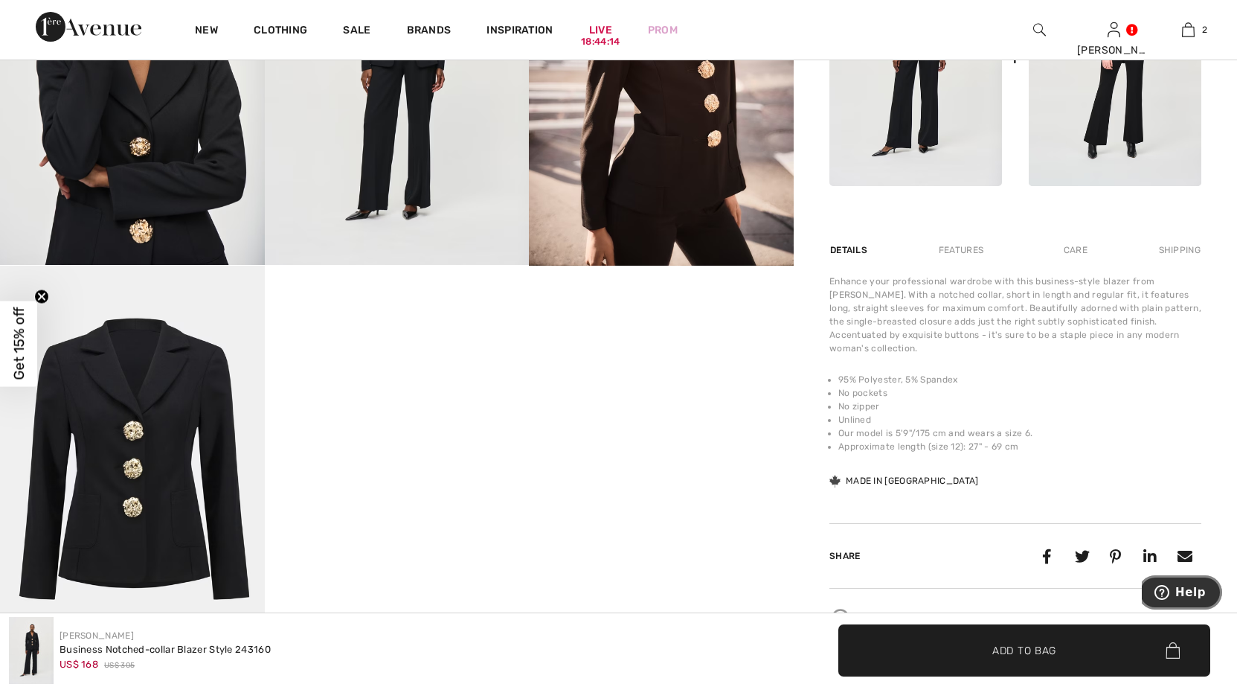
click at [1190, 587] on span "Help" at bounding box center [1190, 591] width 31 height 13
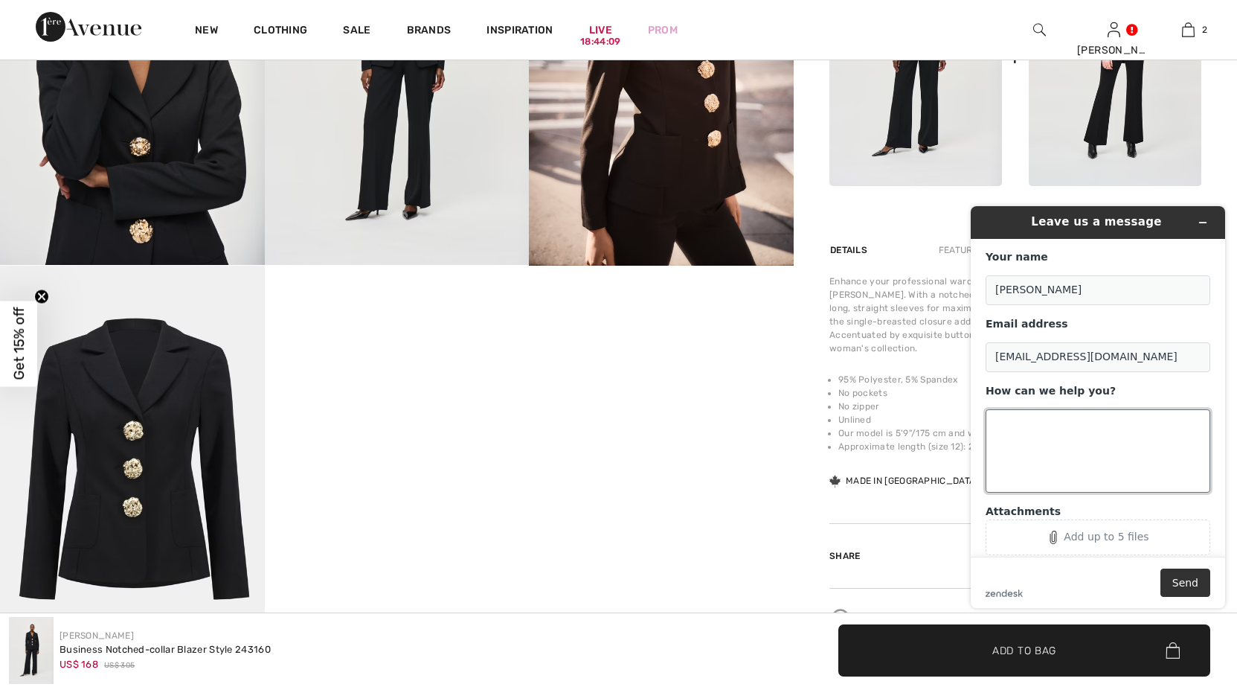
click at [1001, 423] on textarea "How can we help you?" at bounding box center [1098, 450] width 225 height 83
click at [1018, 438] on textarea "Are the pants available to match this blazer style243160?" at bounding box center [1098, 450] width 225 height 83
click at [1006, 457] on textarea "Are the pants available to match this blazer style 243160?" at bounding box center [1098, 450] width 225 height 83
click at [1081, 464] on textarea "Are the pants available to match this blazer st yle 243160?" at bounding box center [1098, 450] width 225 height 83
click at [1064, 449] on textarea "Are the pants available to match this blazer st yle 243160?" at bounding box center [1098, 450] width 225 height 83
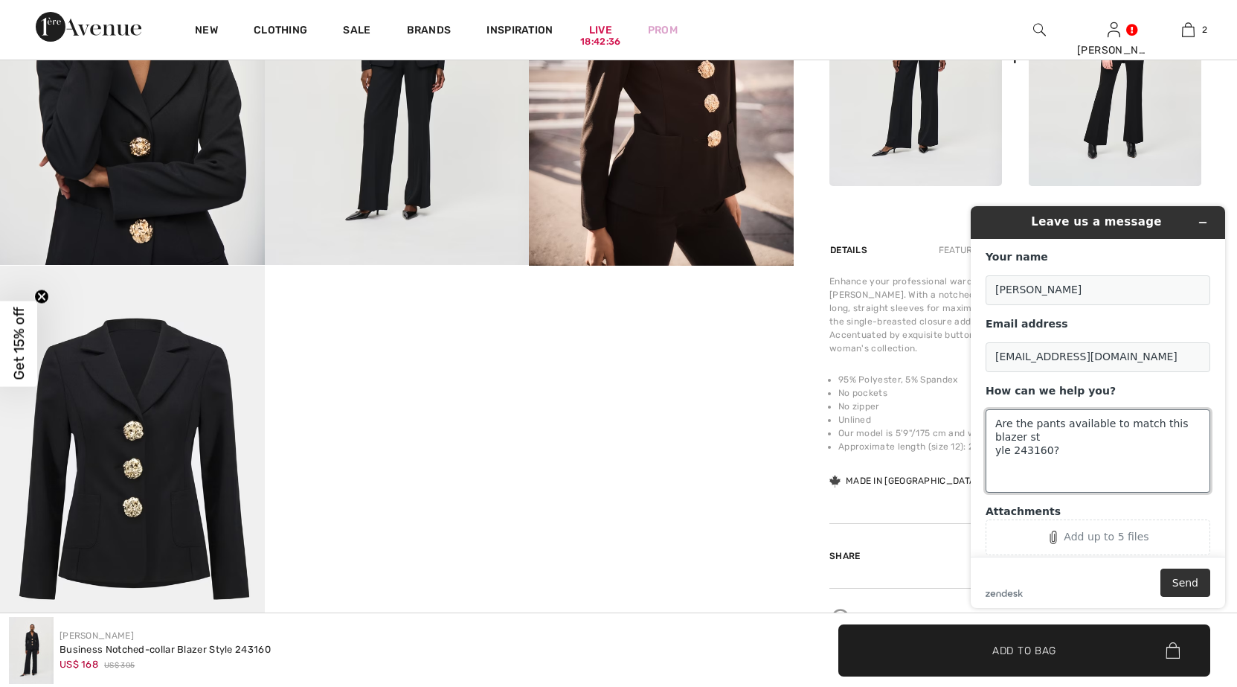
drag, startPoint x: 1010, startPoint y: 448, endPoint x: 961, endPoint y: 451, distance: 49.2
click at [969, 450] on div "Leave us a message Your name [PERSON_NAME] Email address [EMAIL_ADDRESS][DOMAIN…" at bounding box center [1098, 407] width 278 height 426
drag, startPoint x: 1007, startPoint y: 438, endPoint x: 962, endPoint y: 438, distance: 44.6
click at [963, 438] on div "Leave us a message Your name [PERSON_NAME] Email address [EMAIL_ADDRESS][DOMAIN…" at bounding box center [1098, 407] width 278 height 426
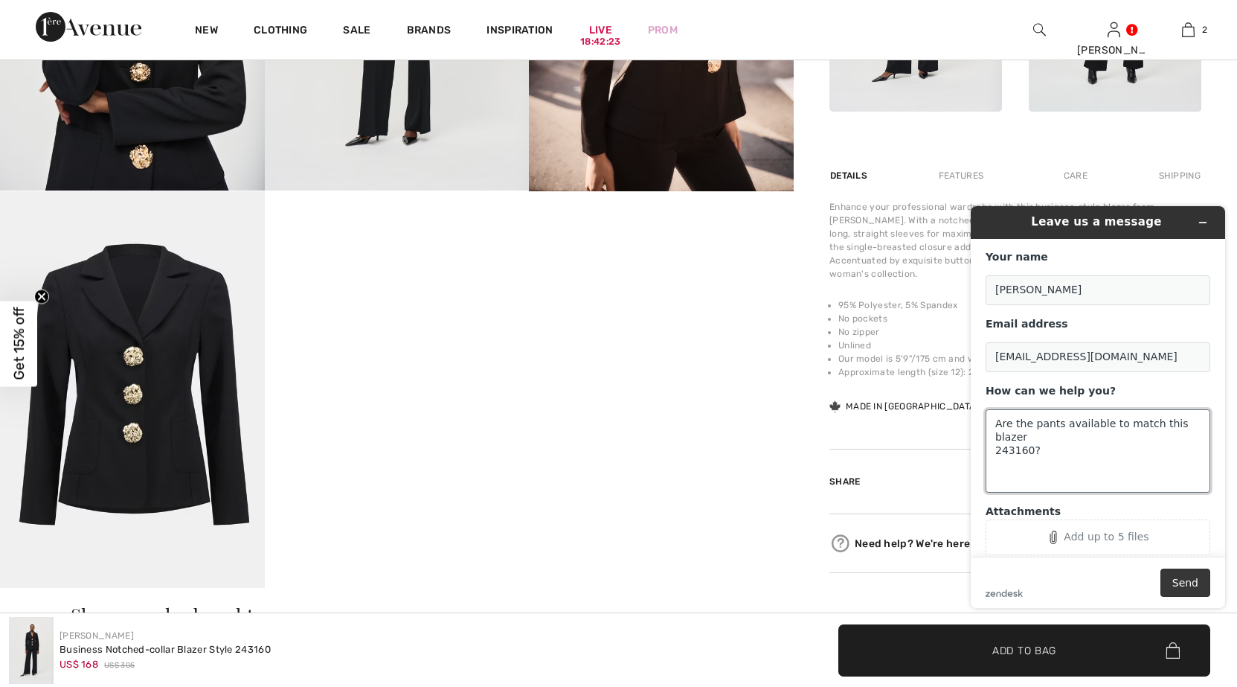
type textarea "Are the pants available to match this blazer 243160?"
click at [1186, 580] on button "Send" at bounding box center [1186, 582] width 50 height 28
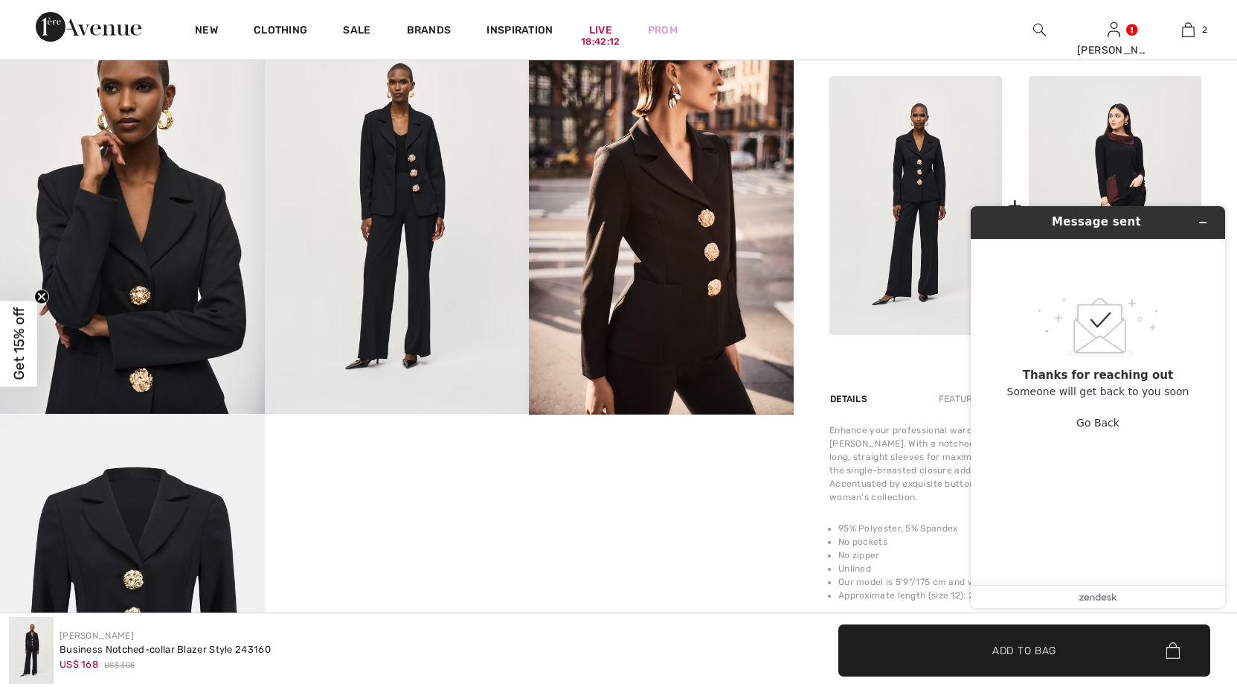
scroll to position [670, 0]
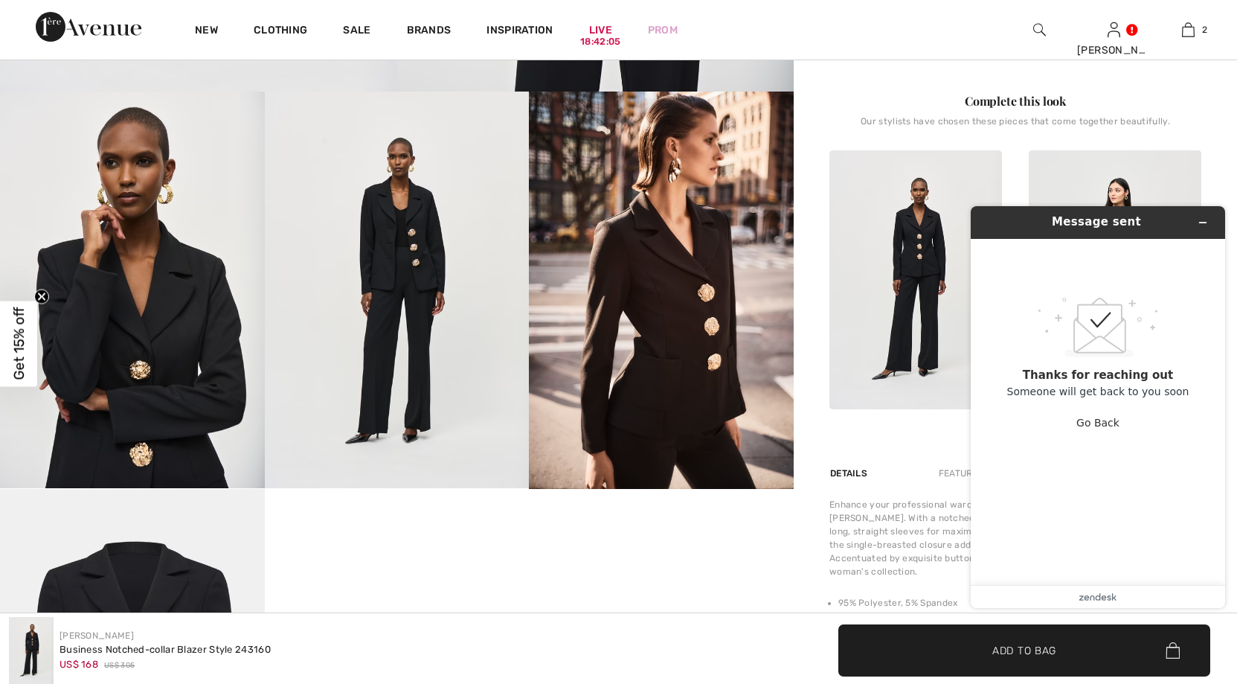
click at [139, 368] on img at bounding box center [132, 290] width 265 height 397
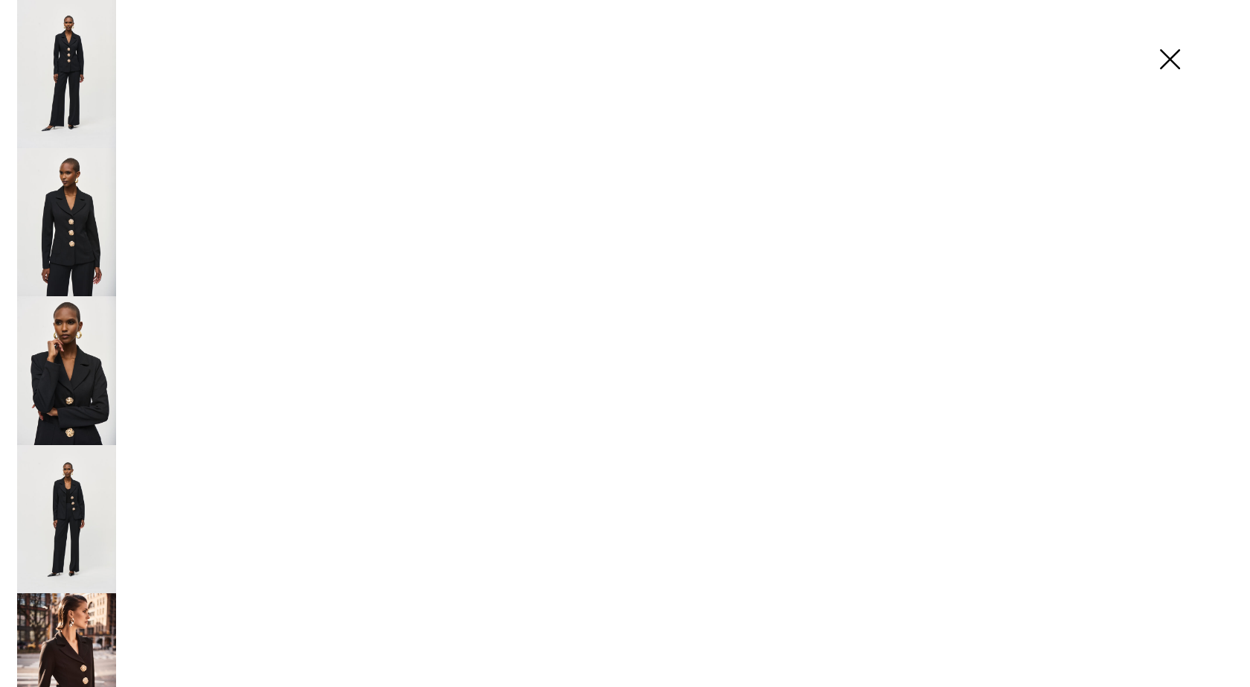
scroll to position [670, 0]
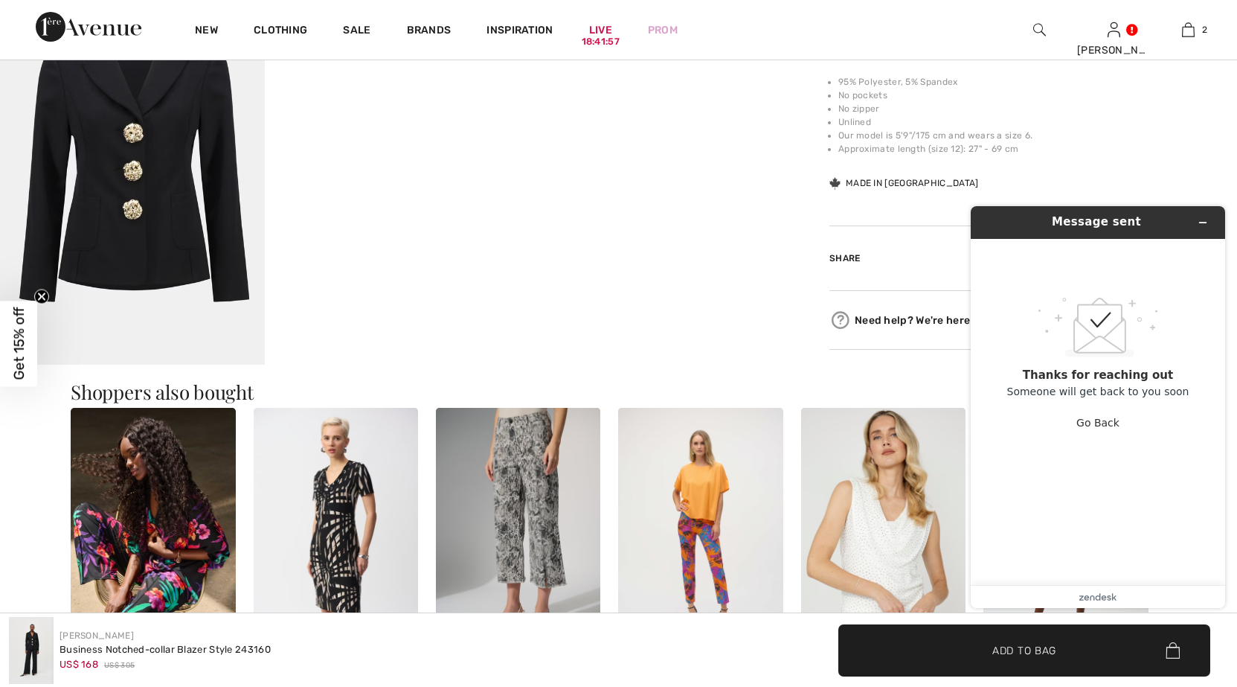
scroll to position [1116, 0]
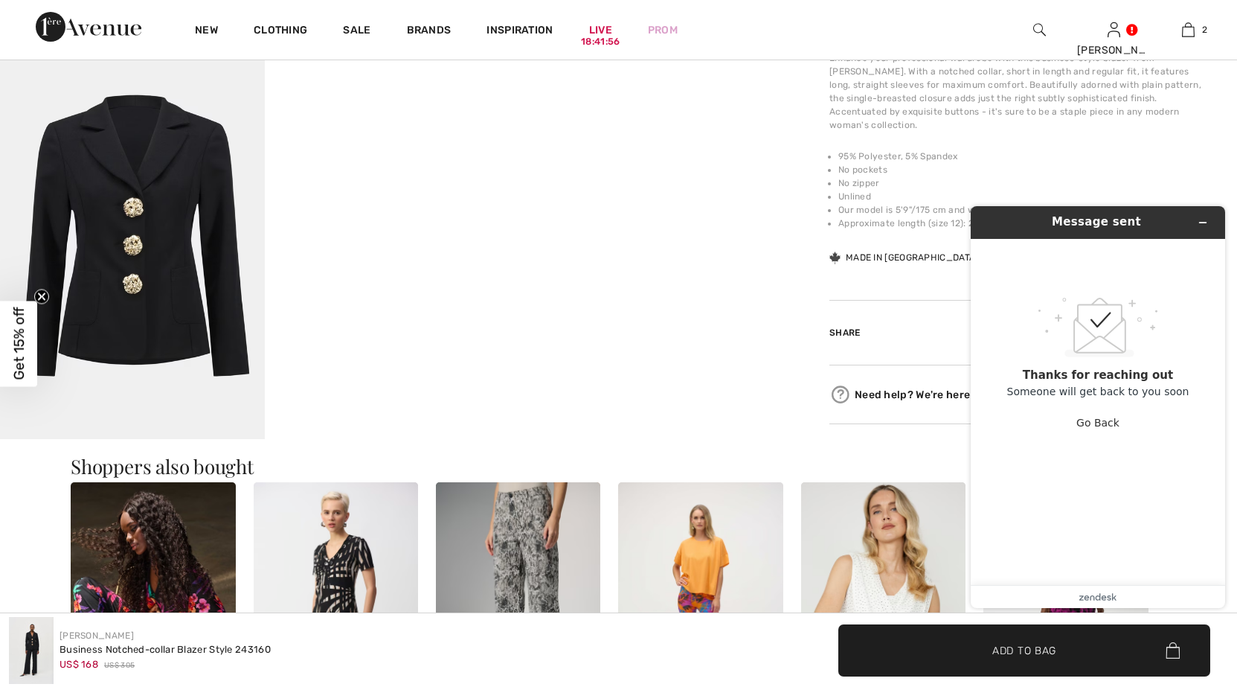
click at [131, 207] on img at bounding box center [132, 240] width 265 height 397
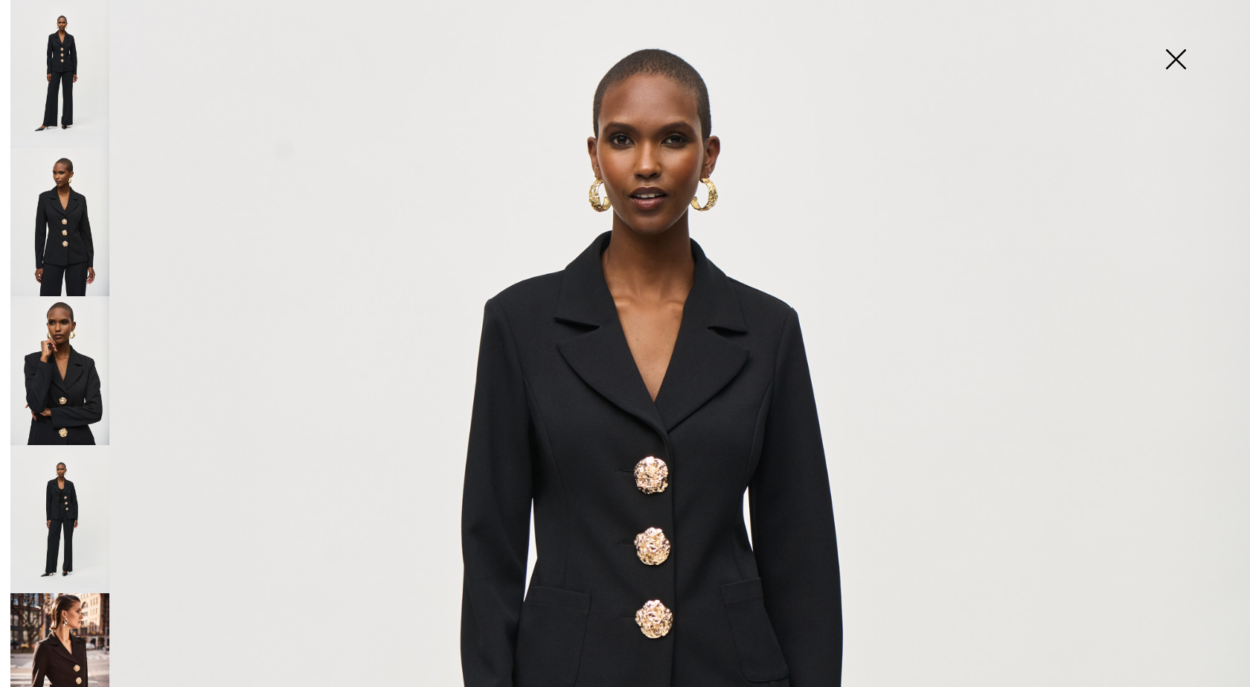
scroll to position [0, 0]
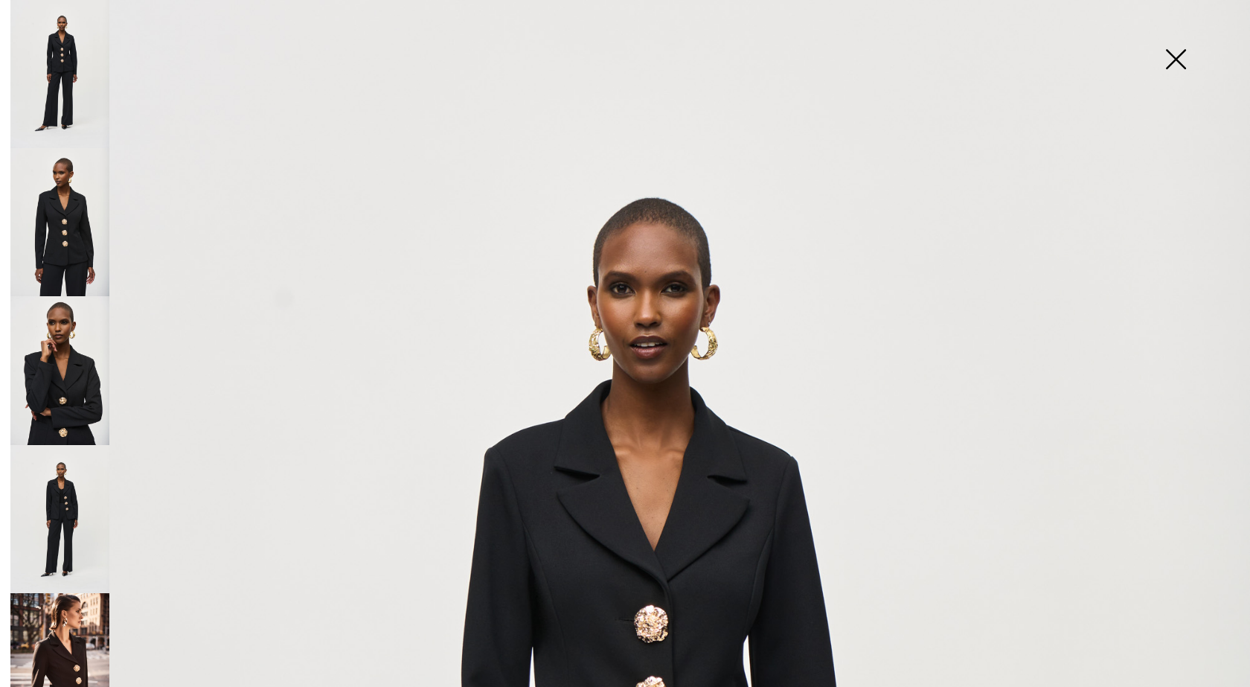
click at [1174, 55] on img at bounding box center [1175, 60] width 74 height 77
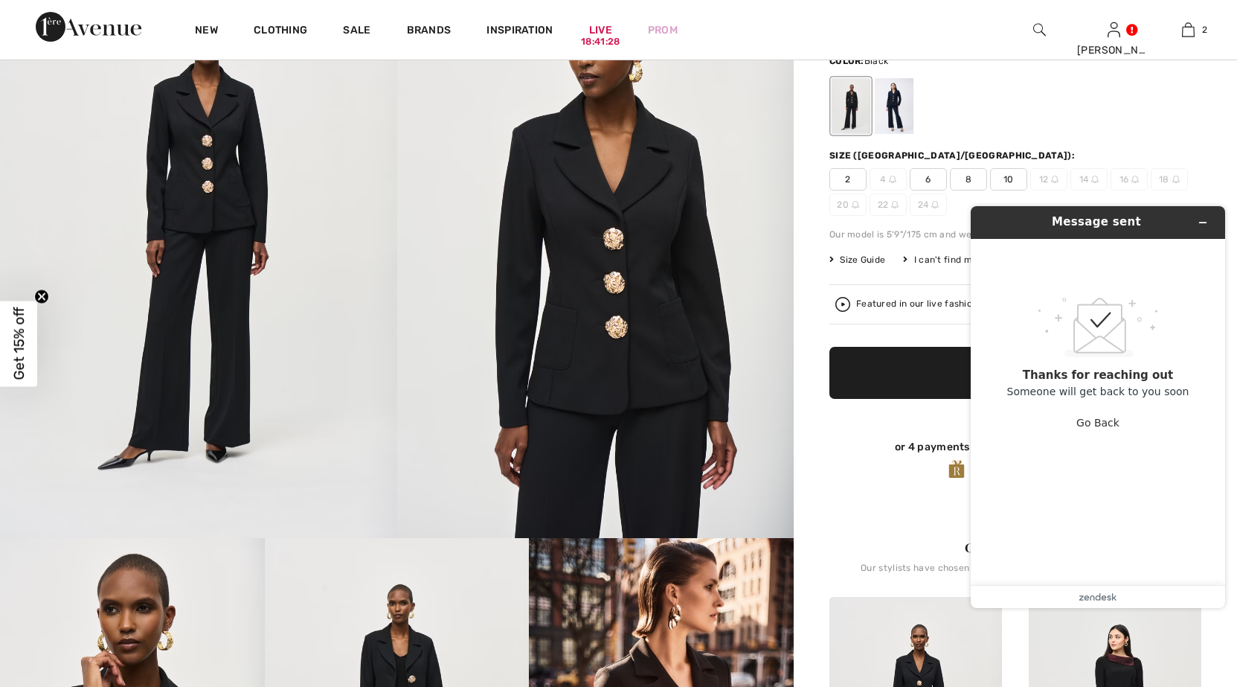
scroll to position [149, 0]
